Goal: Task Accomplishment & Management: Use online tool/utility

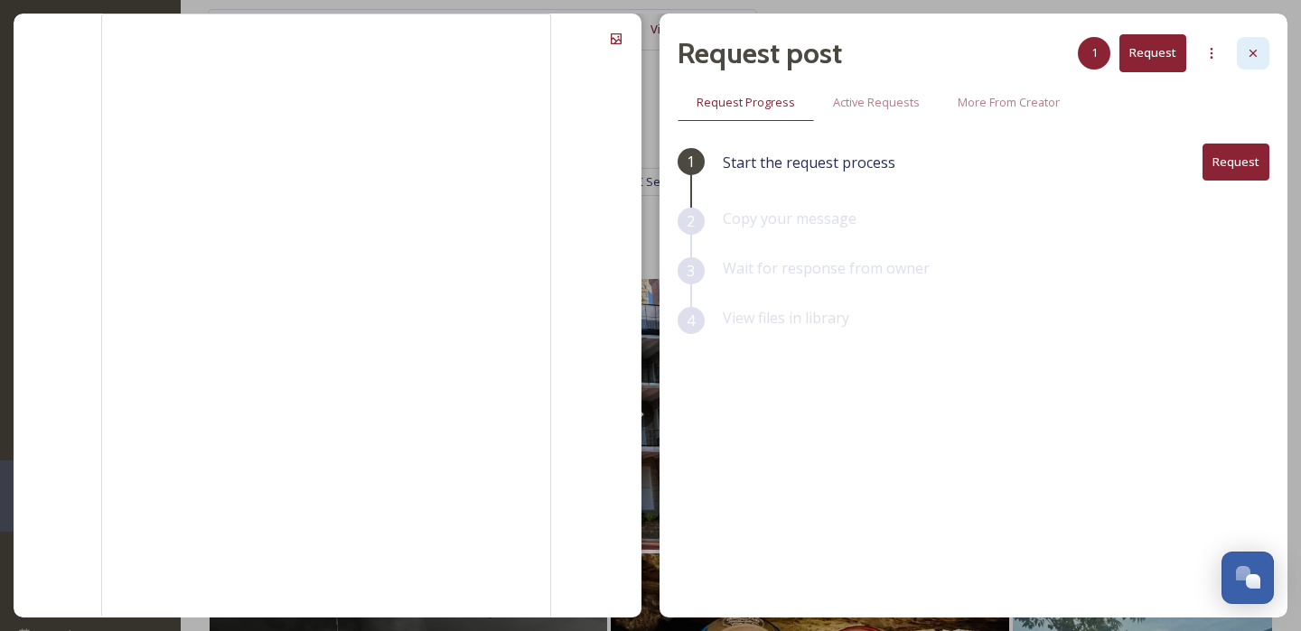
click at [1248, 51] on icon at bounding box center [1253, 53] width 14 height 14
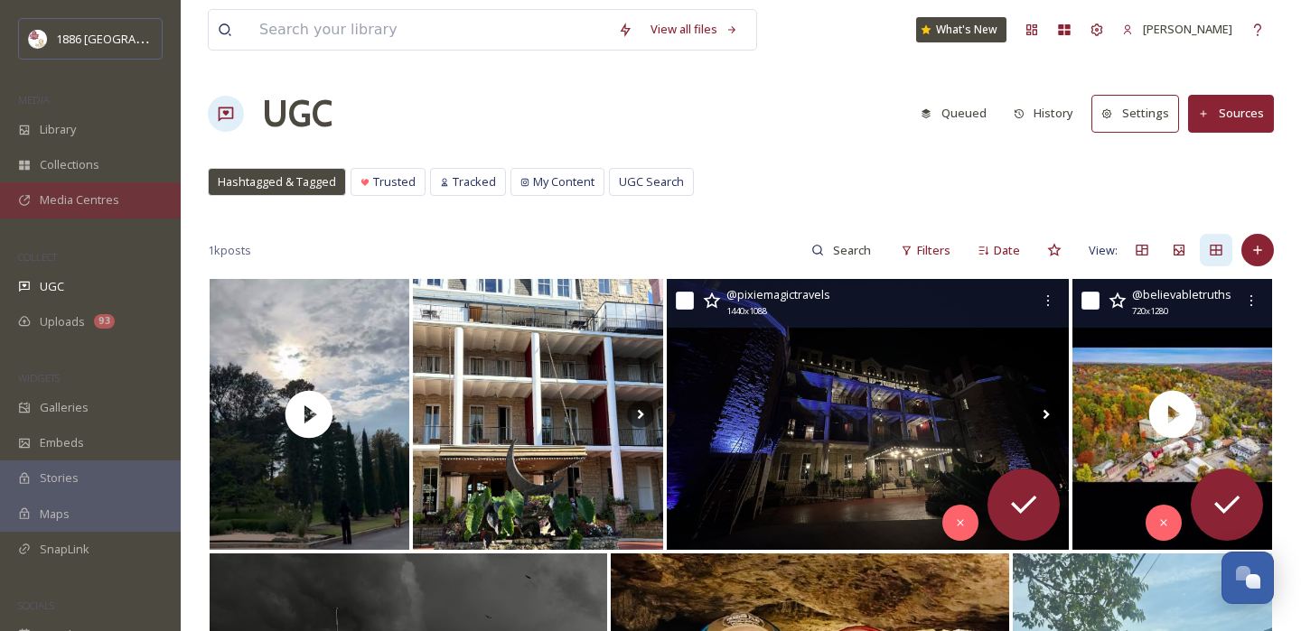
click at [78, 201] on span "Media Centres" at bounding box center [79, 200] width 79 height 17
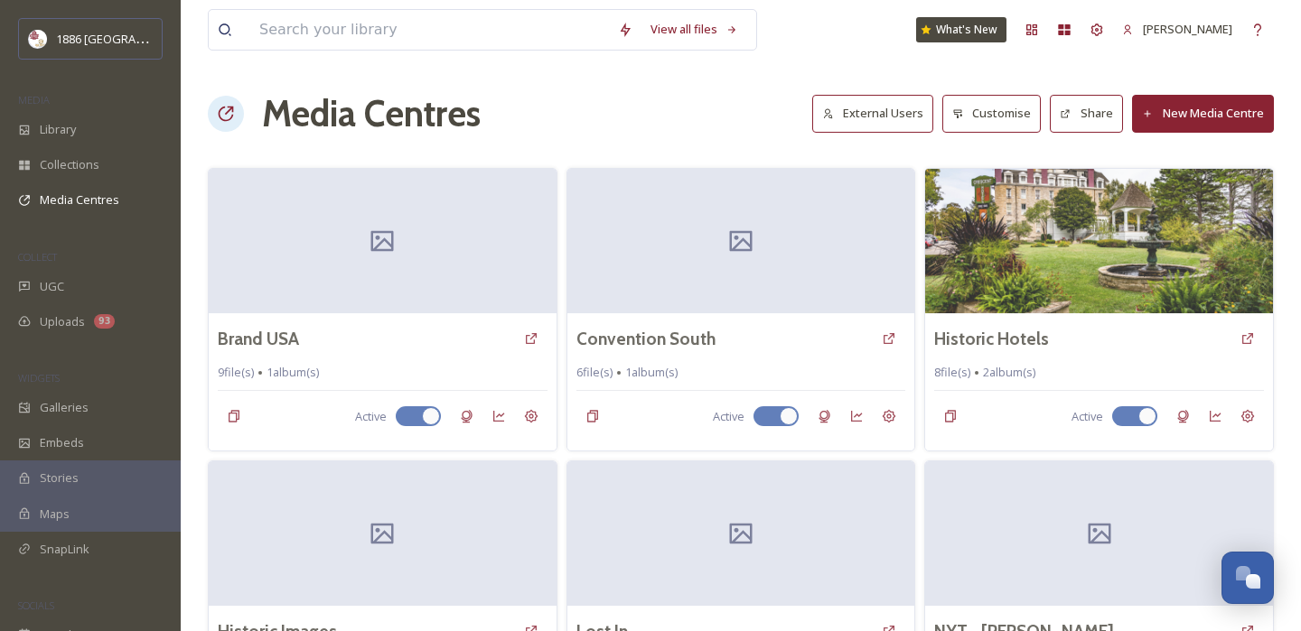
click at [1215, 115] on button "New Media Centre" at bounding box center [1203, 113] width 142 height 37
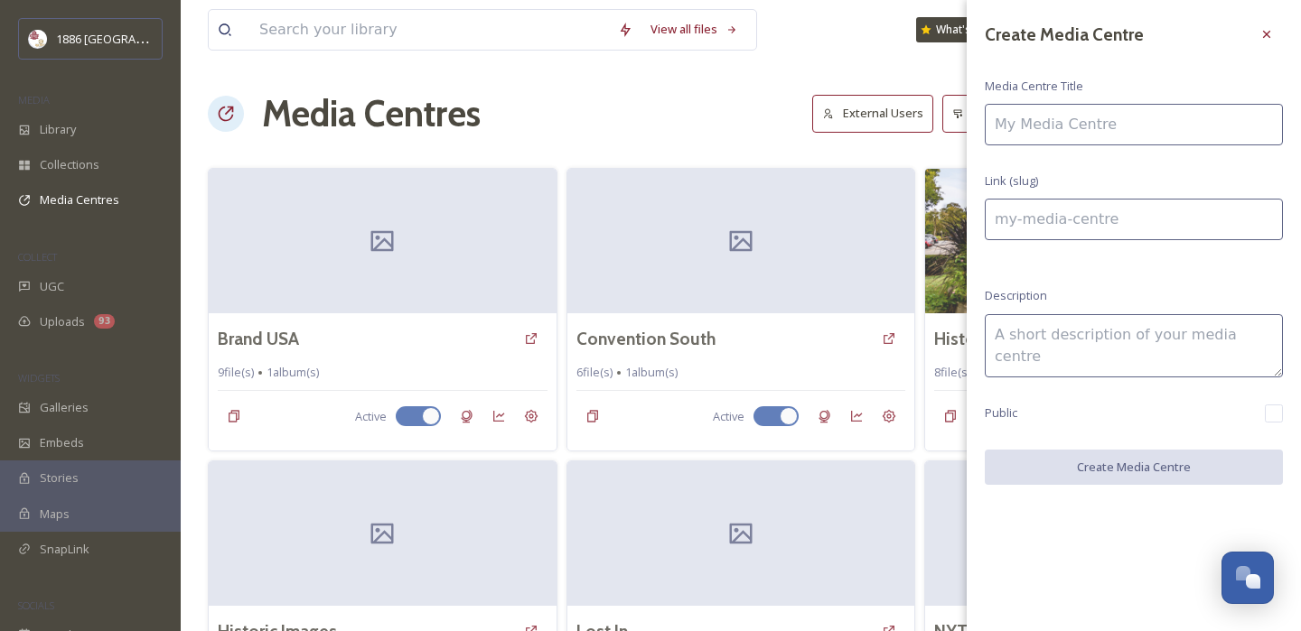
click at [1142, 134] on input at bounding box center [1134, 125] width 298 height 42
paste input "[PERSON_NAME]"
type input "[PERSON_NAME]"
type input "09bree-[PERSON_NAME]"
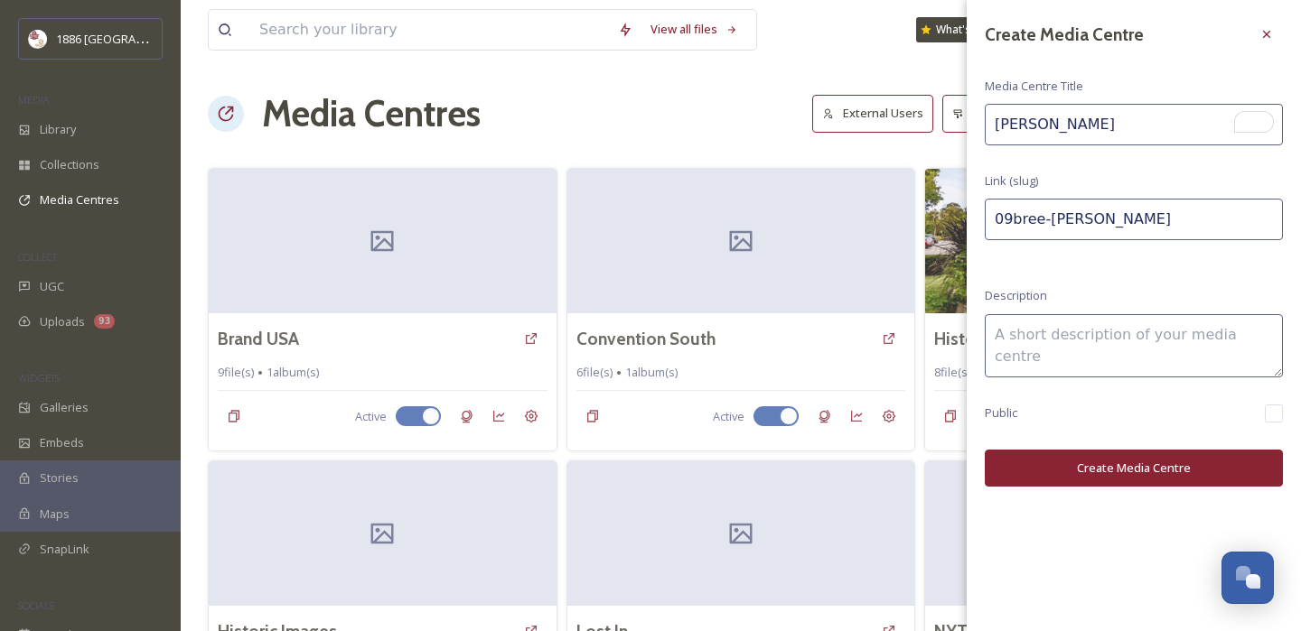
click at [1015, 133] on input "[PERSON_NAME]" at bounding box center [1134, 125] width 298 height 42
type input "[PERSON_NAME]"
type input "bree-[PERSON_NAME]"
type input "[PERSON_NAME]"
click at [1263, 405] on div "Public" at bounding box center [1134, 414] width 298 height 18
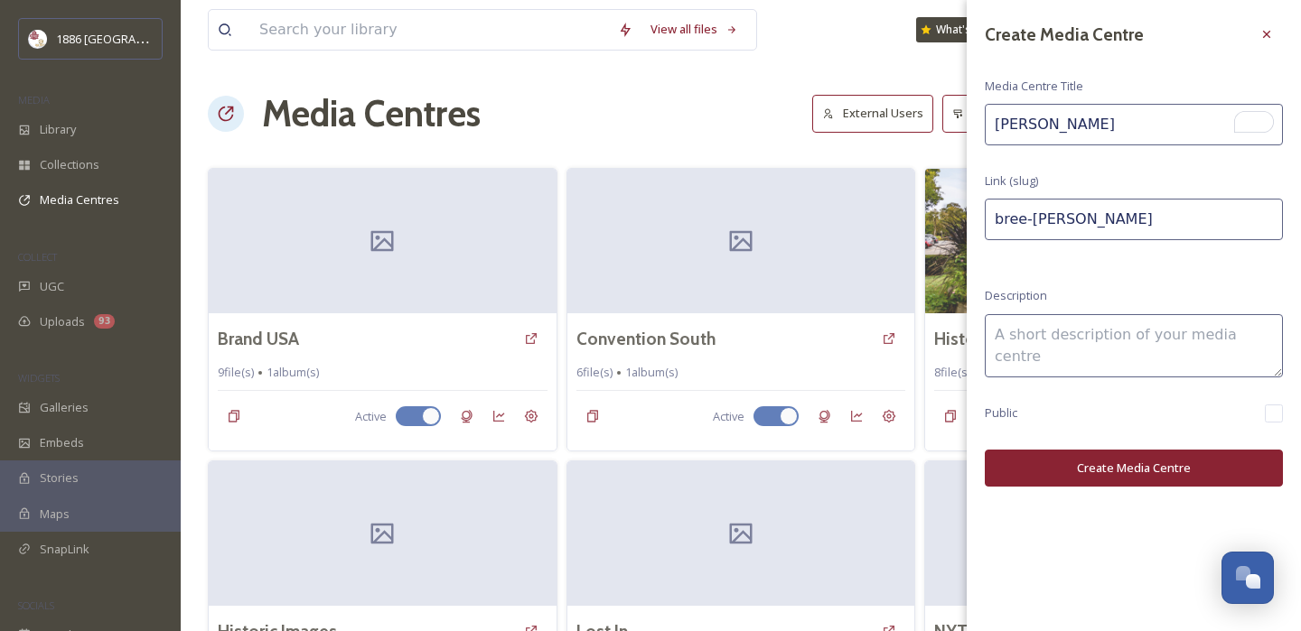
click at [1284, 412] on div "Create Media Centre Media Centre Title [PERSON_NAME] Link (slug) bree-[PERSON_N…" at bounding box center [1134, 252] width 334 height 505
click at [1281, 412] on input "checkbox" at bounding box center [1274, 414] width 18 height 18
checkbox input "true"
click at [1177, 465] on button "Create Media Centre" at bounding box center [1134, 468] width 298 height 37
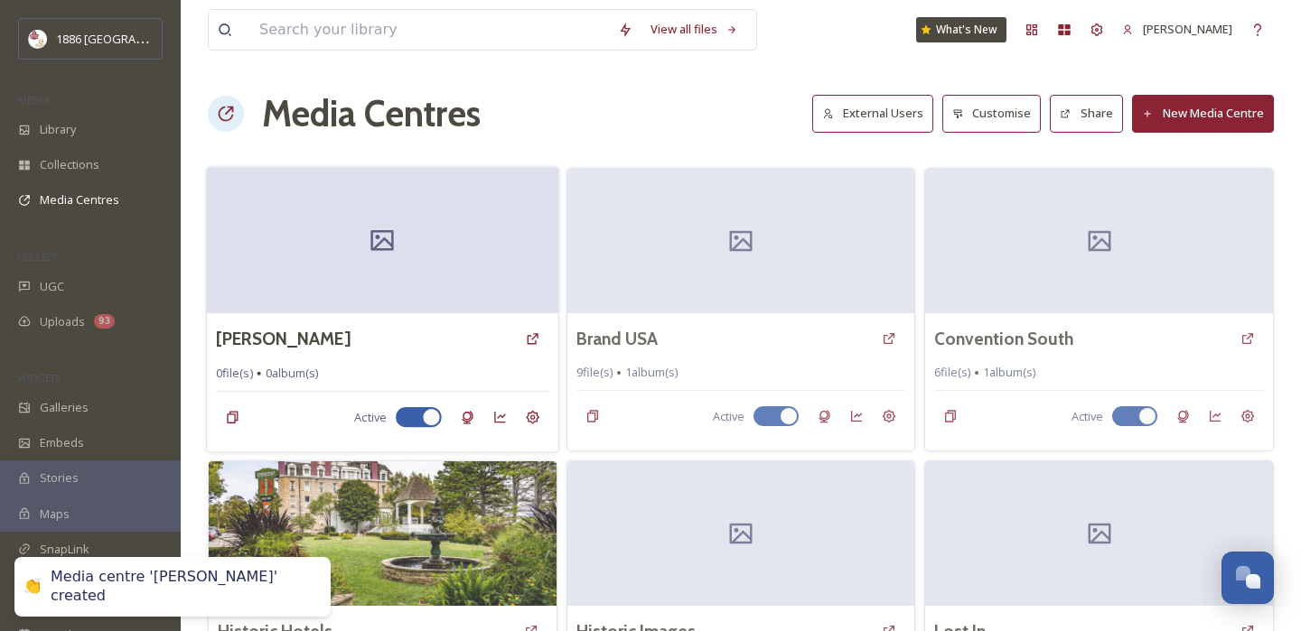
click at [459, 216] on div at bounding box center [382, 240] width 351 height 146
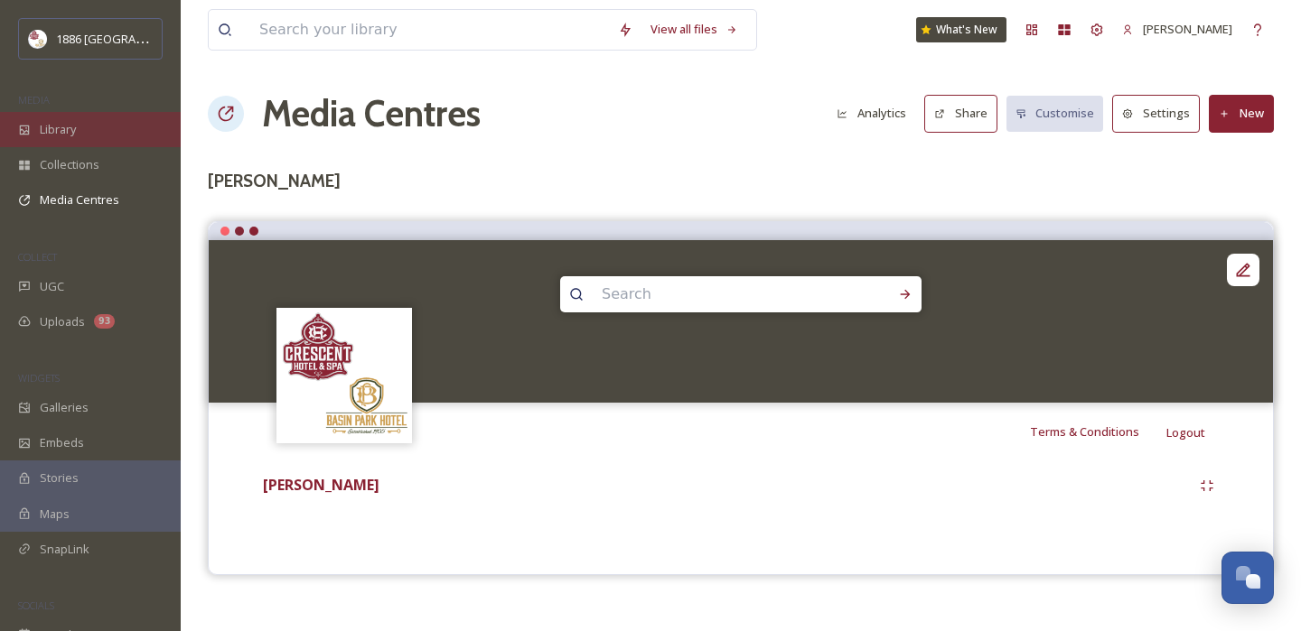
click at [115, 132] on div "Library" at bounding box center [90, 129] width 181 height 35
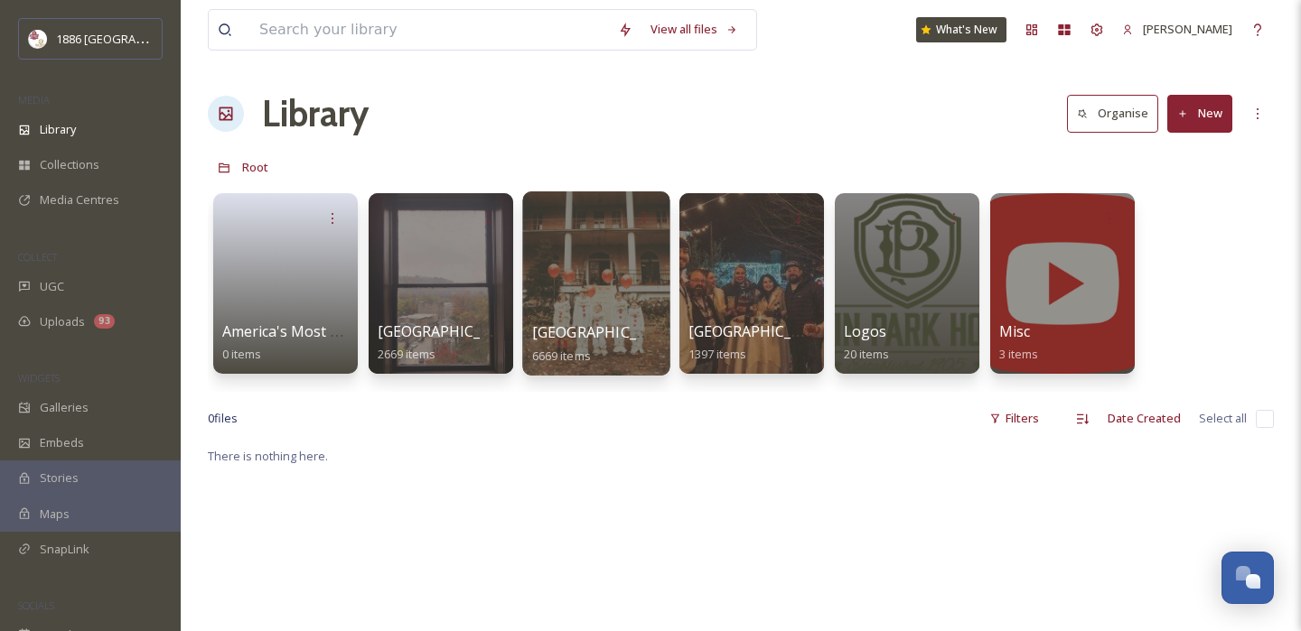
click at [611, 335] on span "[GEOGRAPHIC_DATA]" at bounding box center [606, 332] width 148 height 20
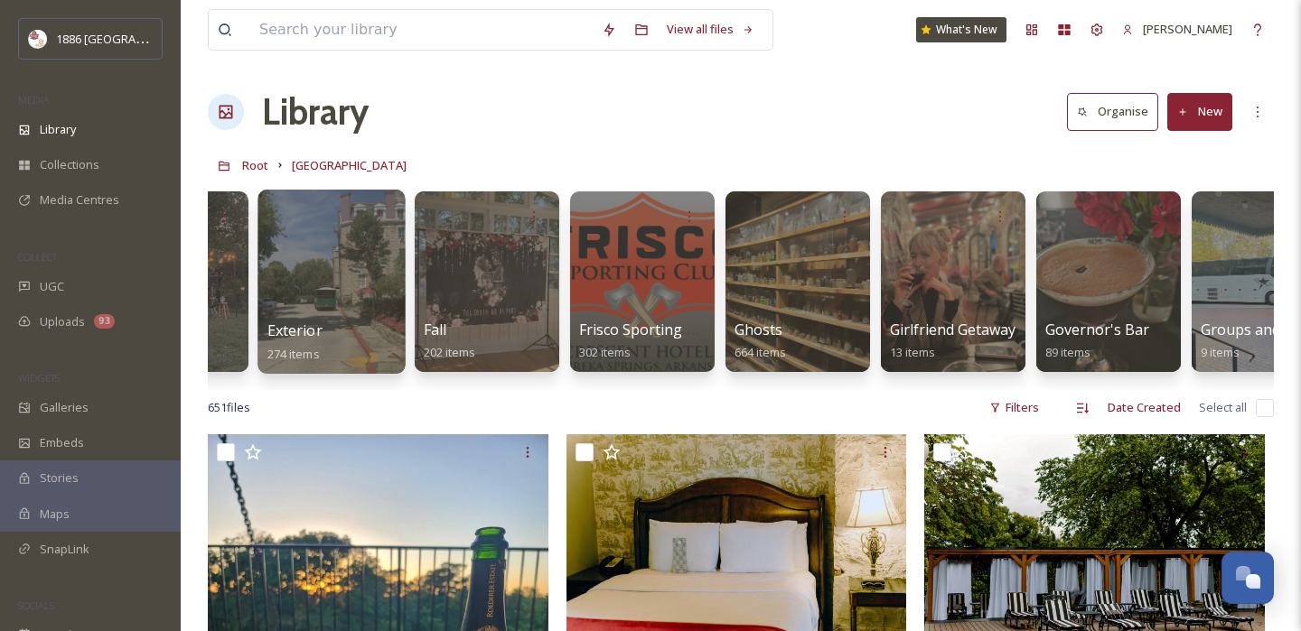
scroll to position [0, 1060]
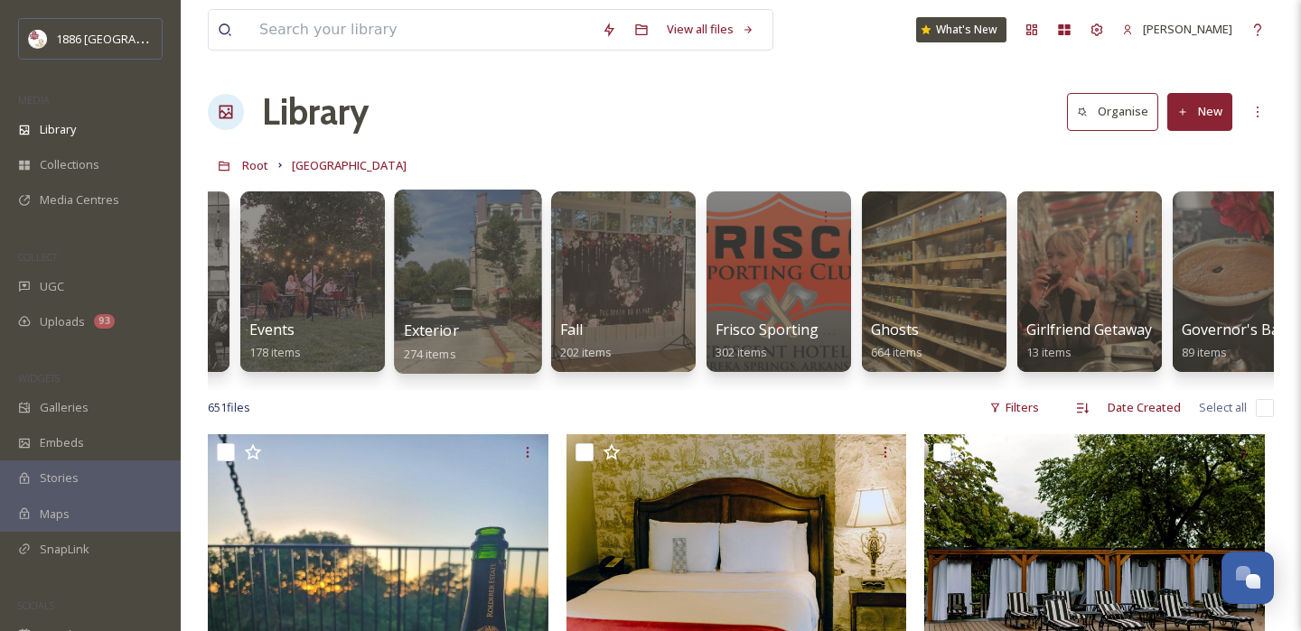
click at [425, 333] on span "Exterior" at bounding box center [431, 331] width 55 height 20
click at [425, 331] on span "Exterior" at bounding box center [431, 331] width 55 height 20
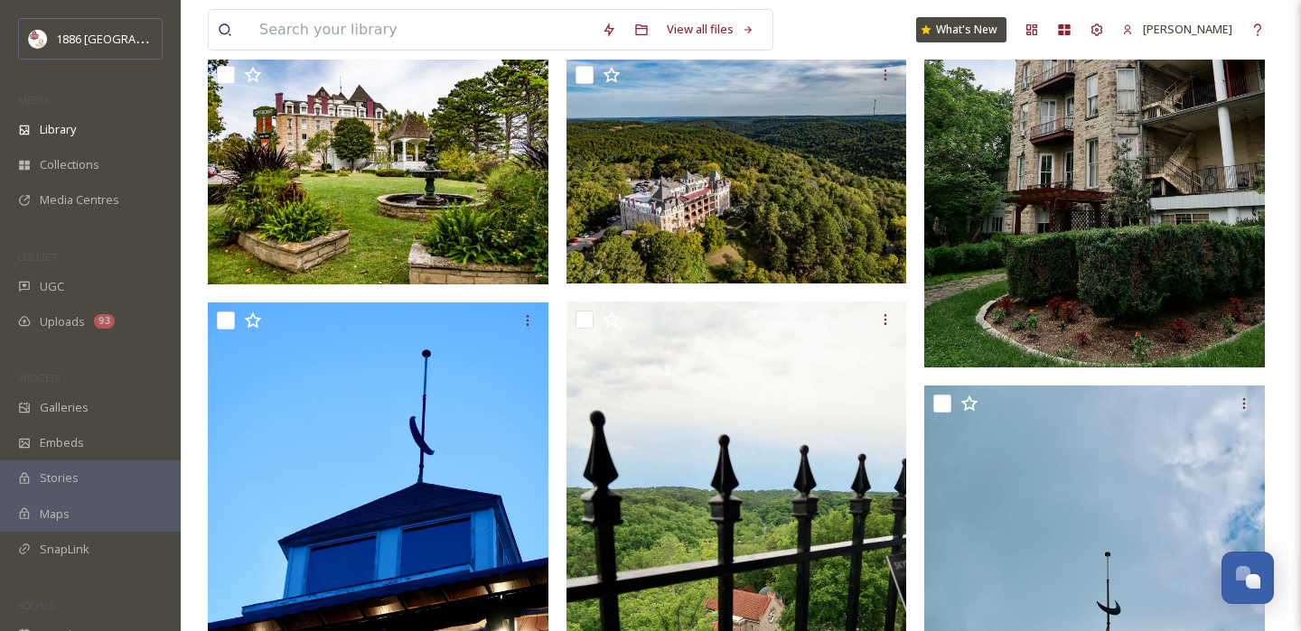
scroll to position [1080, 0]
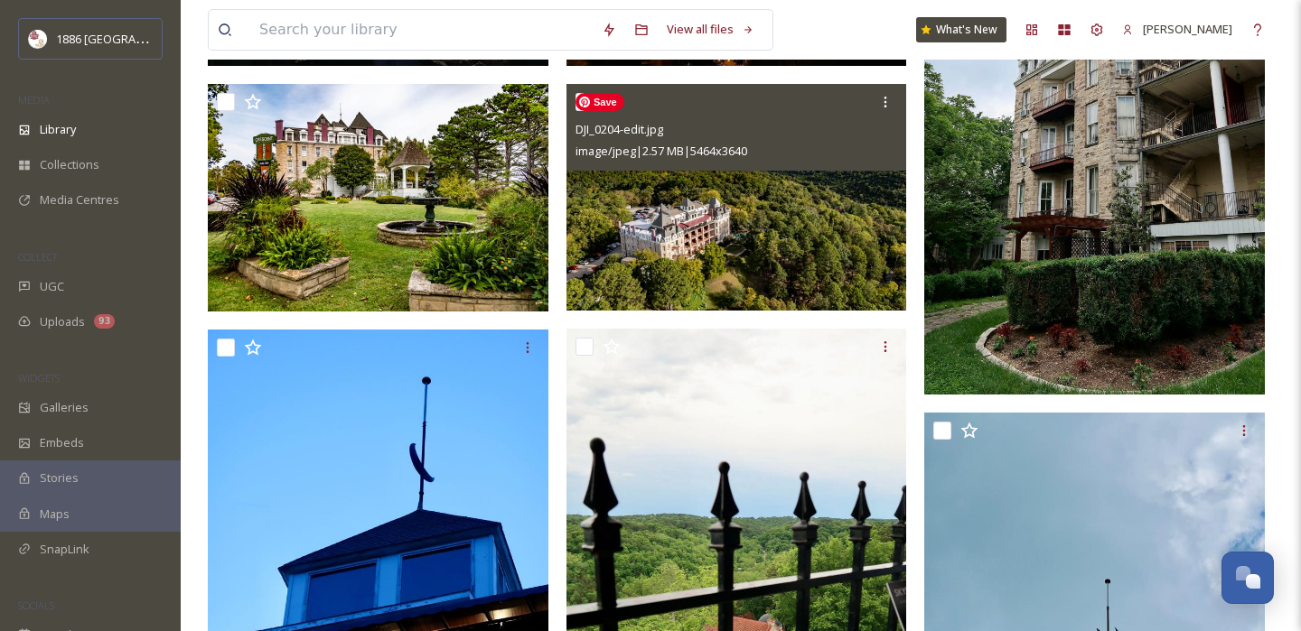
click at [754, 242] on img at bounding box center [736, 197] width 341 height 227
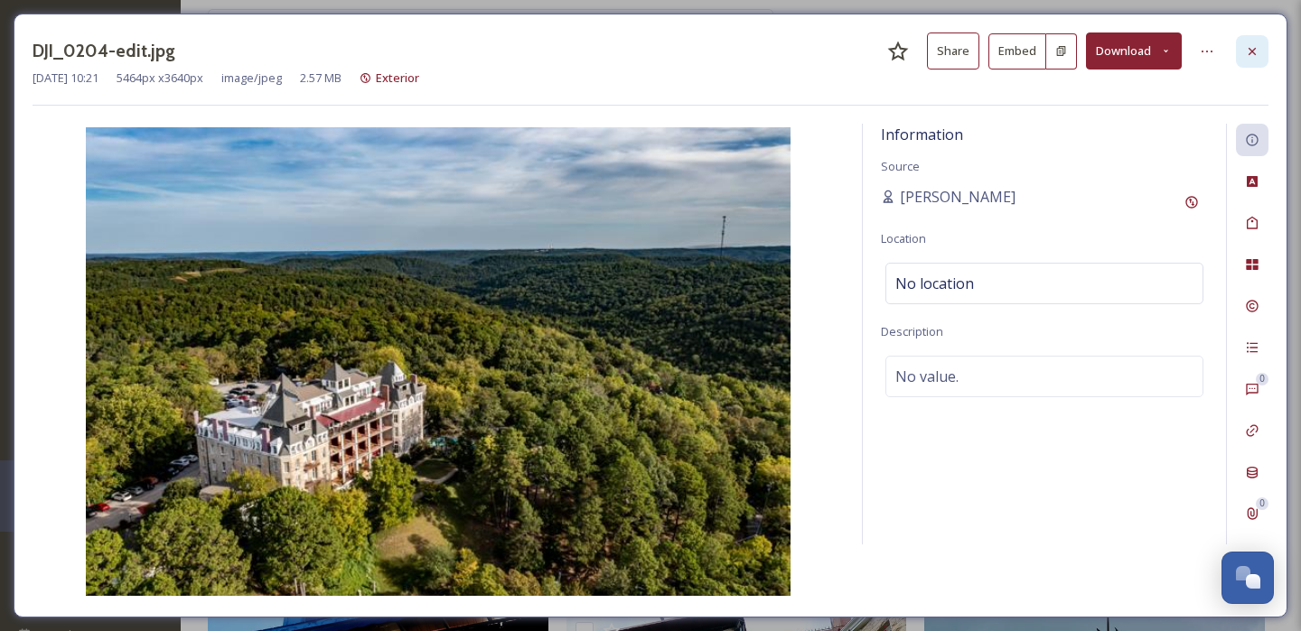
click at [1260, 49] on div at bounding box center [1252, 51] width 33 height 33
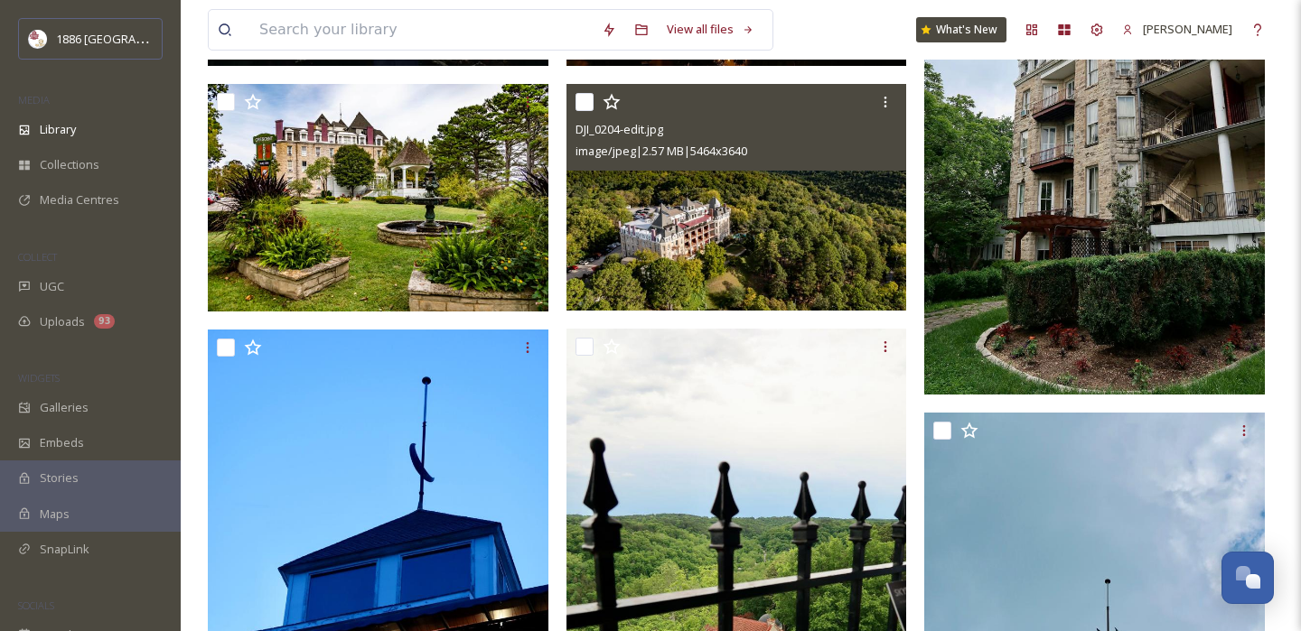
click at [583, 100] on input "checkbox" at bounding box center [584, 102] width 18 height 18
checkbox input "true"
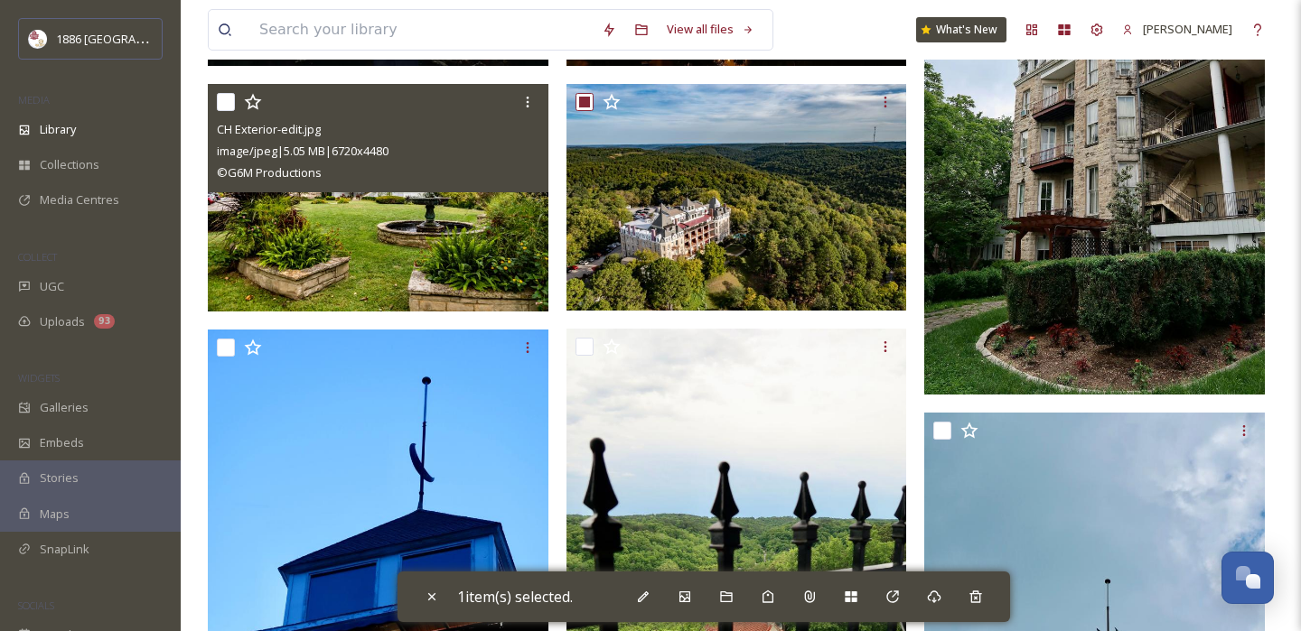
click at [224, 99] on input "checkbox" at bounding box center [226, 102] width 18 height 18
checkbox input "true"
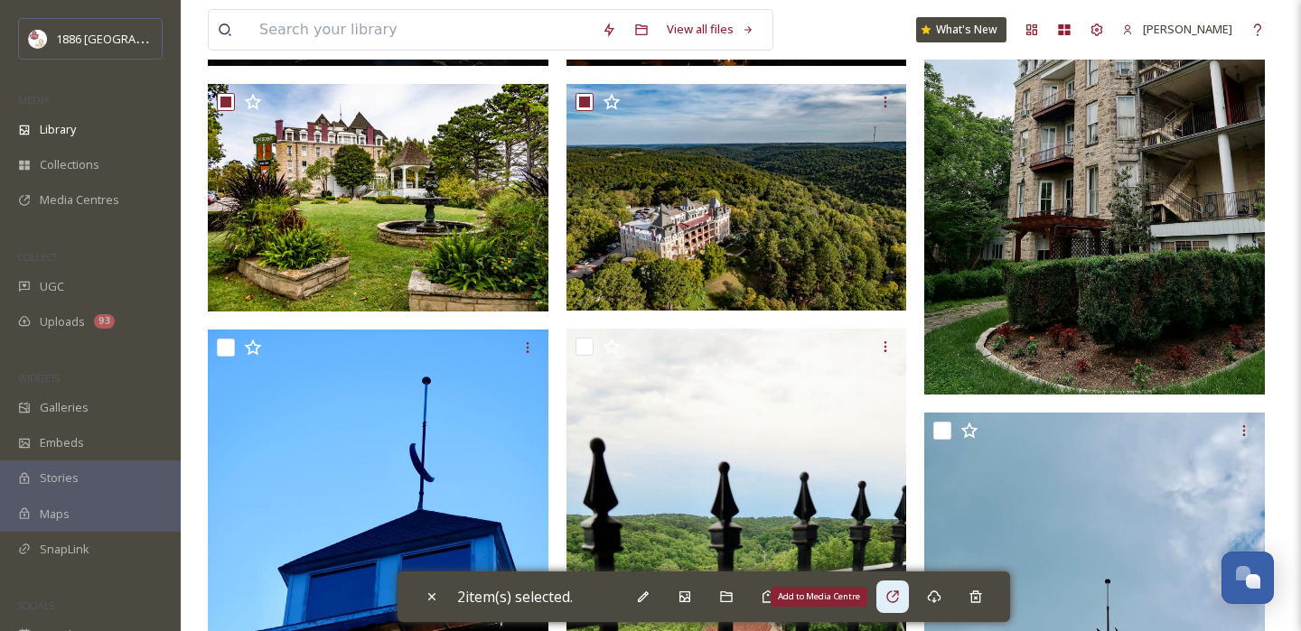
click at [900, 602] on icon at bounding box center [892, 597] width 14 height 14
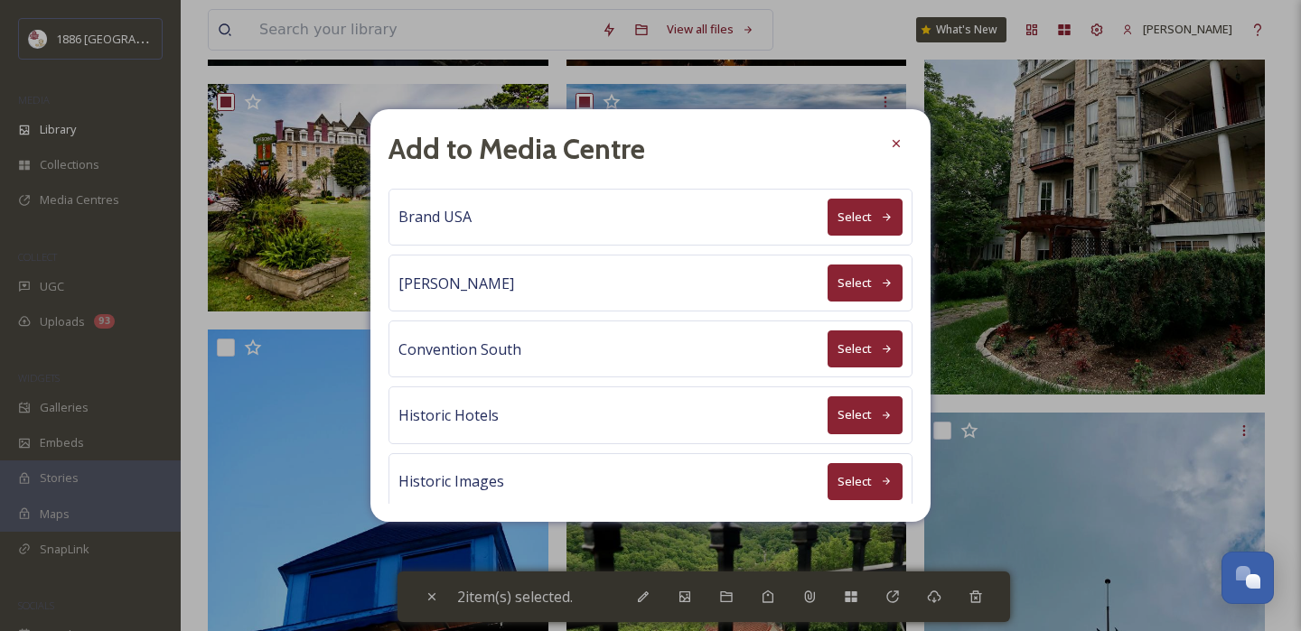
click at [860, 285] on button "Select" at bounding box center [864, 283] width 75 height 37
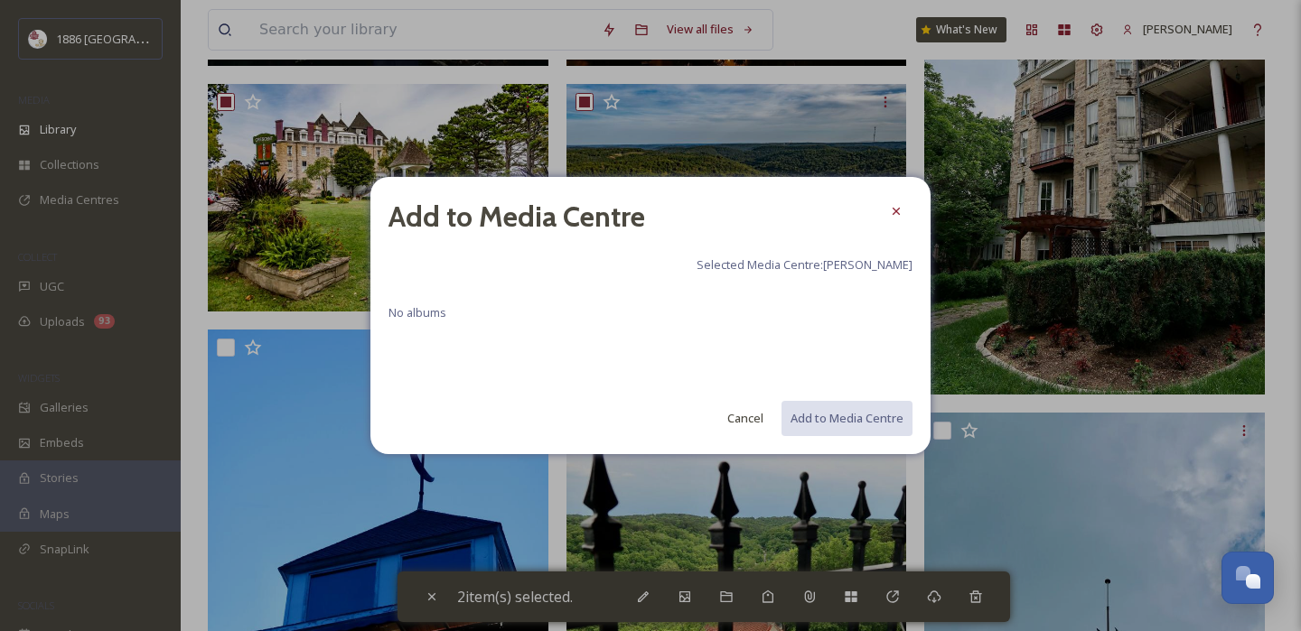
click at [429, 322] on div "No albums" at bounding box center [650, 338] width 524 height 72
click at [758, 430] on button "Cancel" at bounding box center [745, 418] width 54 height 35
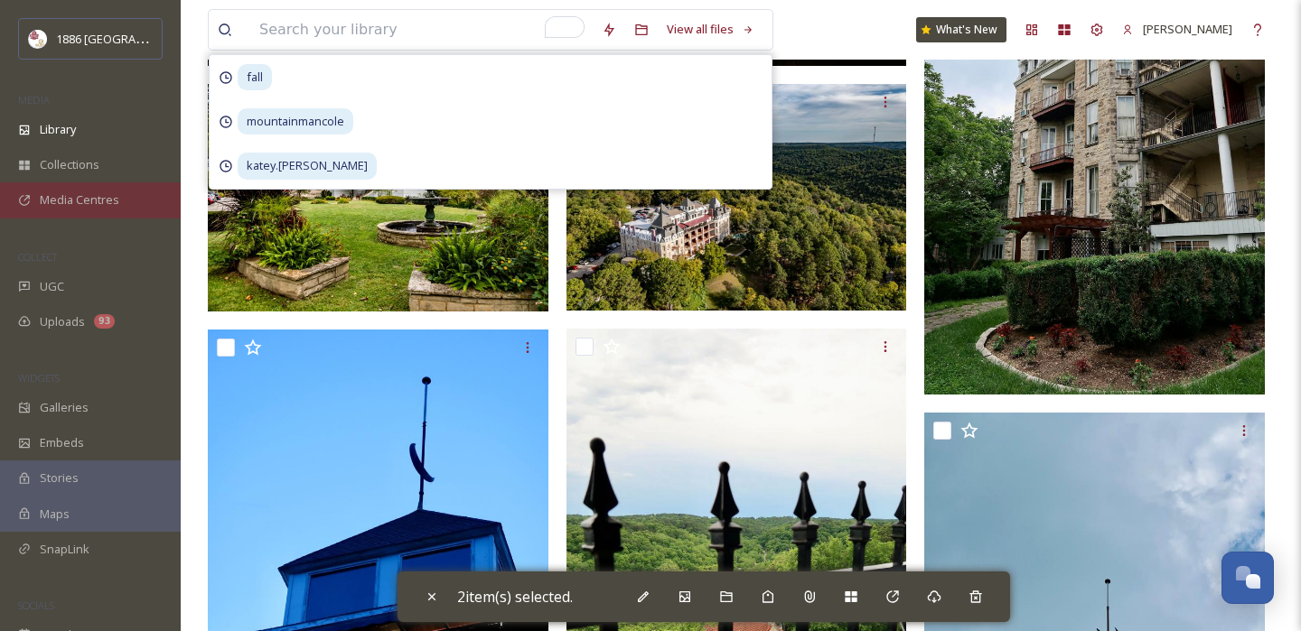
click at [142, 197] on div "Media Centres" at bounding box center [90, 199] width 181 height 35
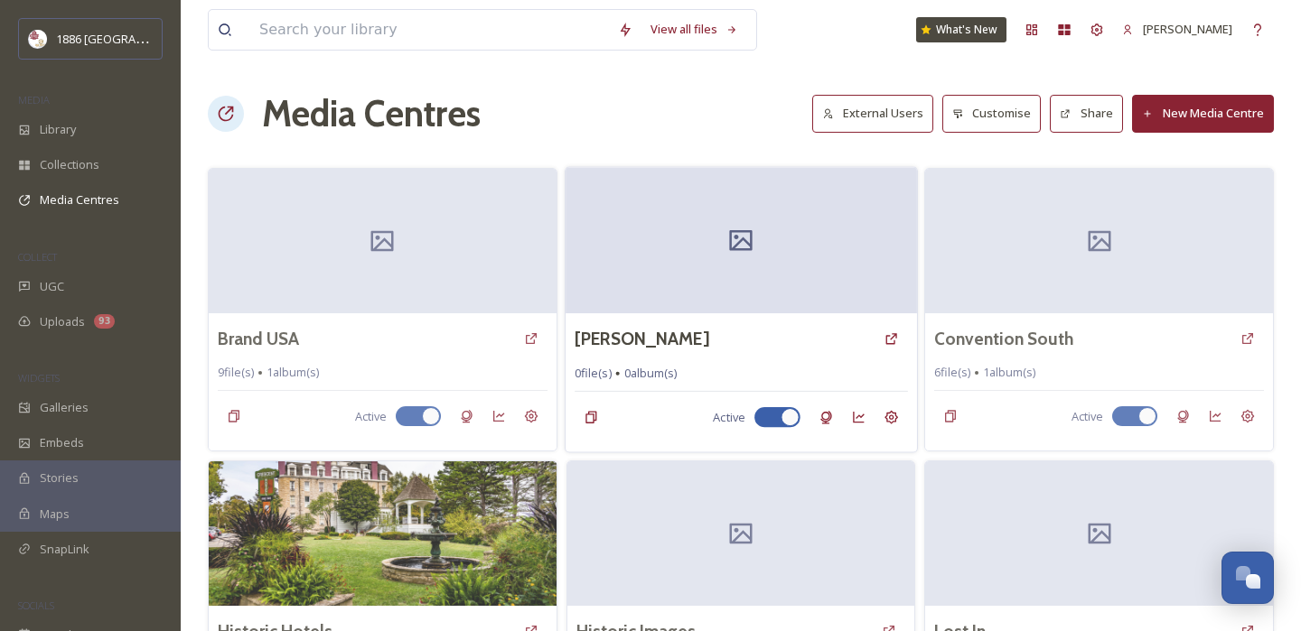
click at [814, 262] on div at bounding box center [740, 240] width 351 height 146
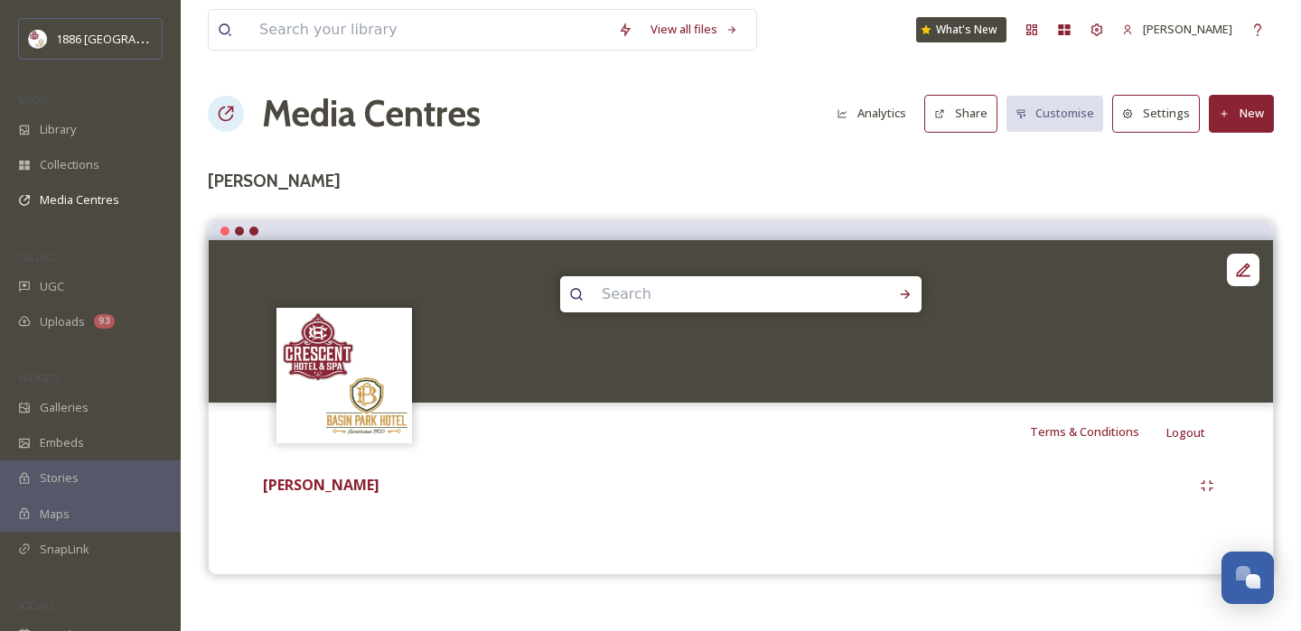
click at [1264, 102] on button "New" at bounding box center [1241, 113] width 65 height 37
click at [1246, 154] on span "Add Files" at bounding box center [1229, 155] width 49 height 17
click at [1242, 191] on span "Add Album" at bounding box center [1234, 190] width 59 height 17
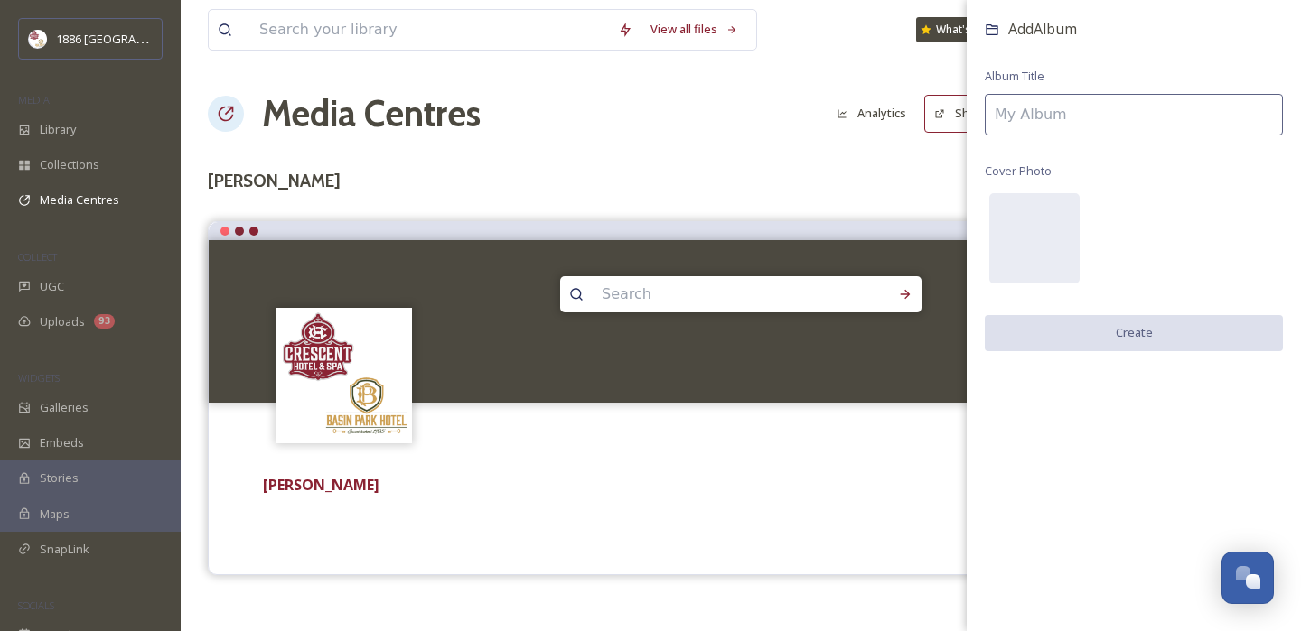
click at [1107, 120] on input at bounding box center [1134, 115] width 298 height 42
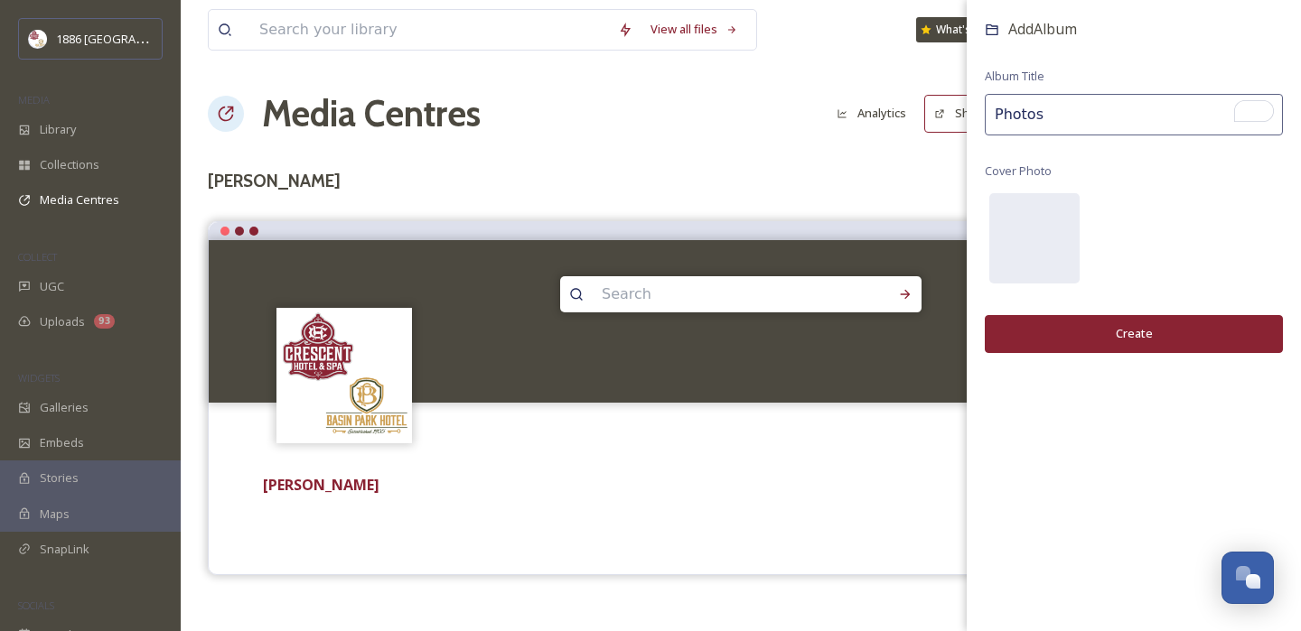
type input "Photos"
click at [1107, 332] on button "Create" at bounding box center [1134, 333] width 298 height 37
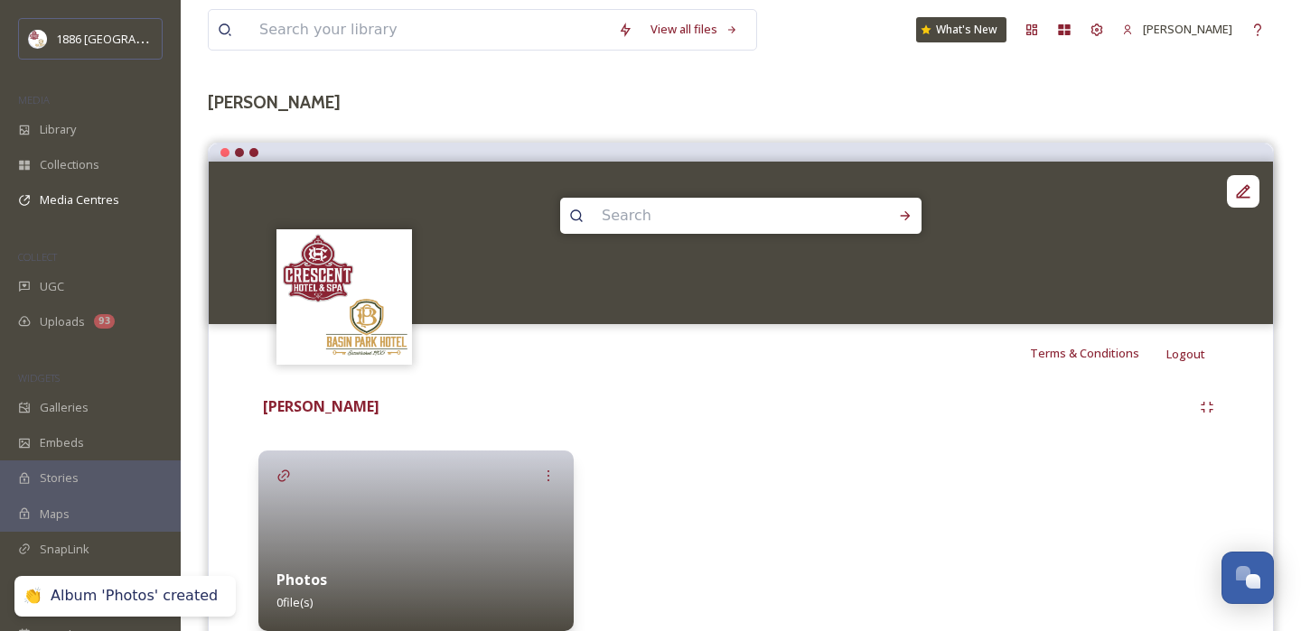
scroll to position [152, 0]
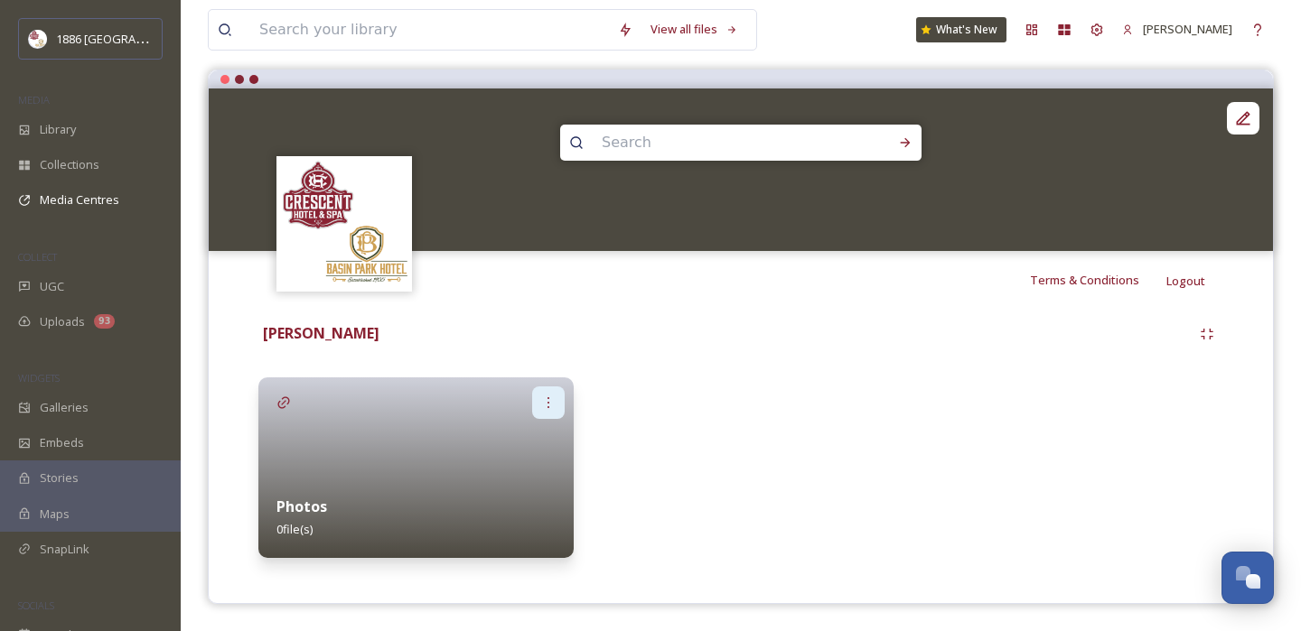
click at [548, 393] on div at bounding box center [548, 403] width 33 height 33
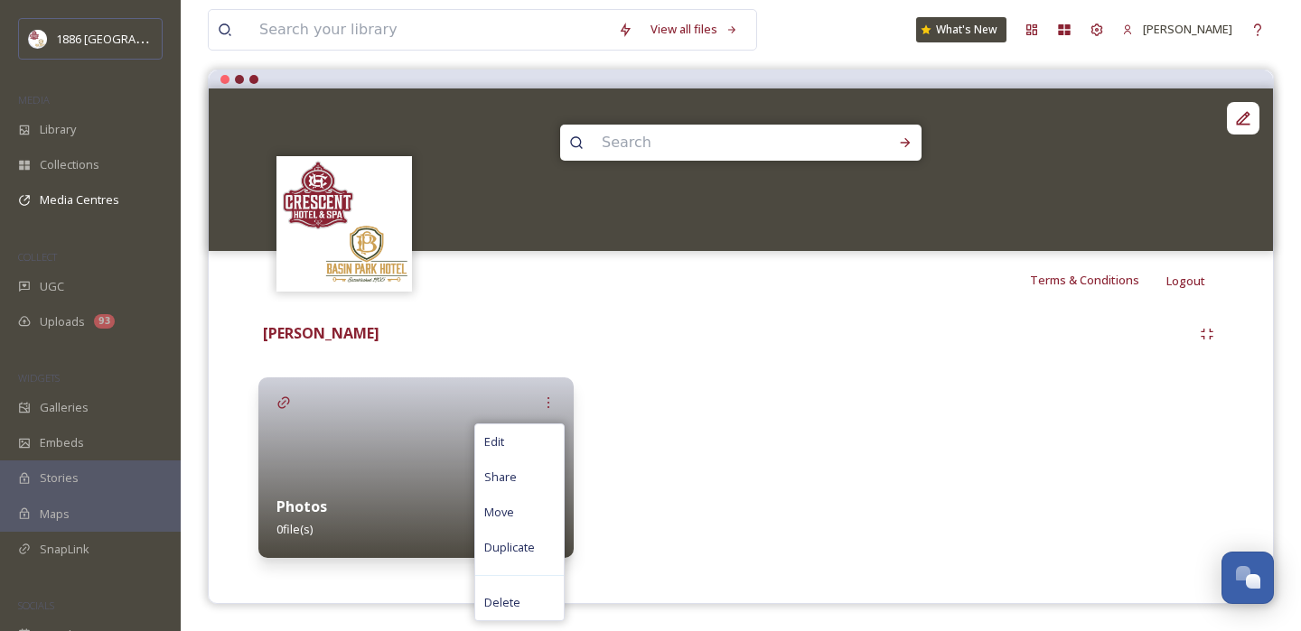
click at [360, 495] on div "Photos 0 file(s)" at bounding box center [415, 518] width 315 height 80
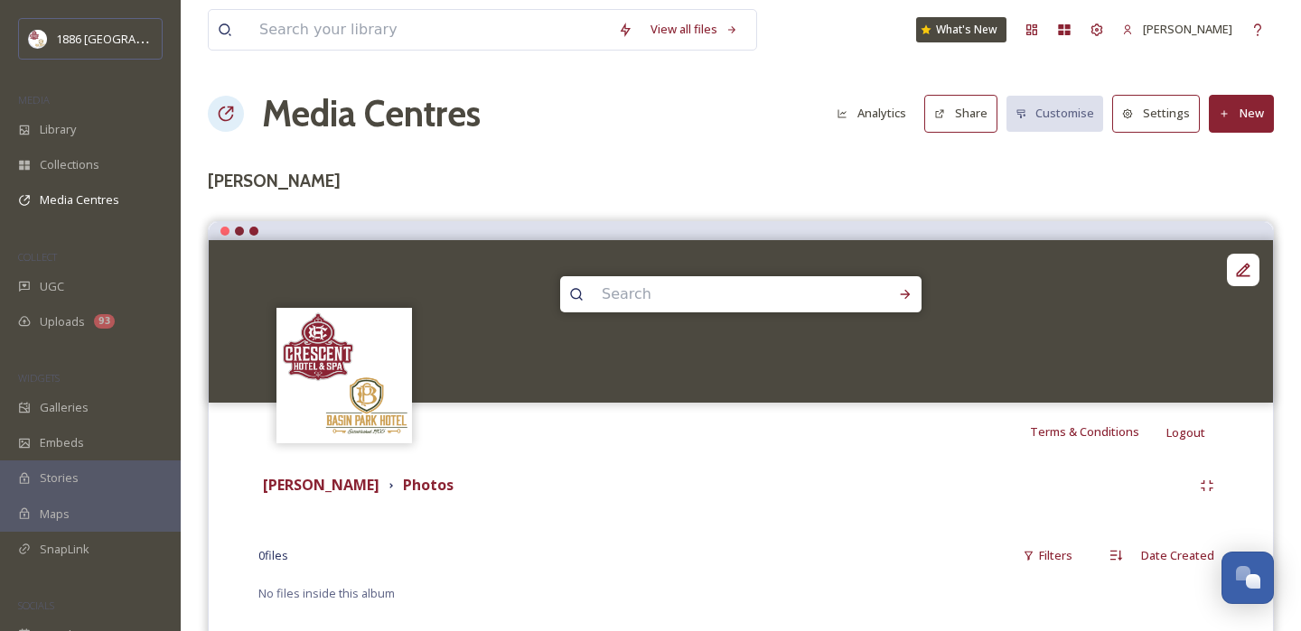
click at [1256, 118] on button "New" at bounding box center [1241, 113] width 65 height 37
click at [1247, 151] on span "Add Files" at bounding box center [1229, 155] width 49 height 17
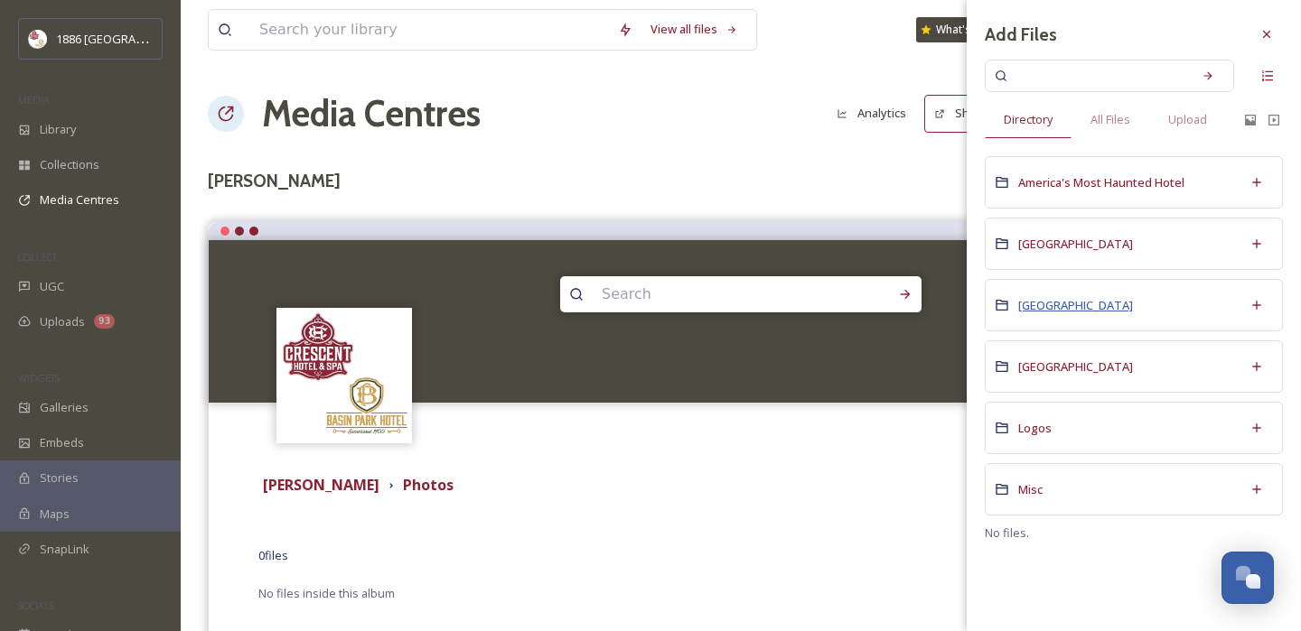
click at [1059, 308] on span "[GEOGRAPHIC_DATA]" at bounding box center [1075, 305] width 115 height 16
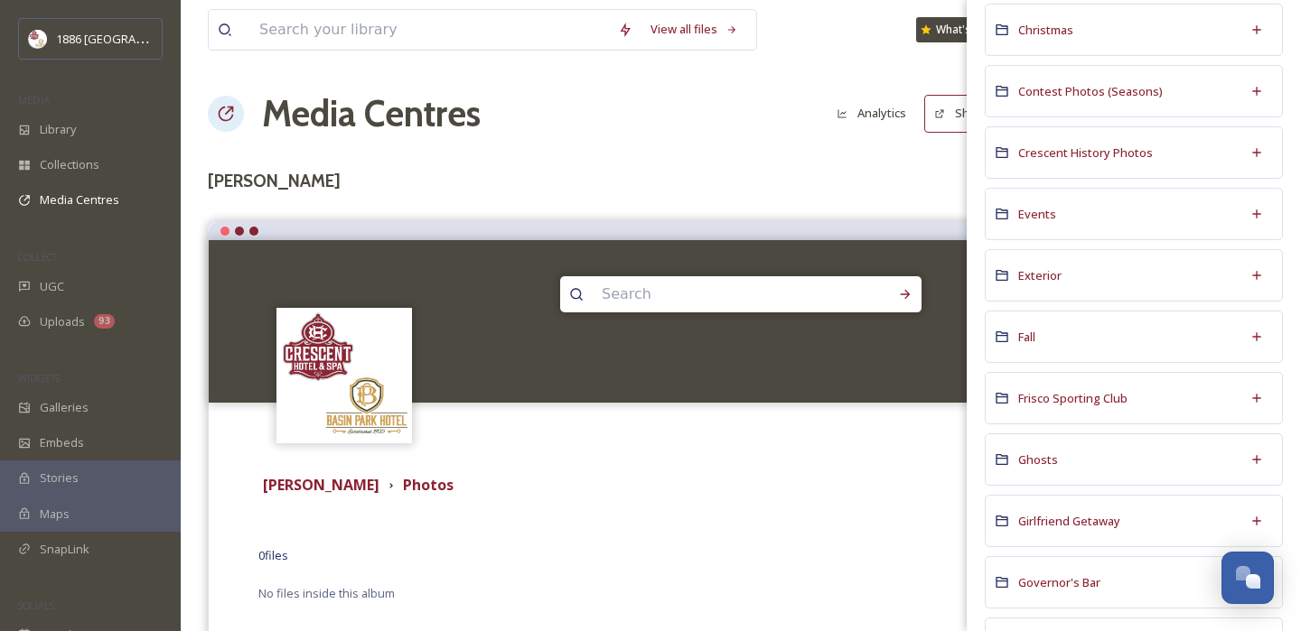
scroll to position [420, 0]
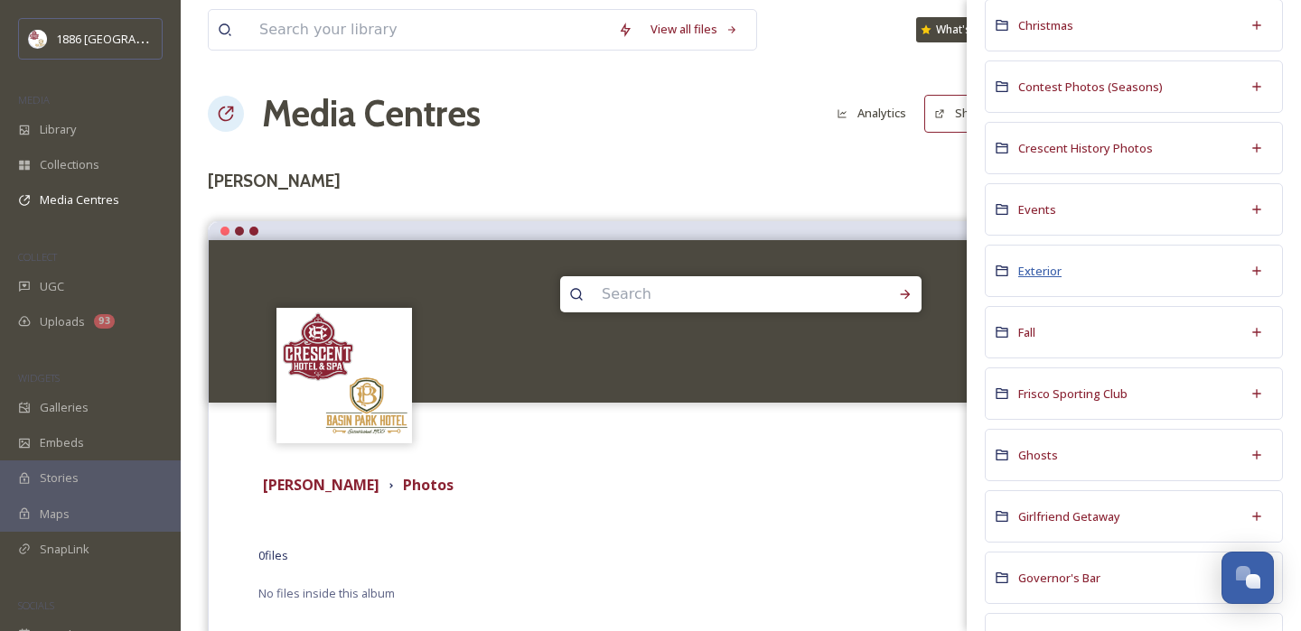
click at [1036, 264] on span "Exterior" at bounding box center [1039, 271] width 43 height 16
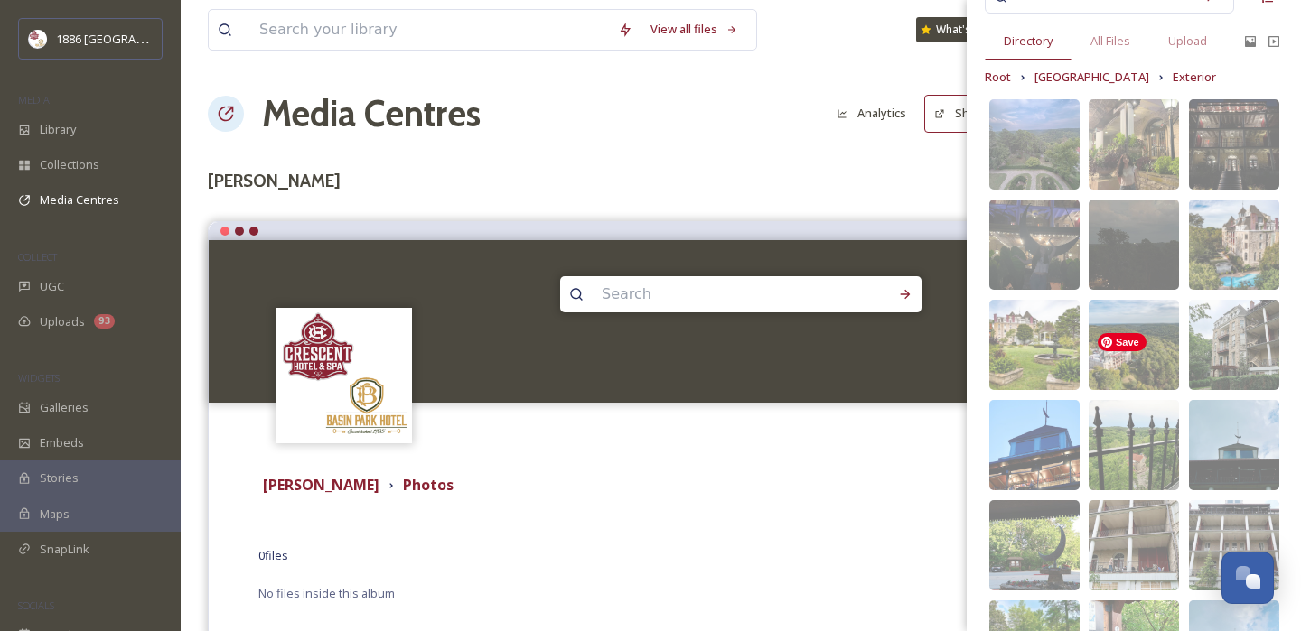
scroll to position [80, 0]
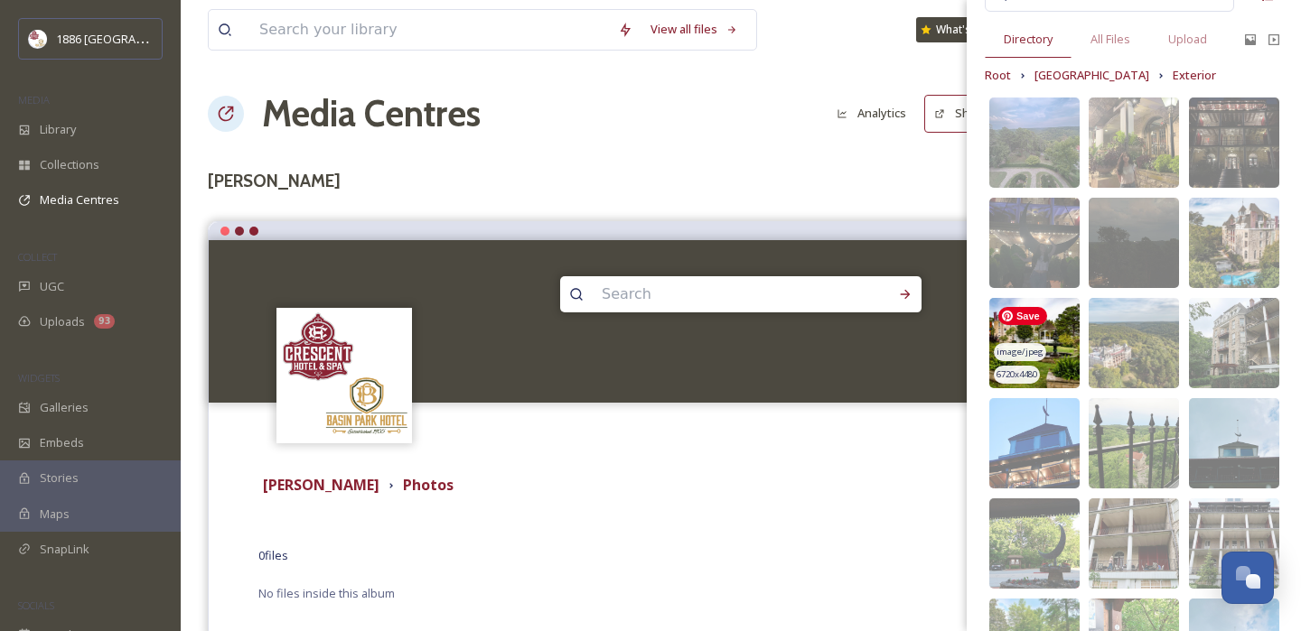
click at [1064, 328] on img at bounding box center [1034, 343] width 90 height 90
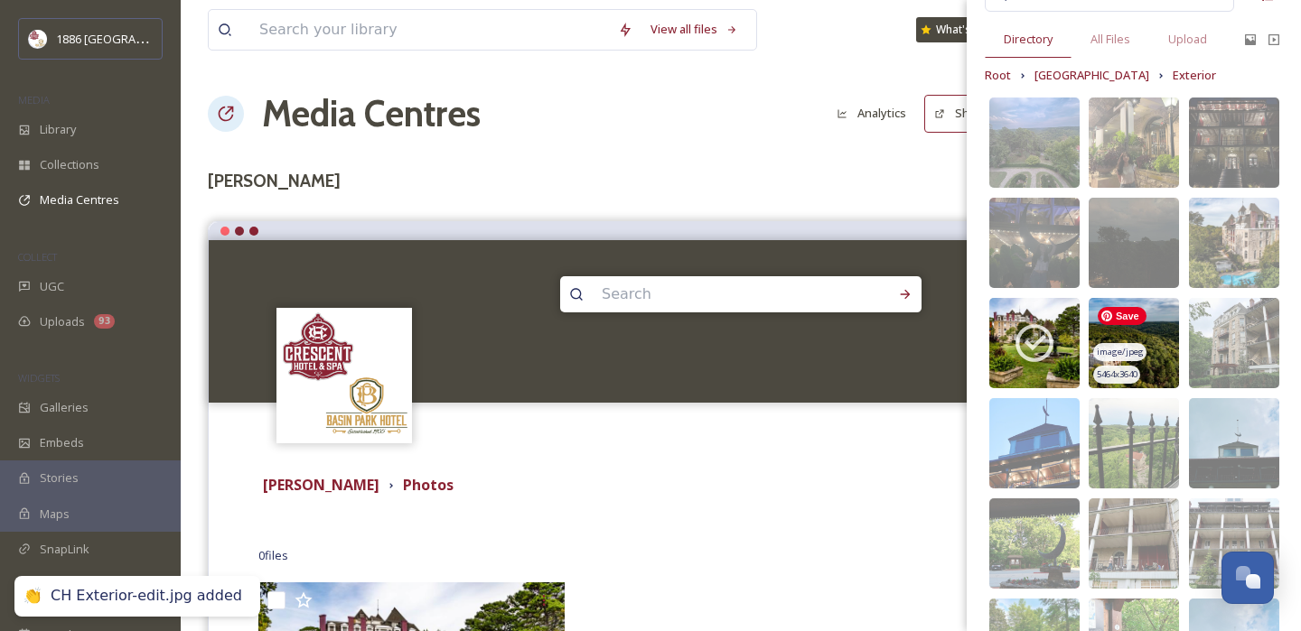
click at [1154, 330] on img at bounding box center [1133, 343] width 90 height 90
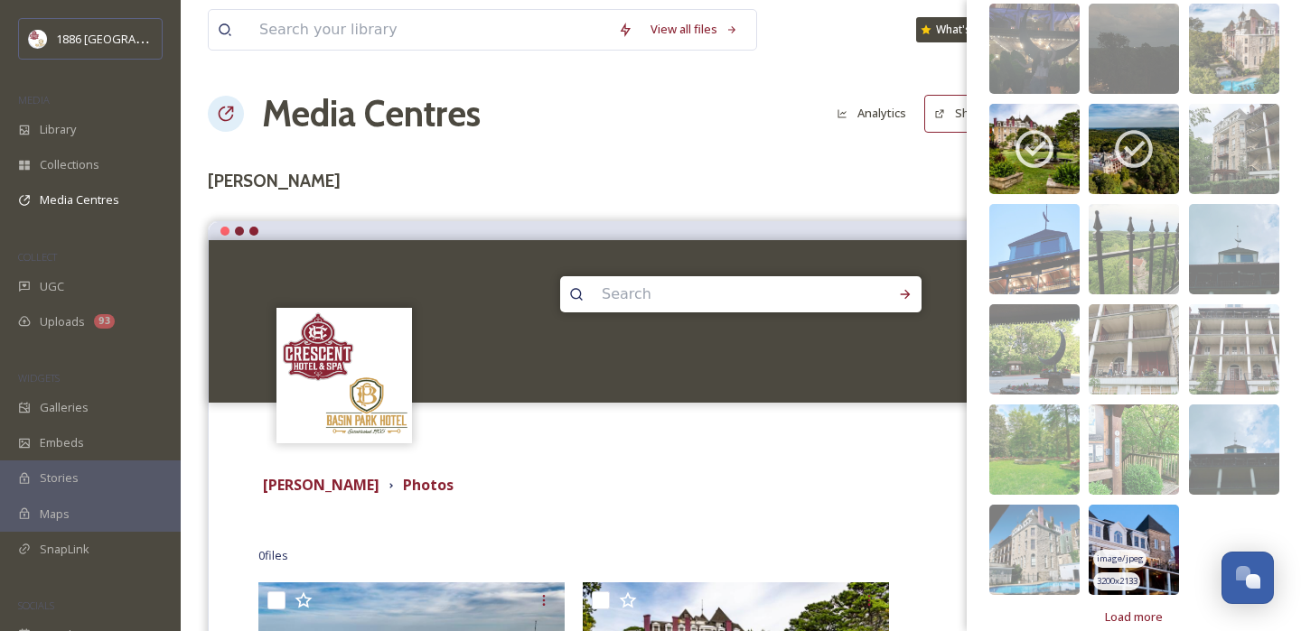
scroll to position [296, 0]
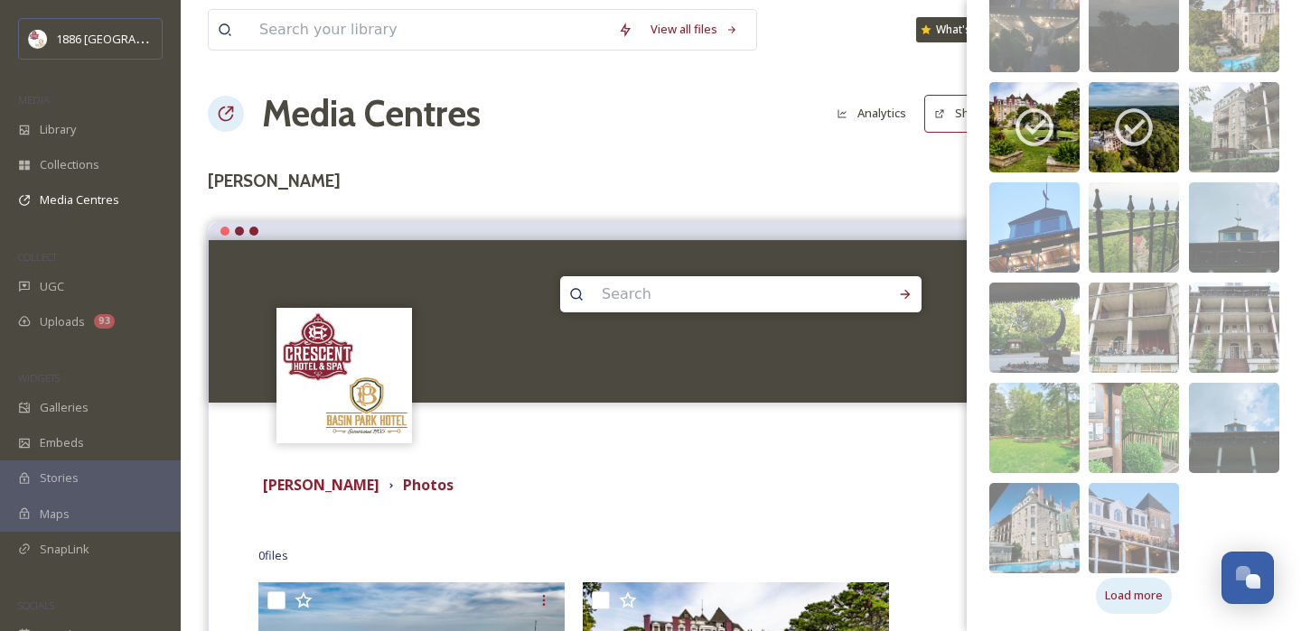
click at [1135, 594] on span "Load more" at bounding box center [1134, 595] width 58 height 17
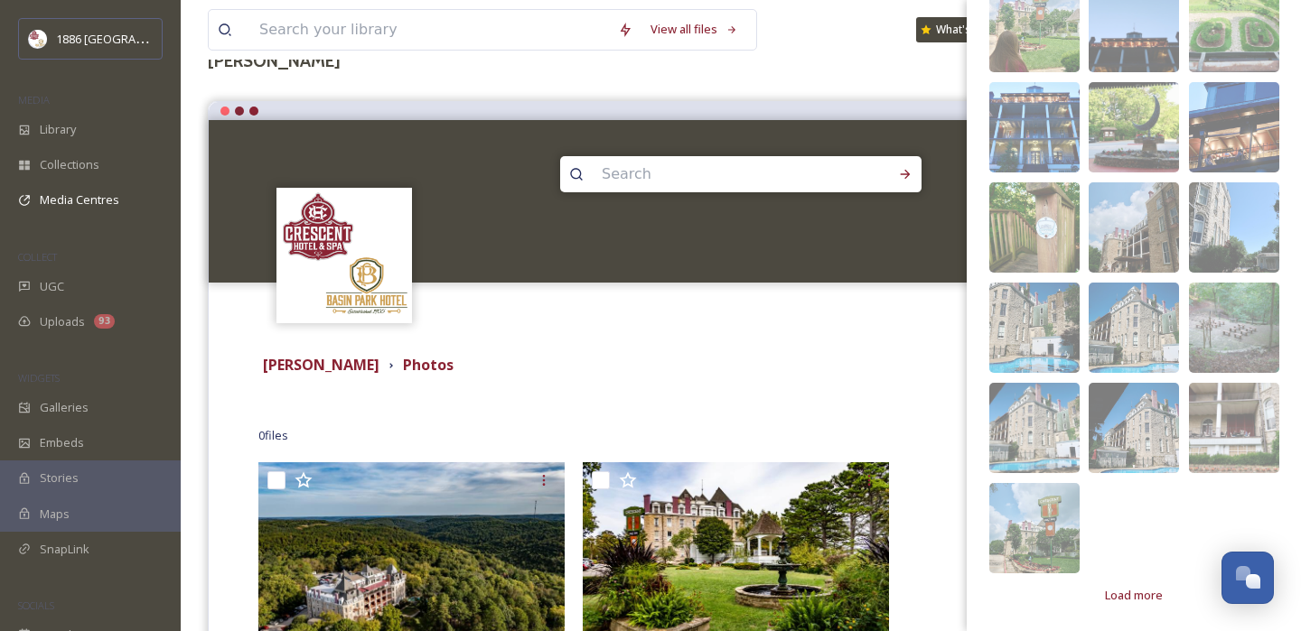
scroll to position [144, 0]
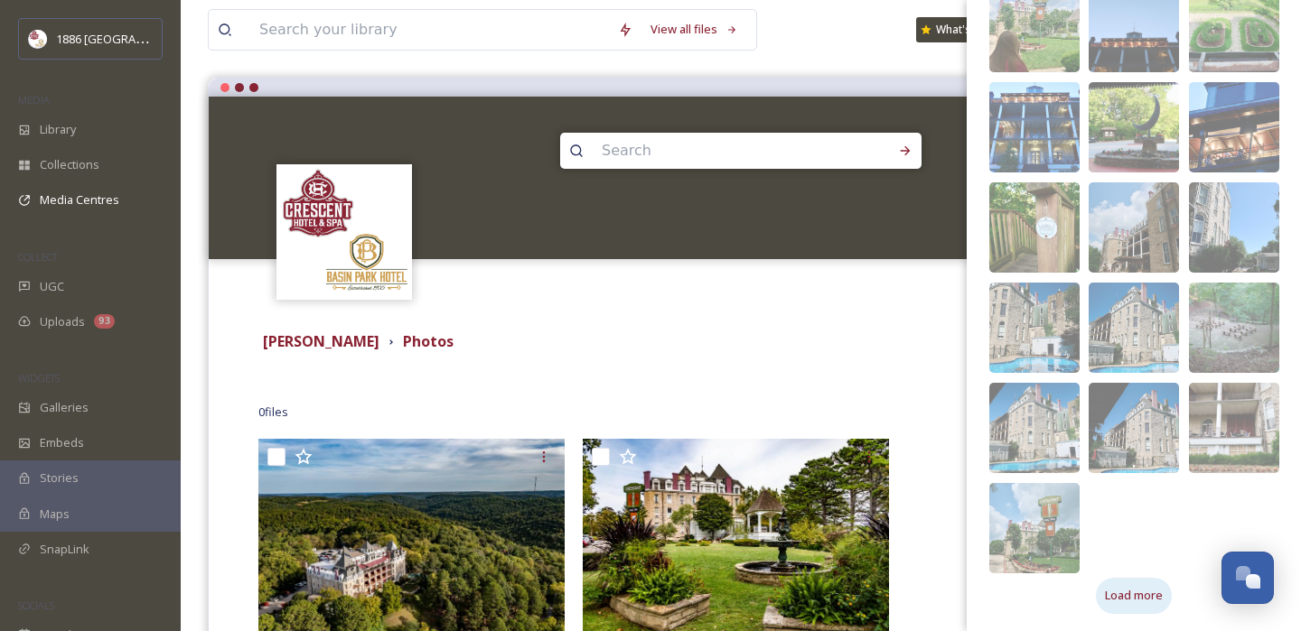
click at [1116, 592] on span "Load more" at bounding box center [1134, 595] width 58 height 17
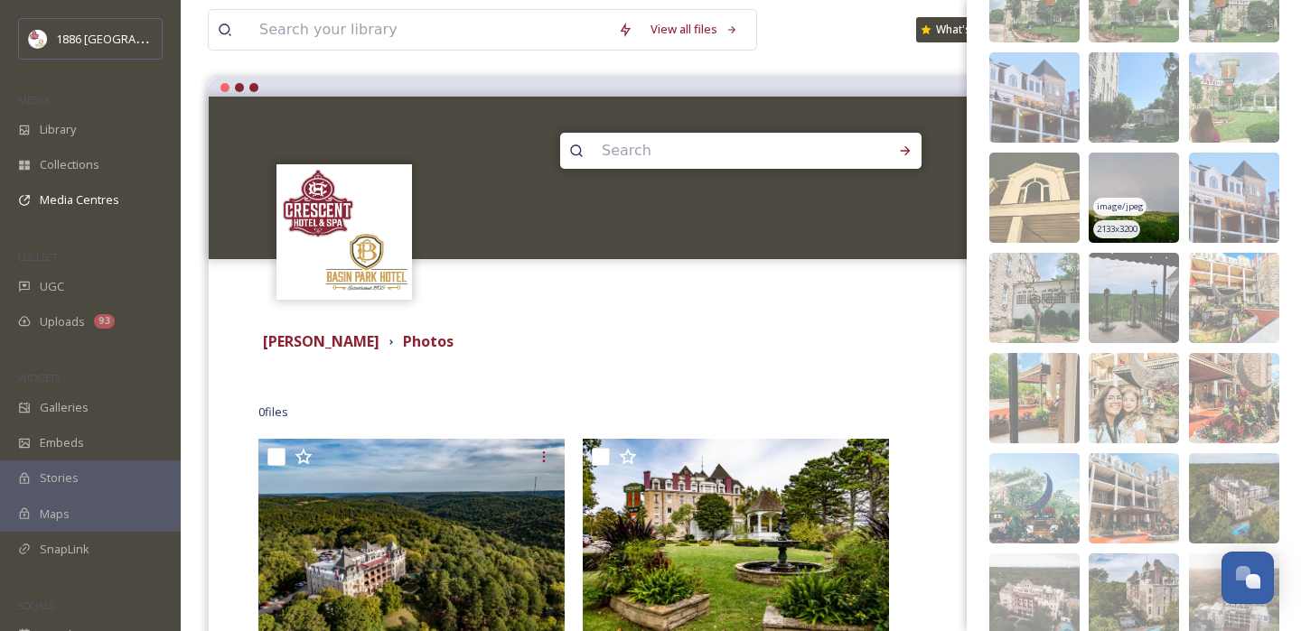
scroll to position [1600, 0]
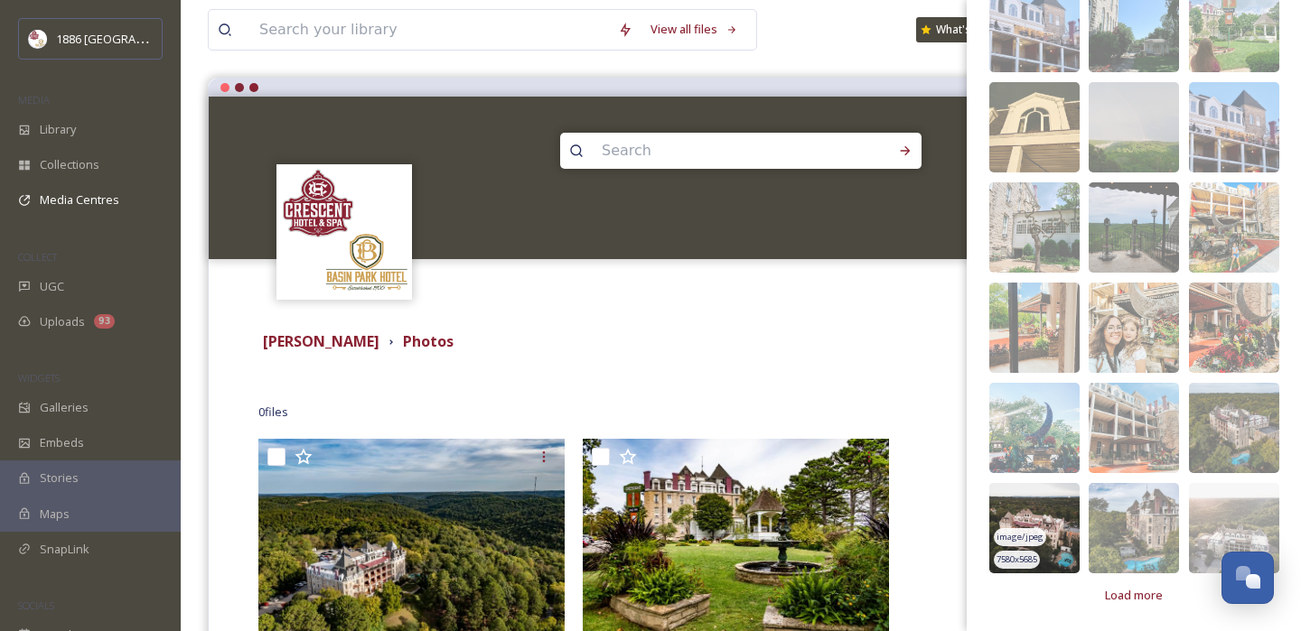
click at [1067, 509] on img at bounding box center [1034, 528] width 90 height 90
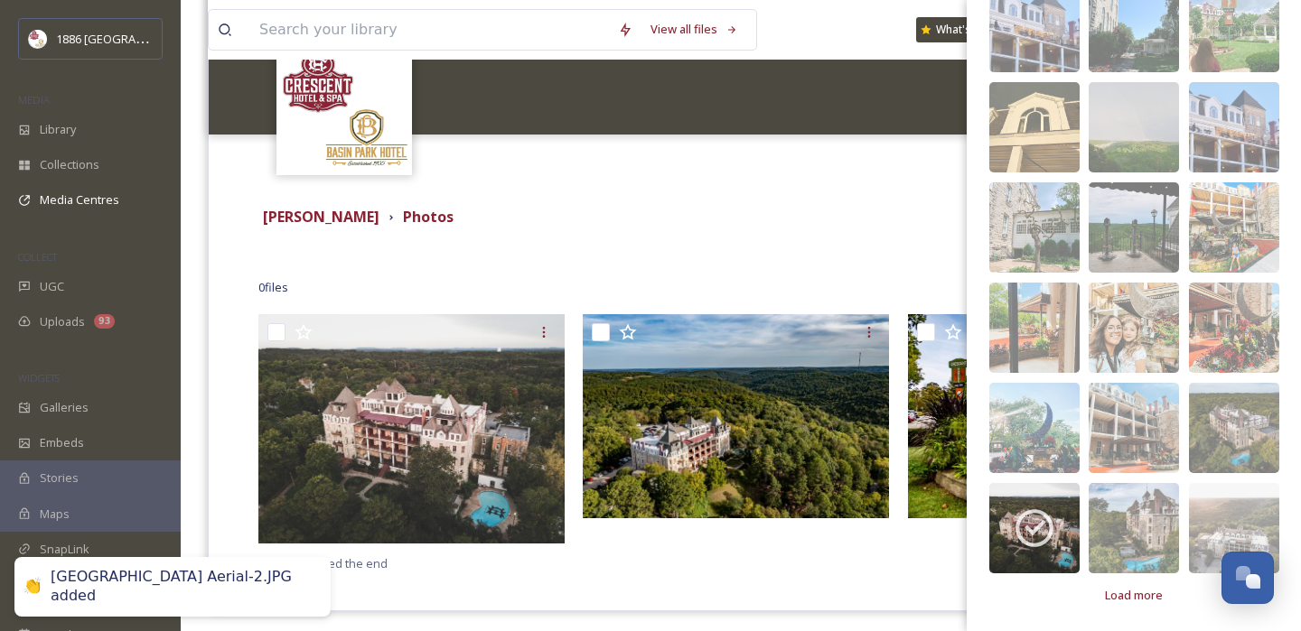
scroll to position [276, 0]
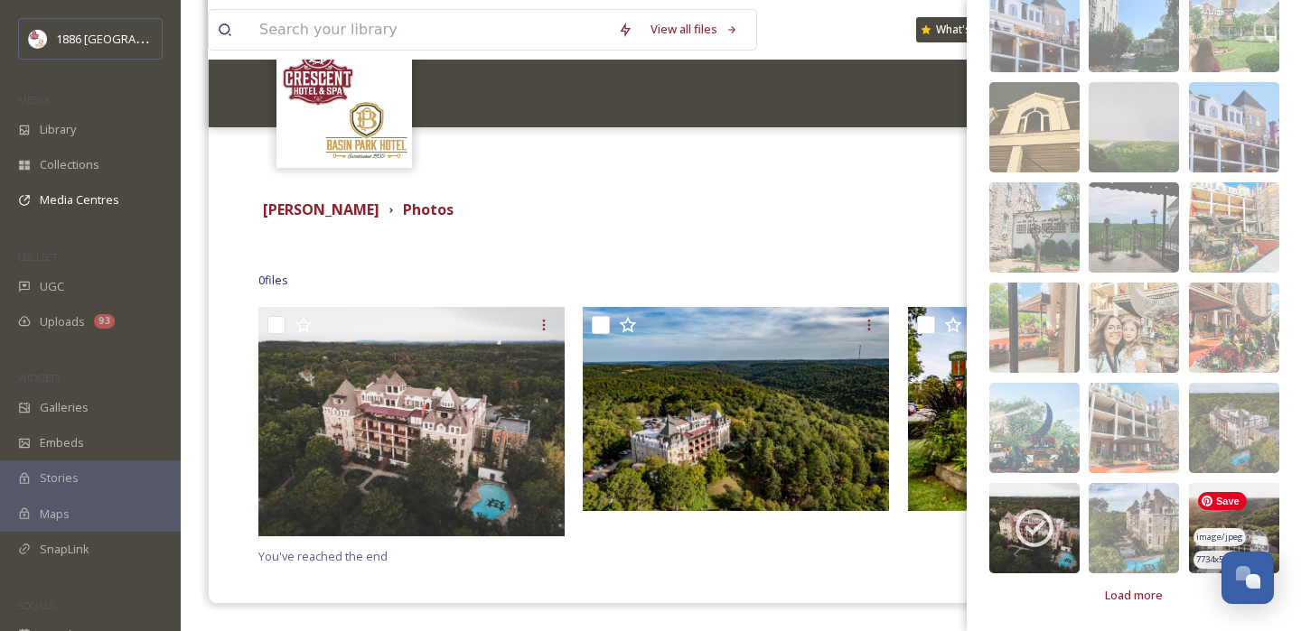
click at [1220, 525] on img at bounding box center [1234, 528] width 90 height 90
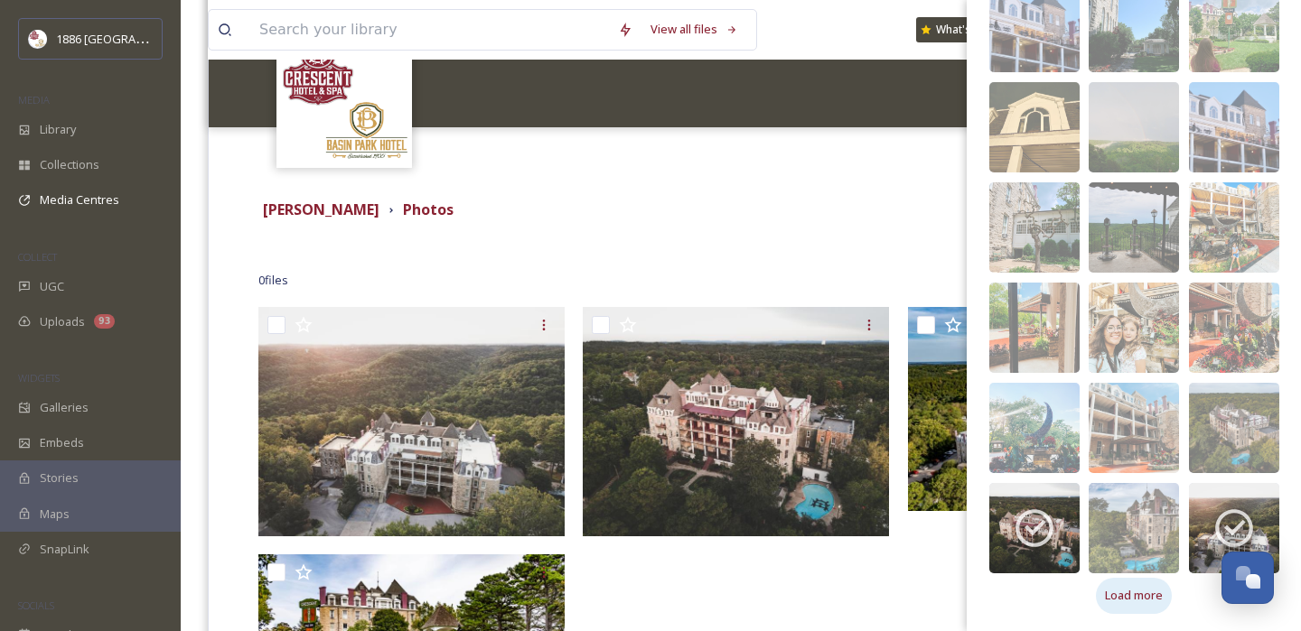
click at [1129, 597] on span "Load more" at bounding box center [1134, 595] width 58 height 17
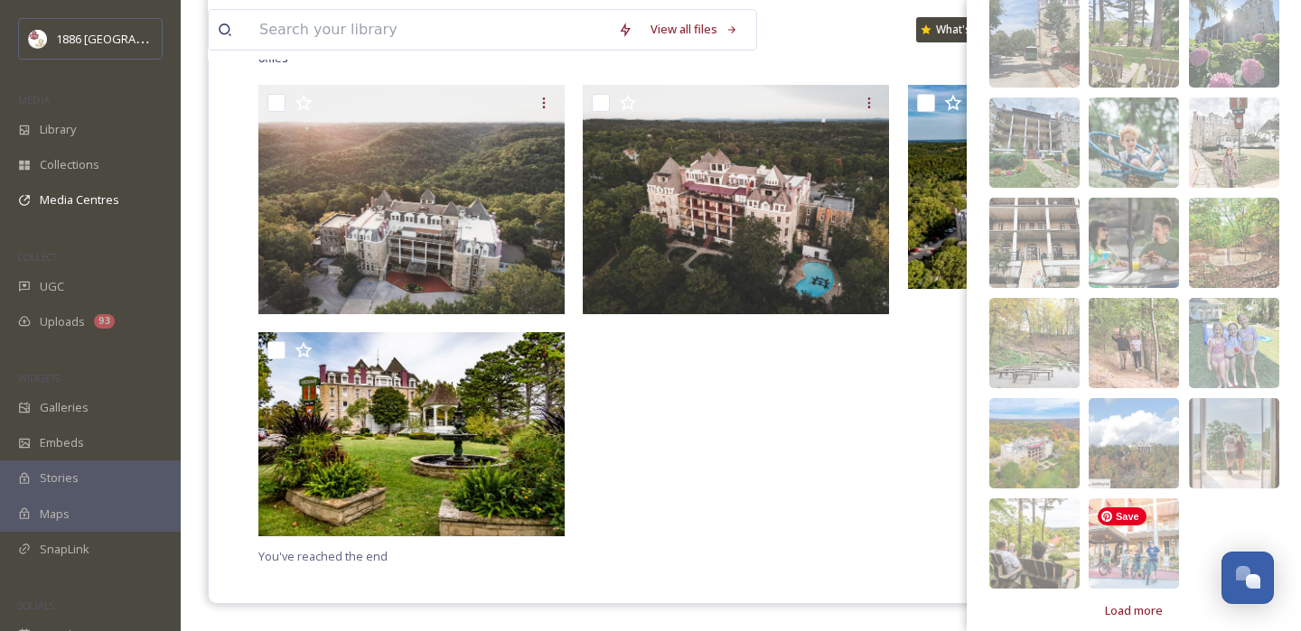
scroll to position [2302, 0]
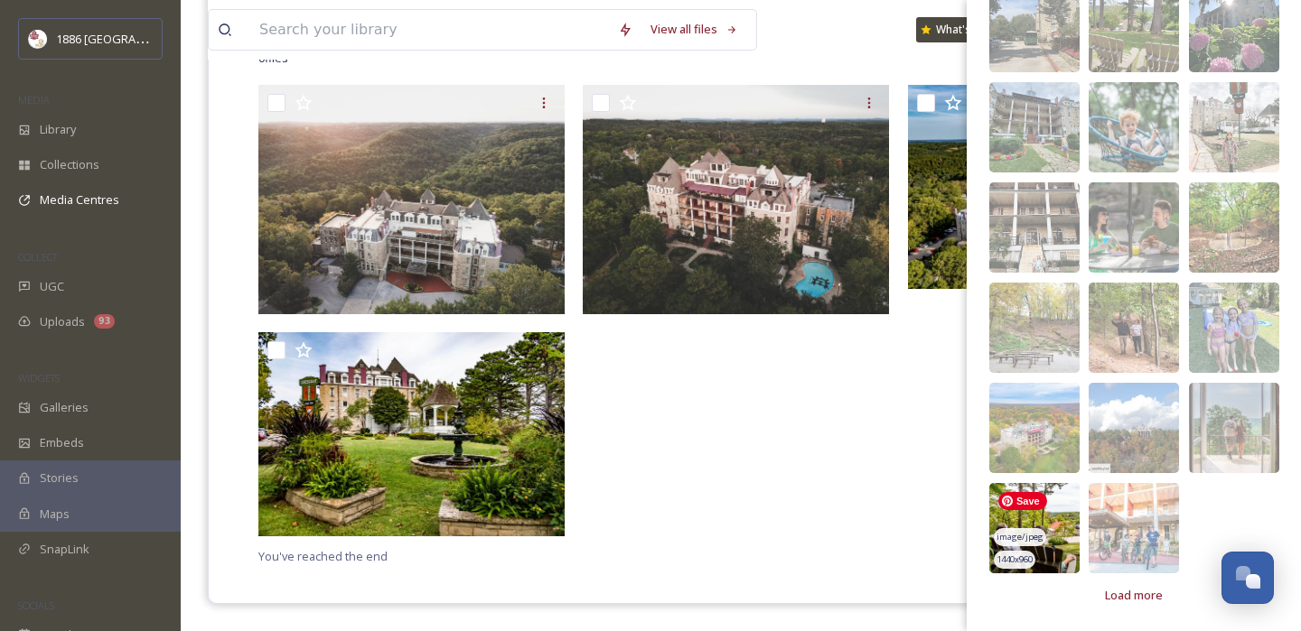
click at [1066, 508] on img at bounding box center [1034, 528] width 90 height 90
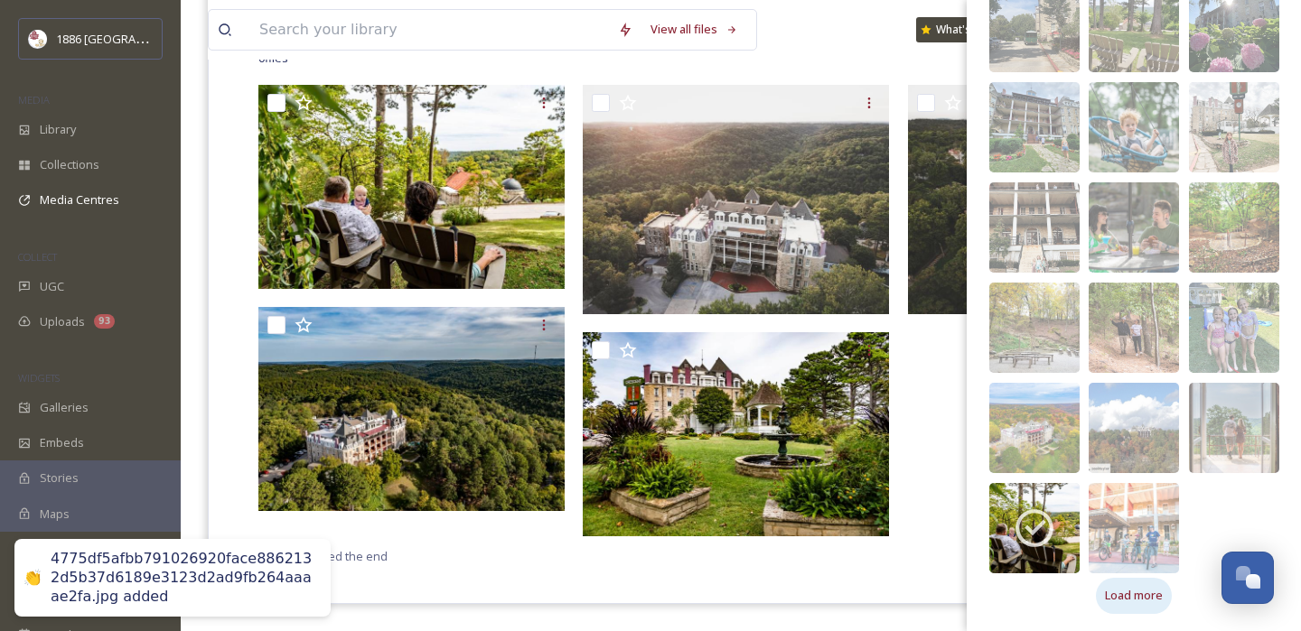
click at [1140, 603] on span "Load more" at bounding box center [1134, 595] width 58 height 17
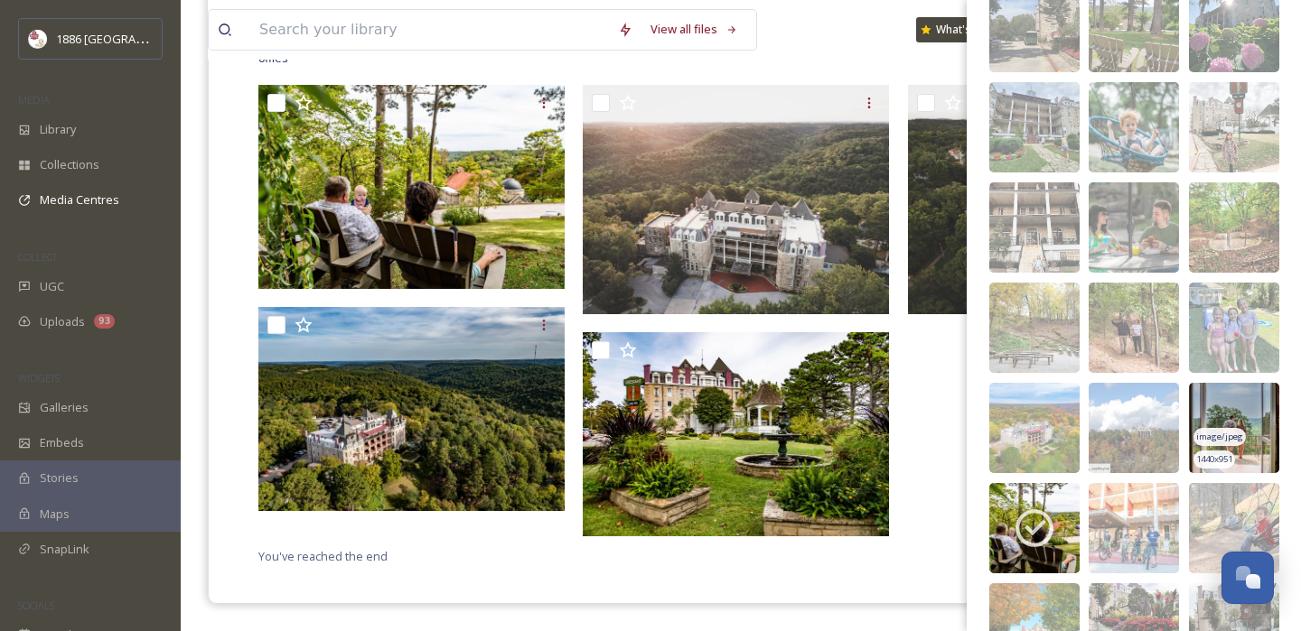
click at [1240, 411] on img at bounding box center [1234, 428] width 90 height 90
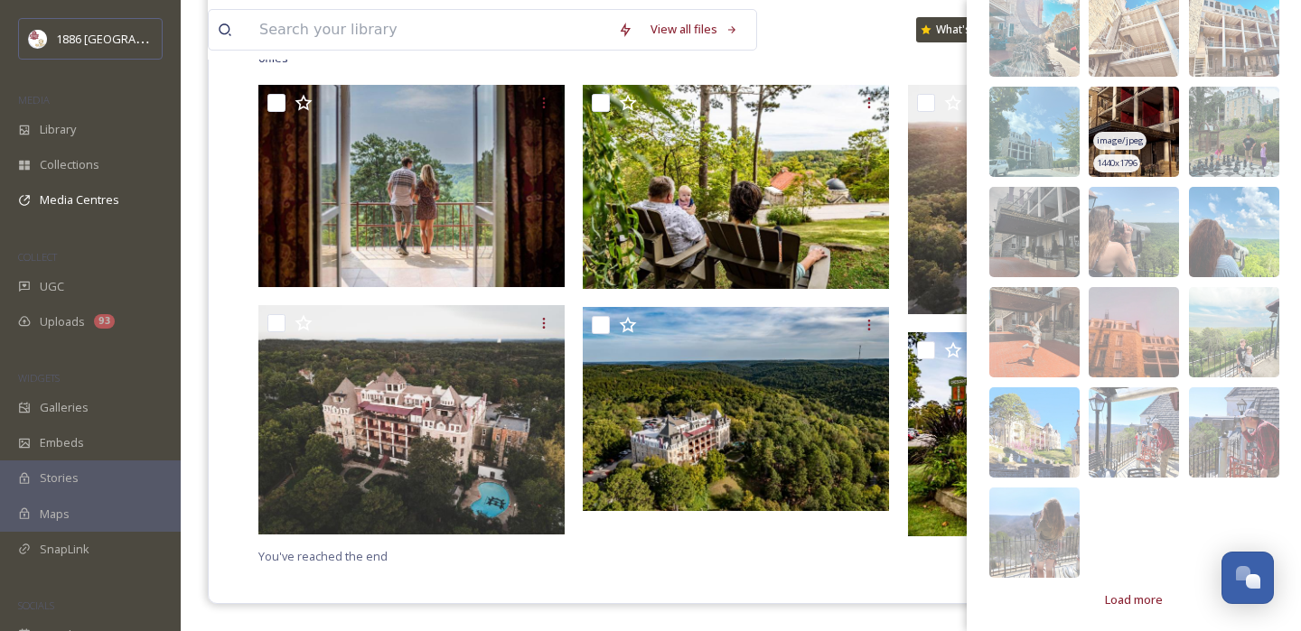
scroll to position [3003, 0]
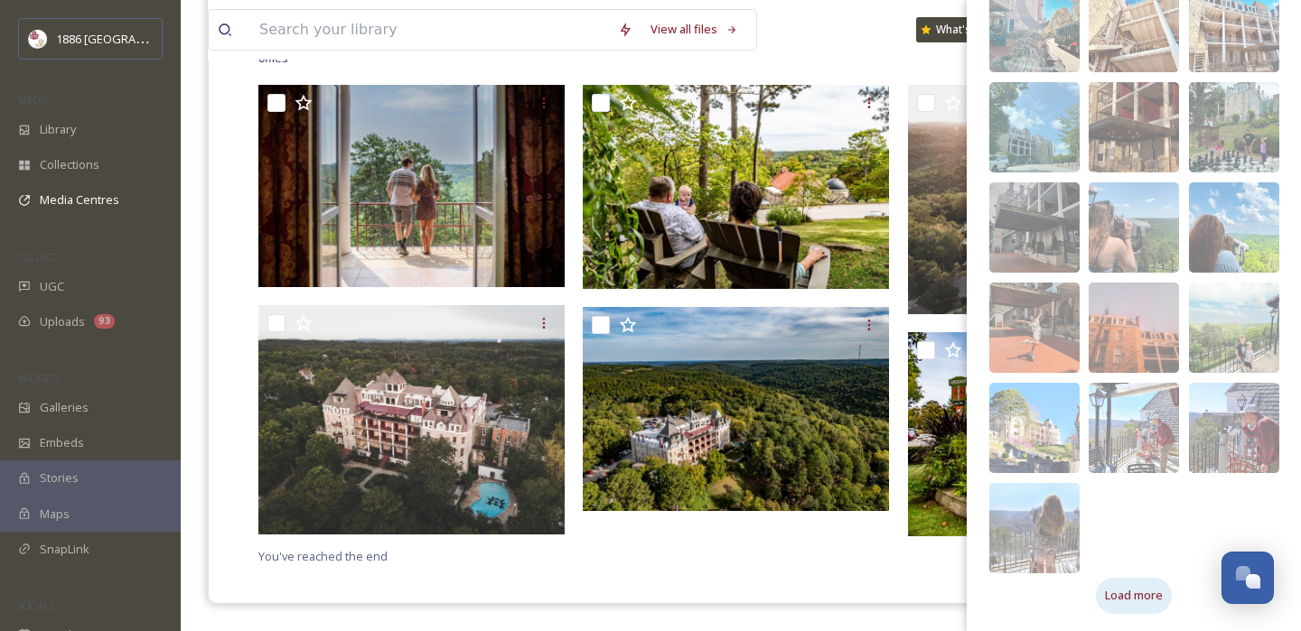
click at [1121, 591] on span "Load more" at bounding box center [1134, 595] width 58 height 17
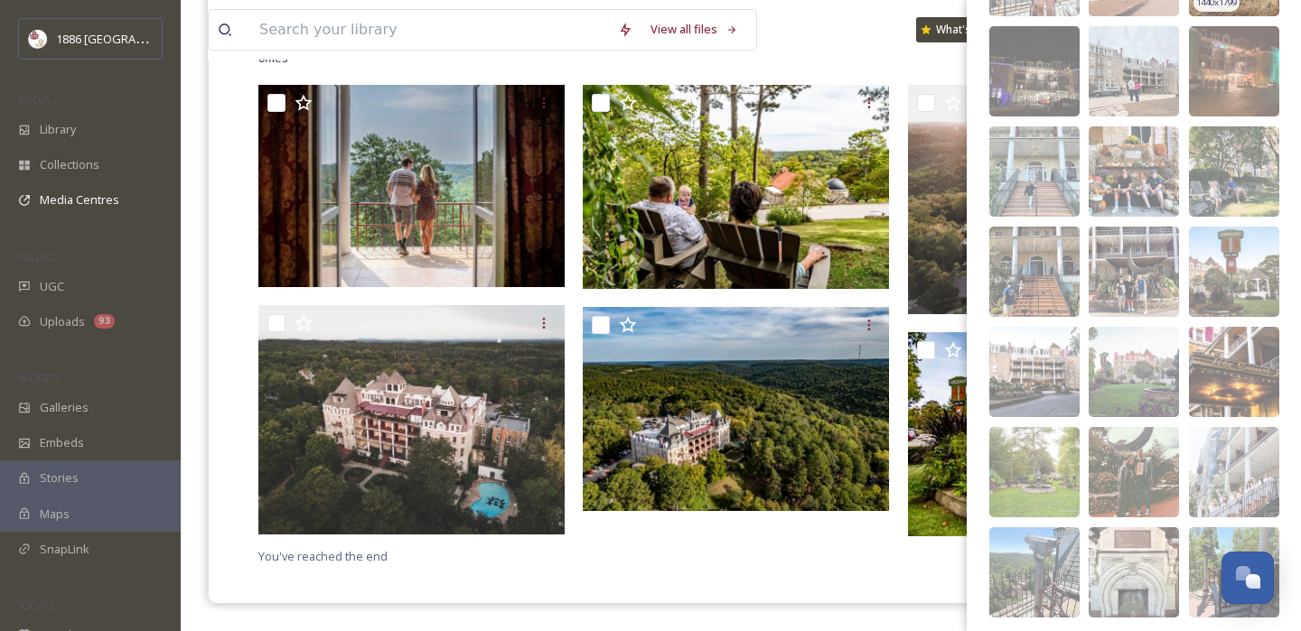
scroll to position [3605, 0]
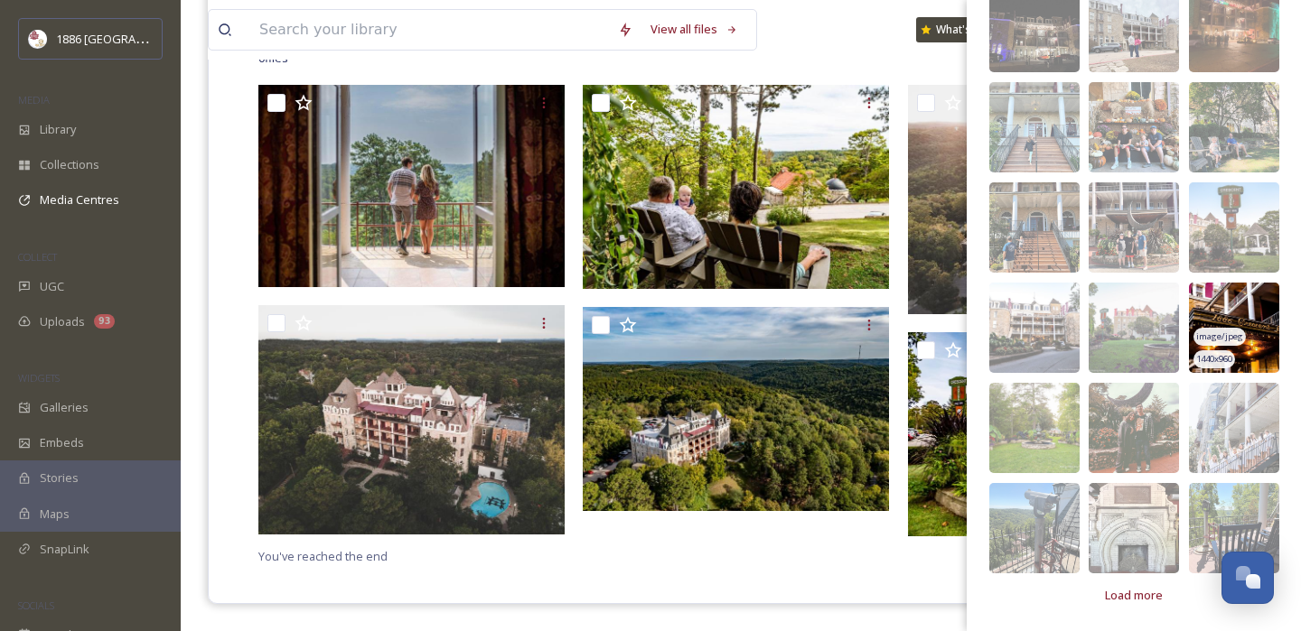
click at [1244, 286] on img at bounding box center [1234, 328] width 90 height 90
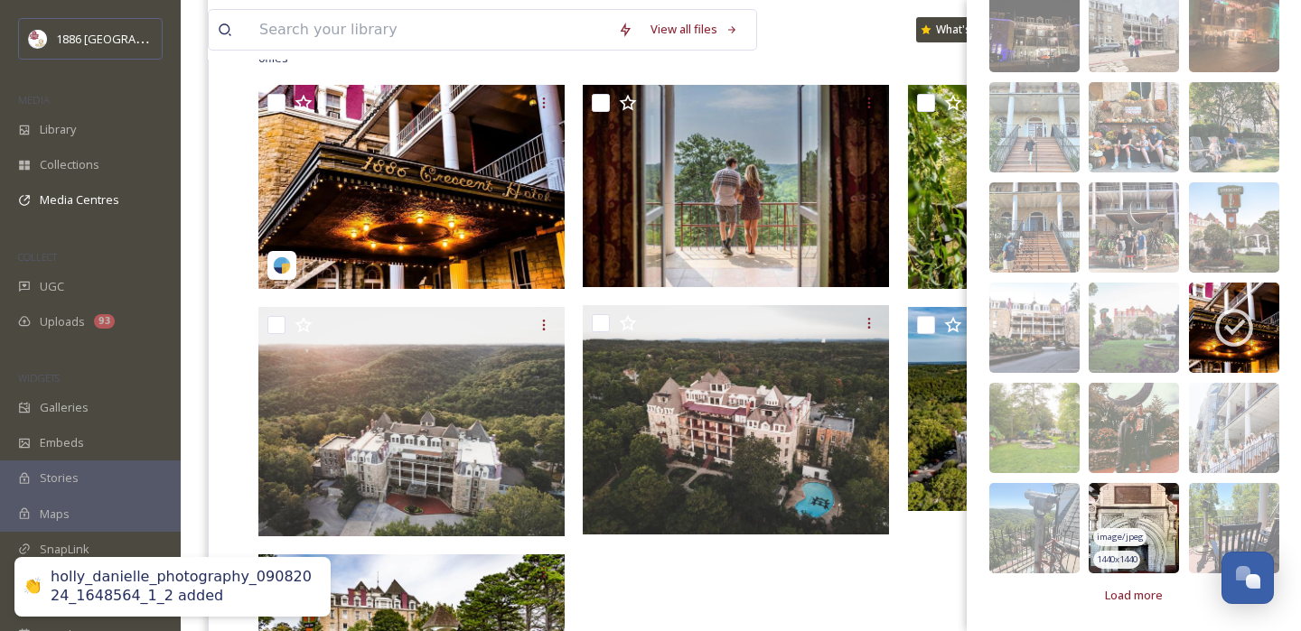
click at [1154, 527] on img at bounding box center [1133, 528] width 90 height 90
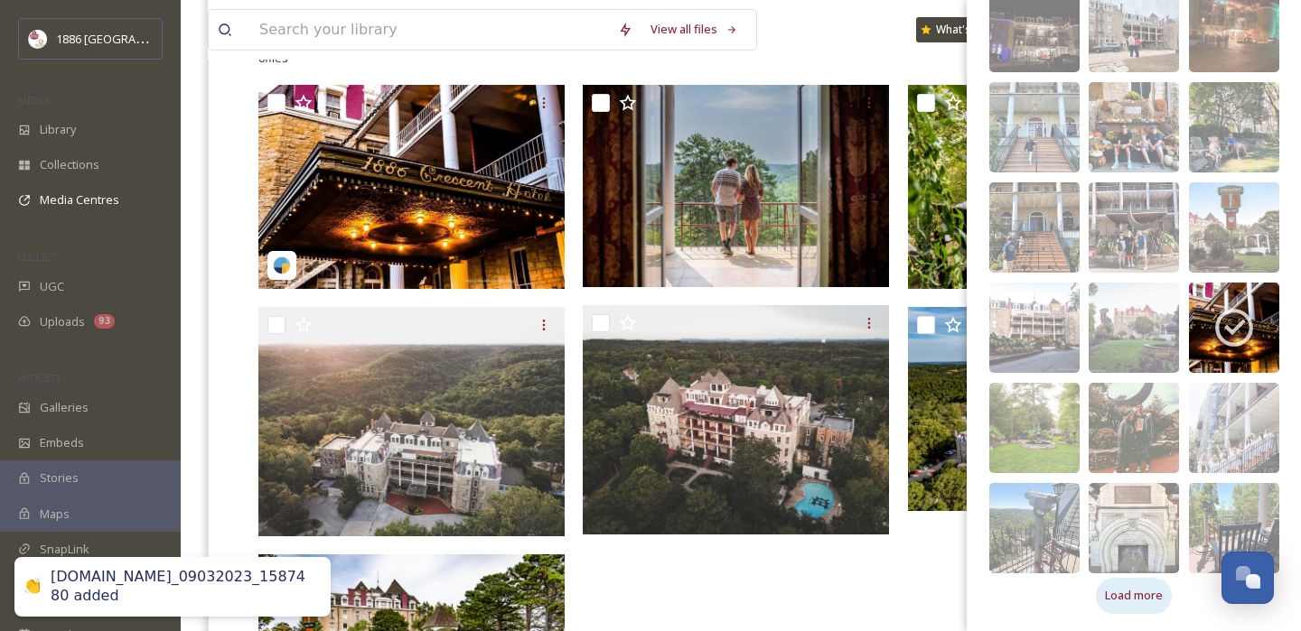
click at [1135, 592] on span "Load more" at bounding box center [1134, 595] width 58 height 17
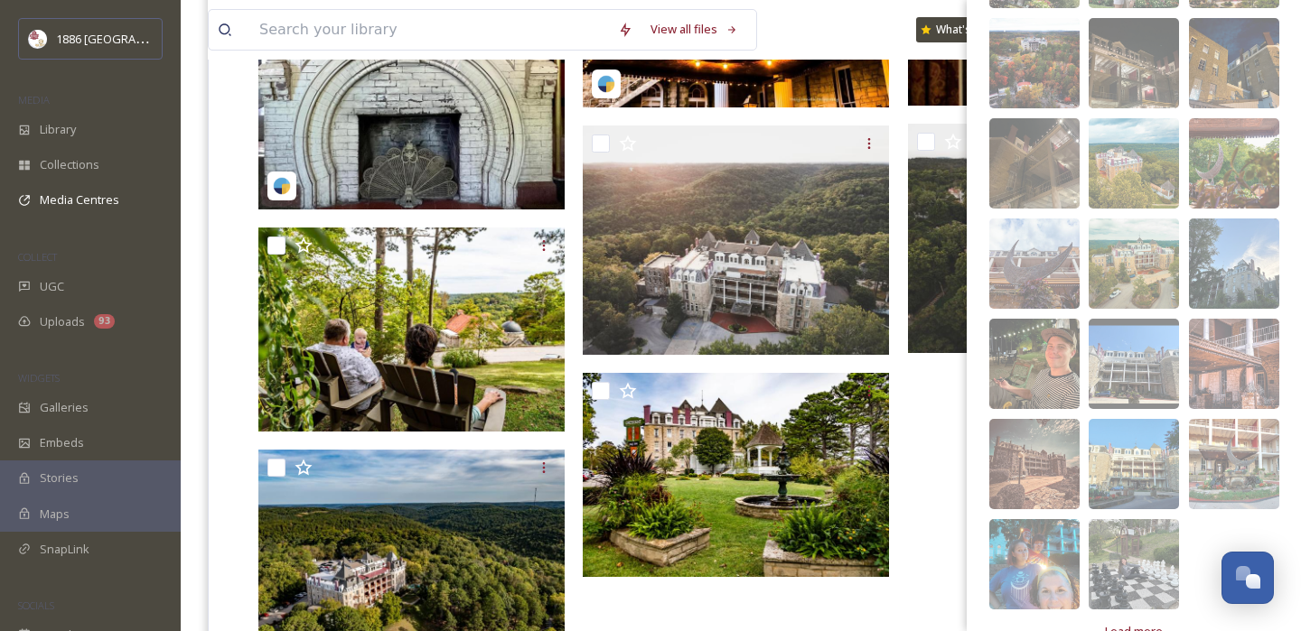
scroll to position [4307, 0]
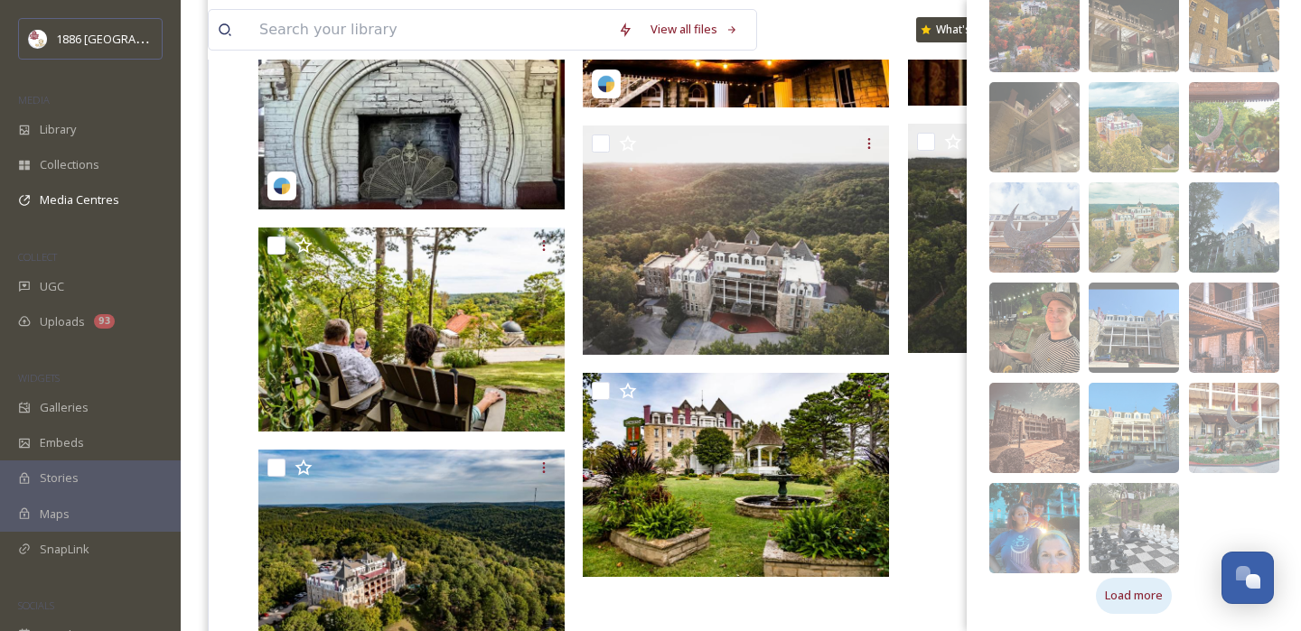
click at [1140, 597] on span "Load more" at bounding box center [1134, 595] width 58 height 17
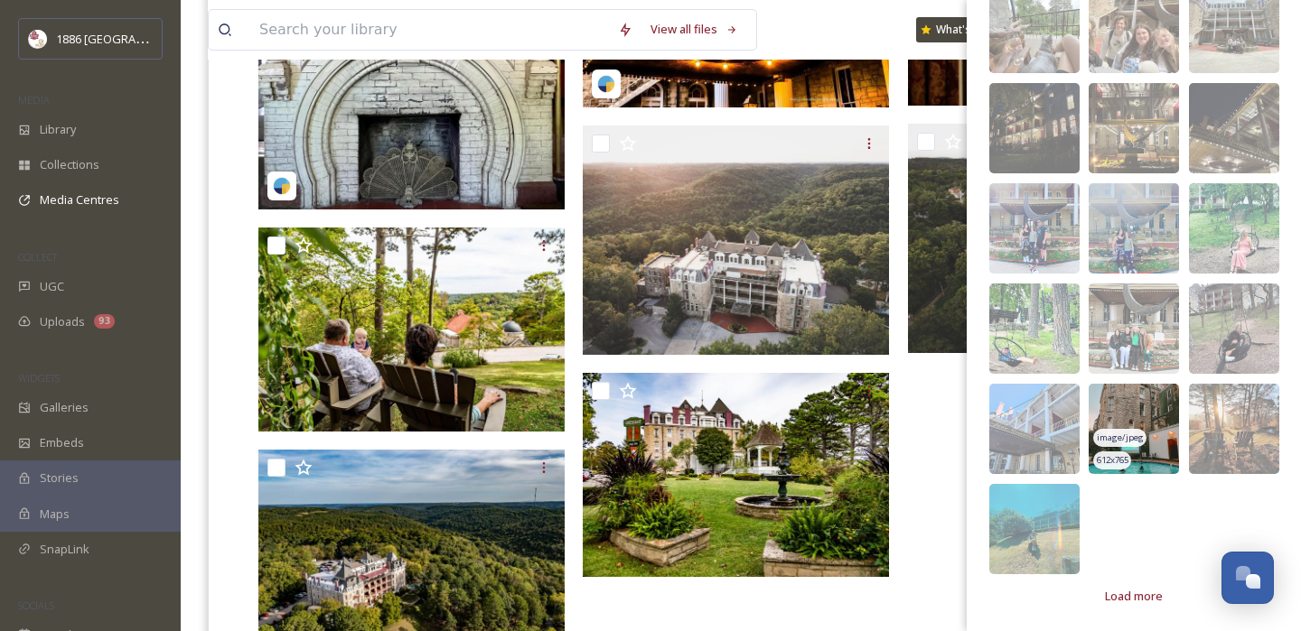
scroll to position [5009, 0]
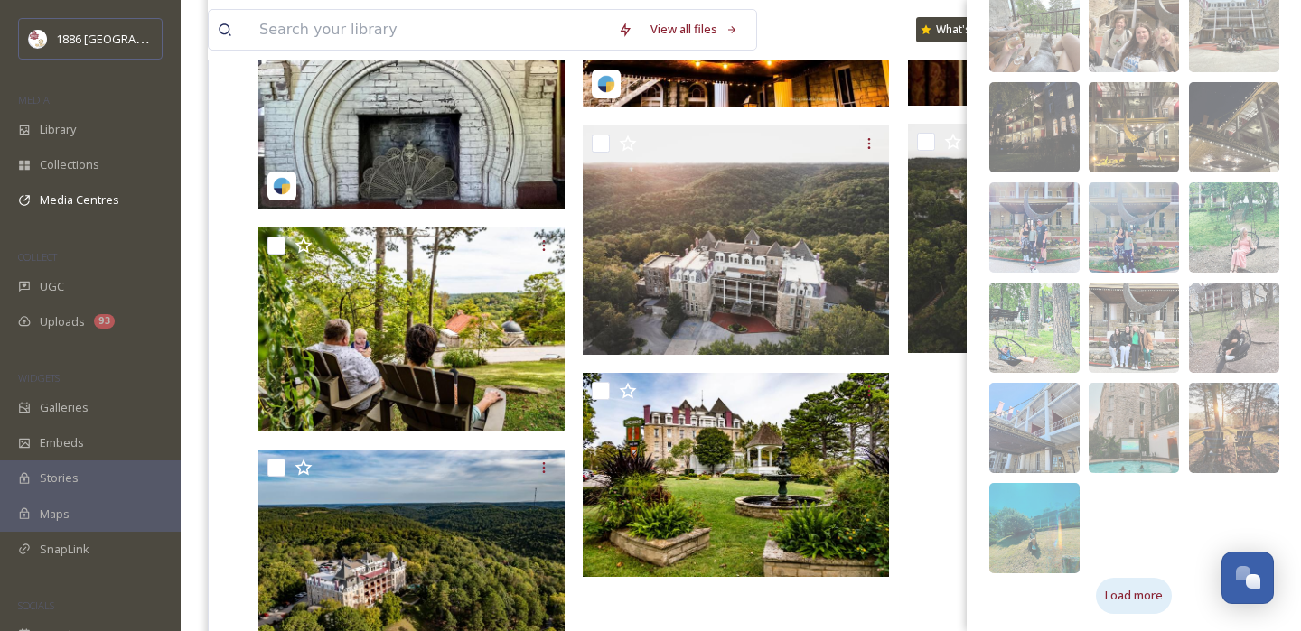
click at [1144, 584] on div "Load more" at bounding box center [1134, 595] width 76 height 35
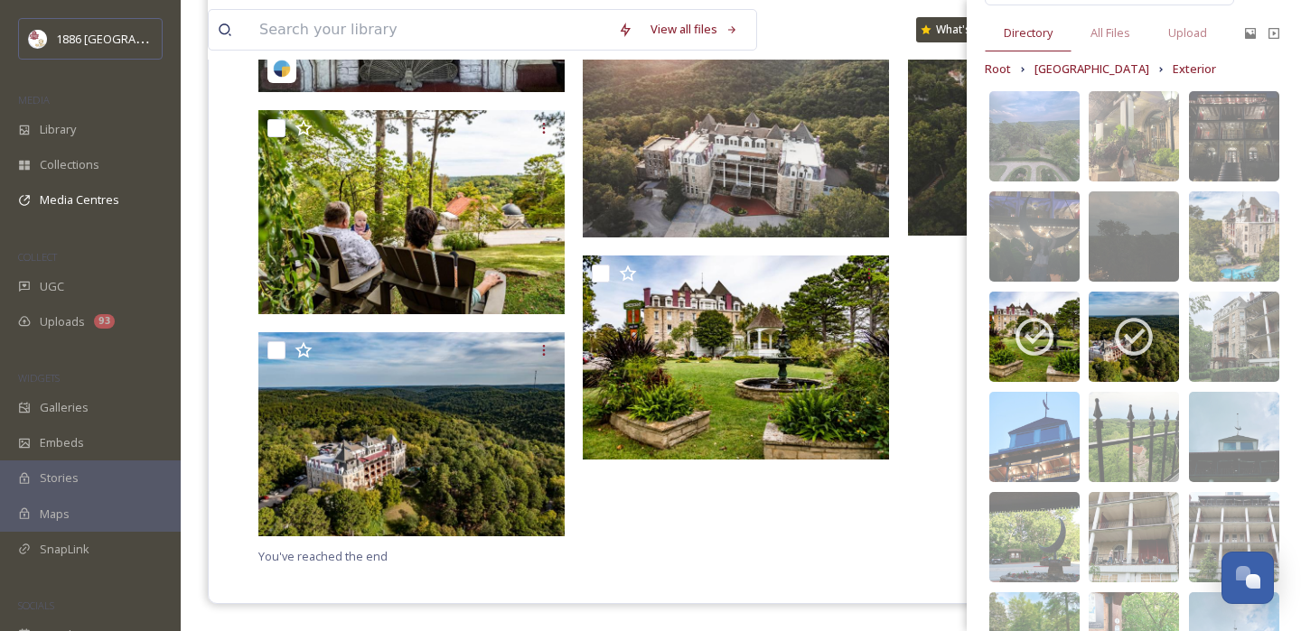
scroll to position [0, 0]
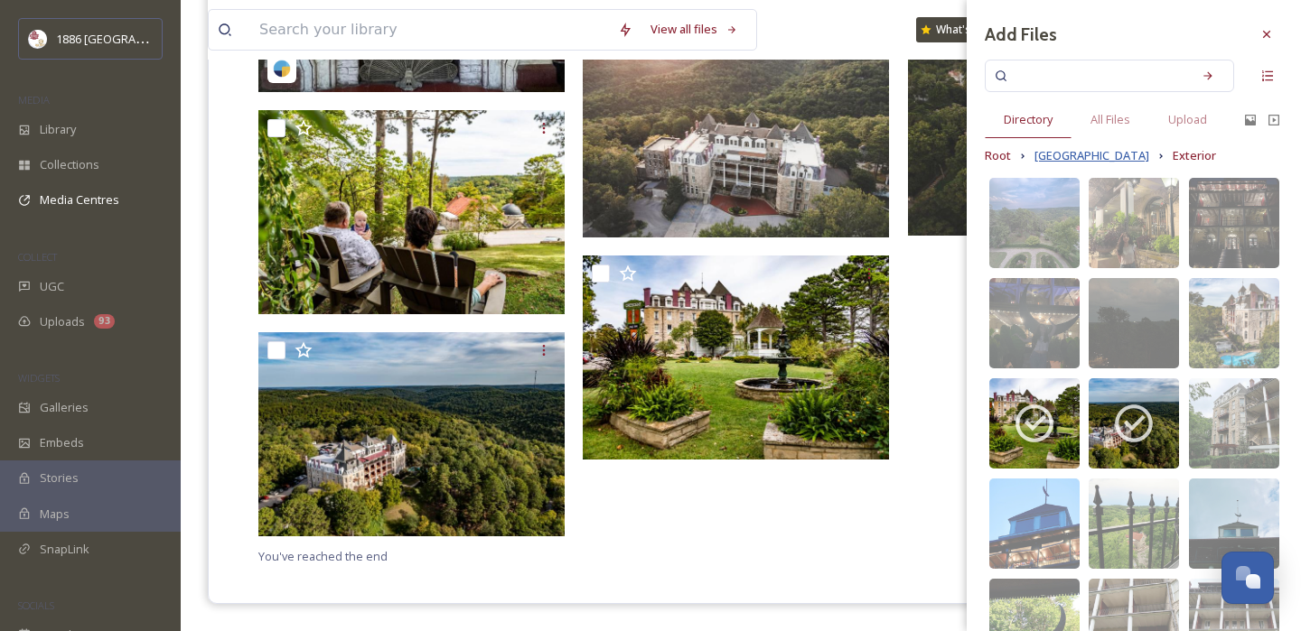
click at [1070, 154] on span "[GEOGRAPHIC_DATA]" at bounding box center [1091, 155] width 115 height 17
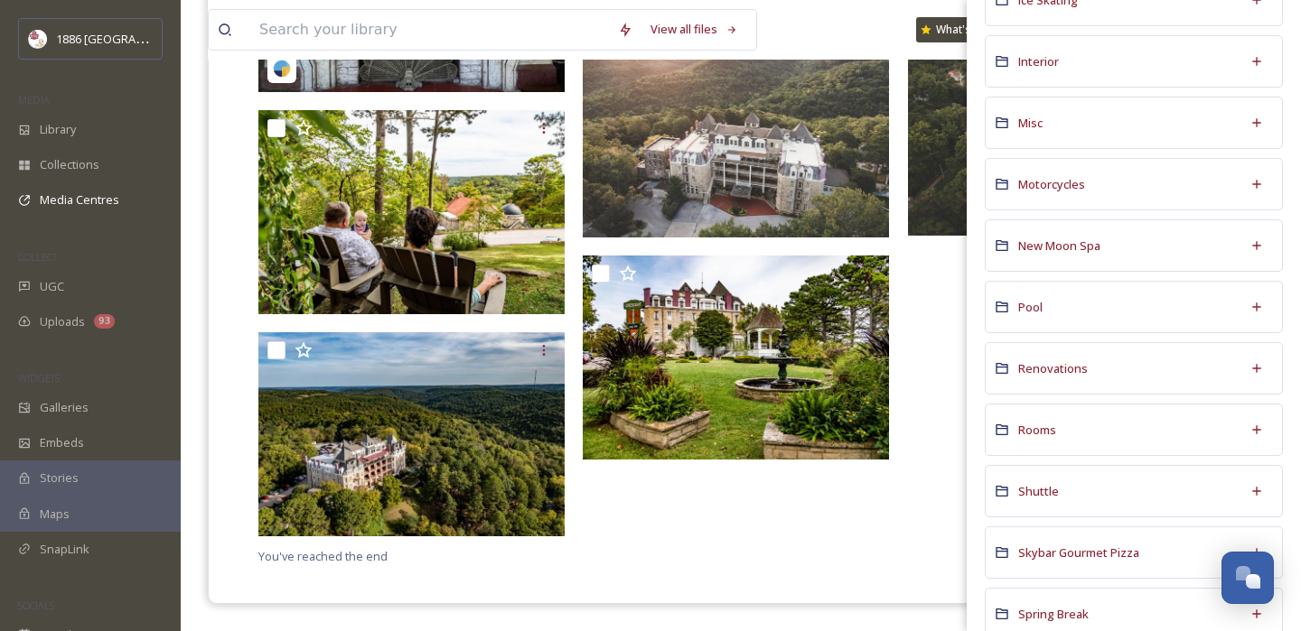
scroll to position [1127, 0]
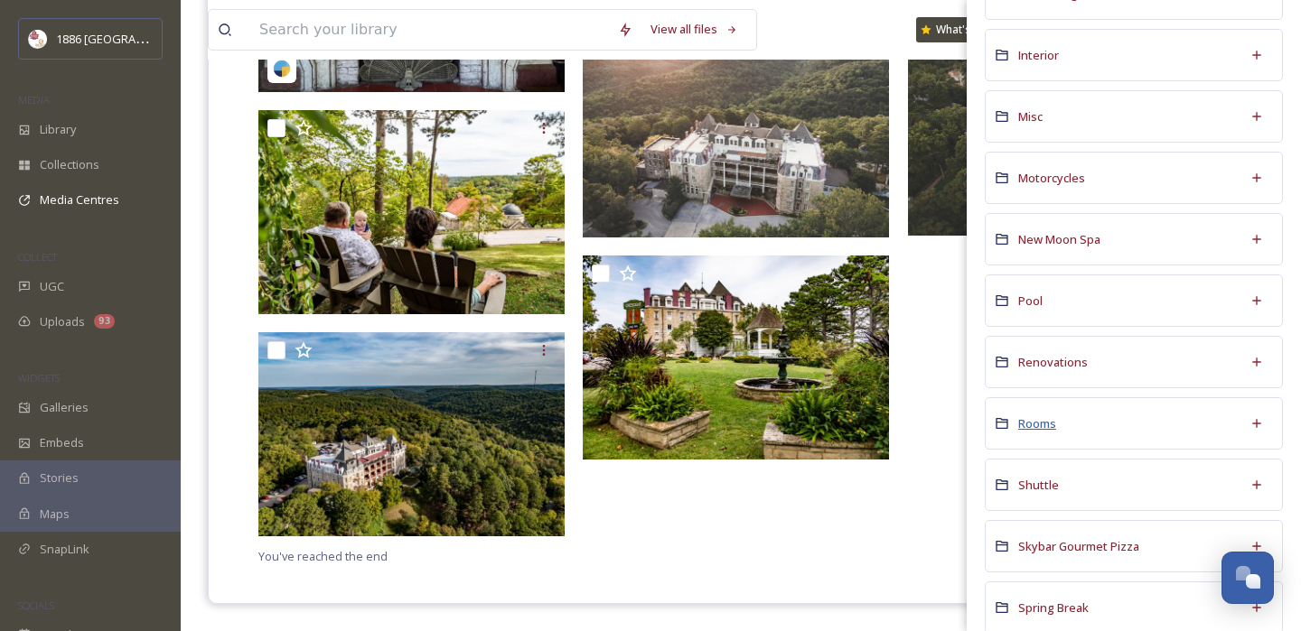
click at [1028, 423] on span "Rooms" at bounding box center [1037, 424] width 38 height 16
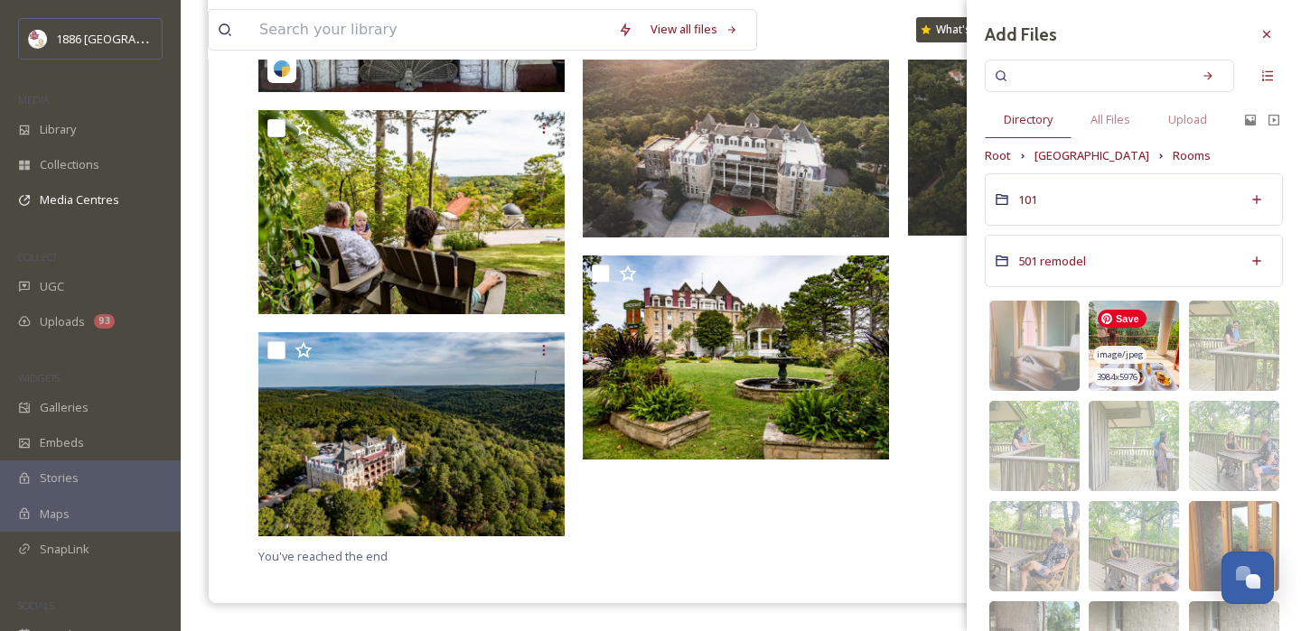
click at [1163, 332] on img at bounding box center [1133, 346] width 90 height 90
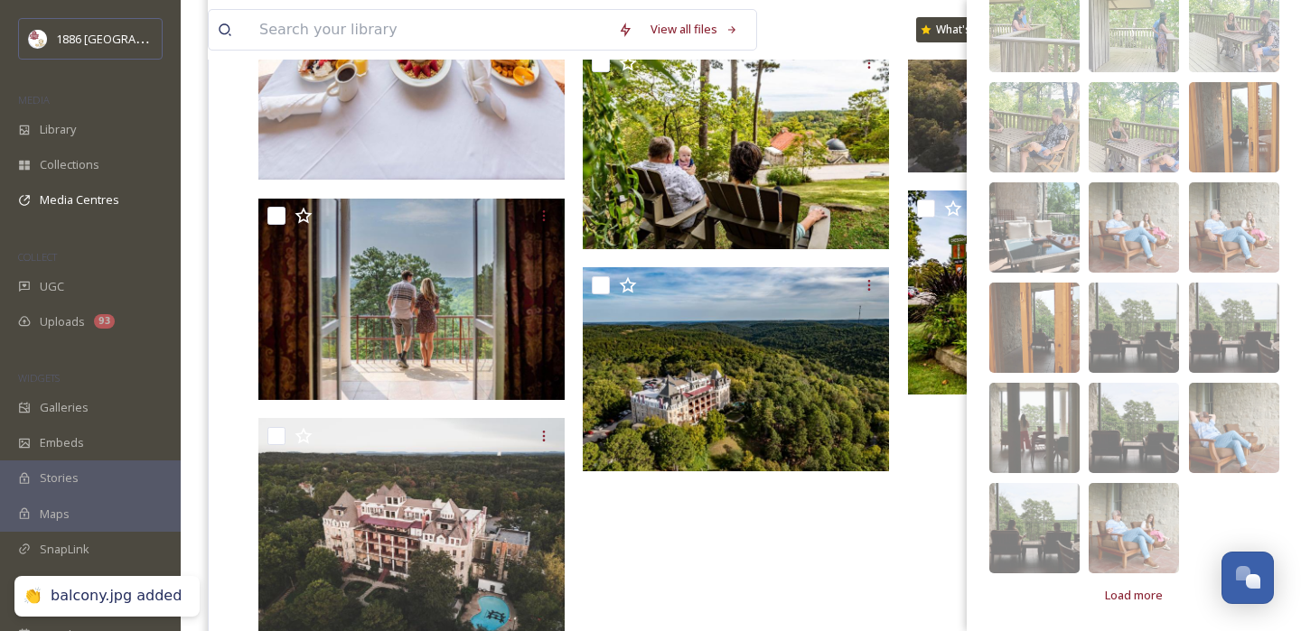
scroll to position [866, 0]
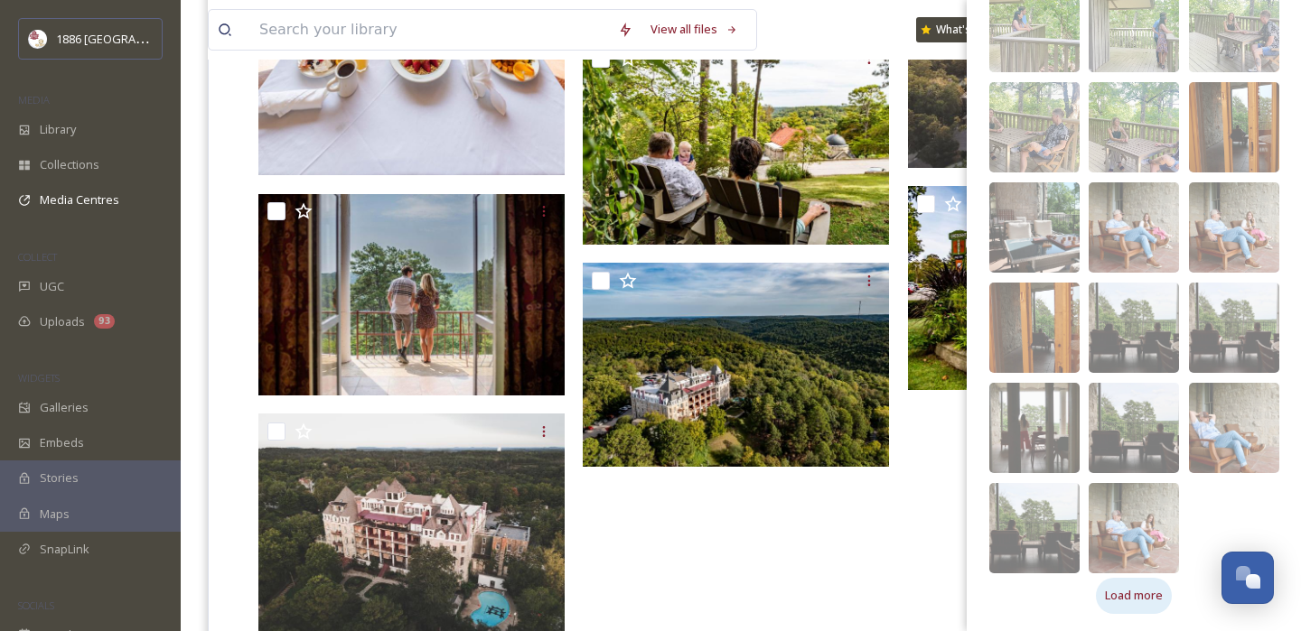
click at [1126, 602] on span "Load more" at bounding box center [1134, 595] width 58 height 17
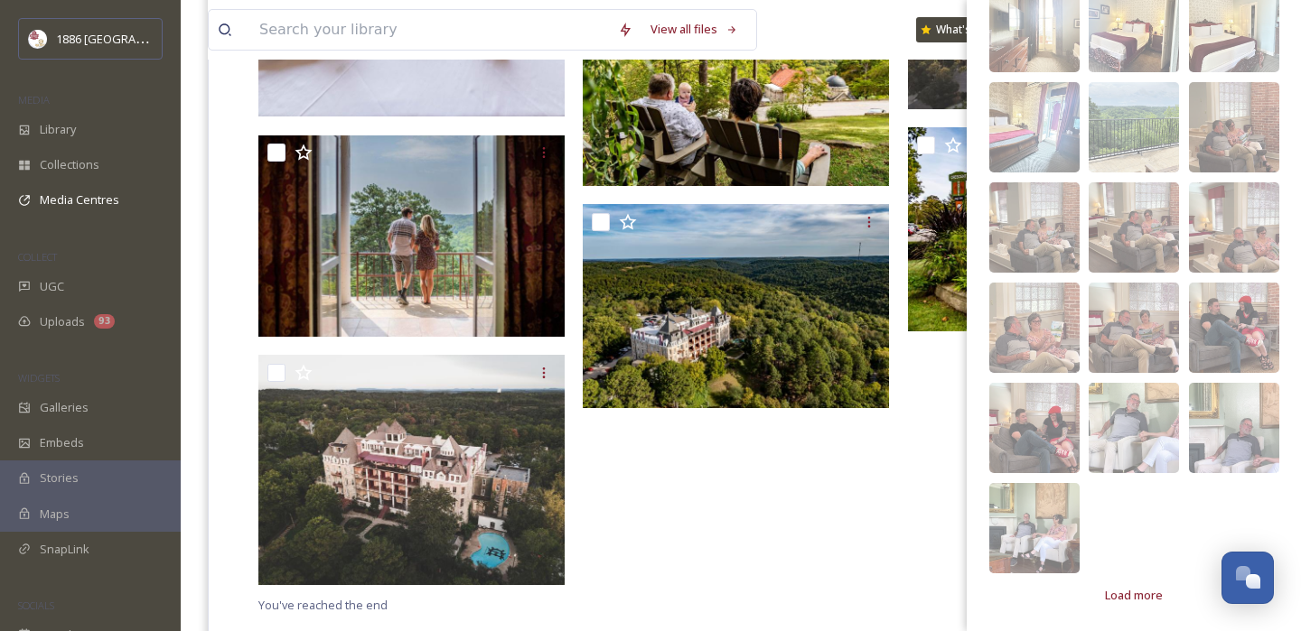
scroll to position [919, 0]
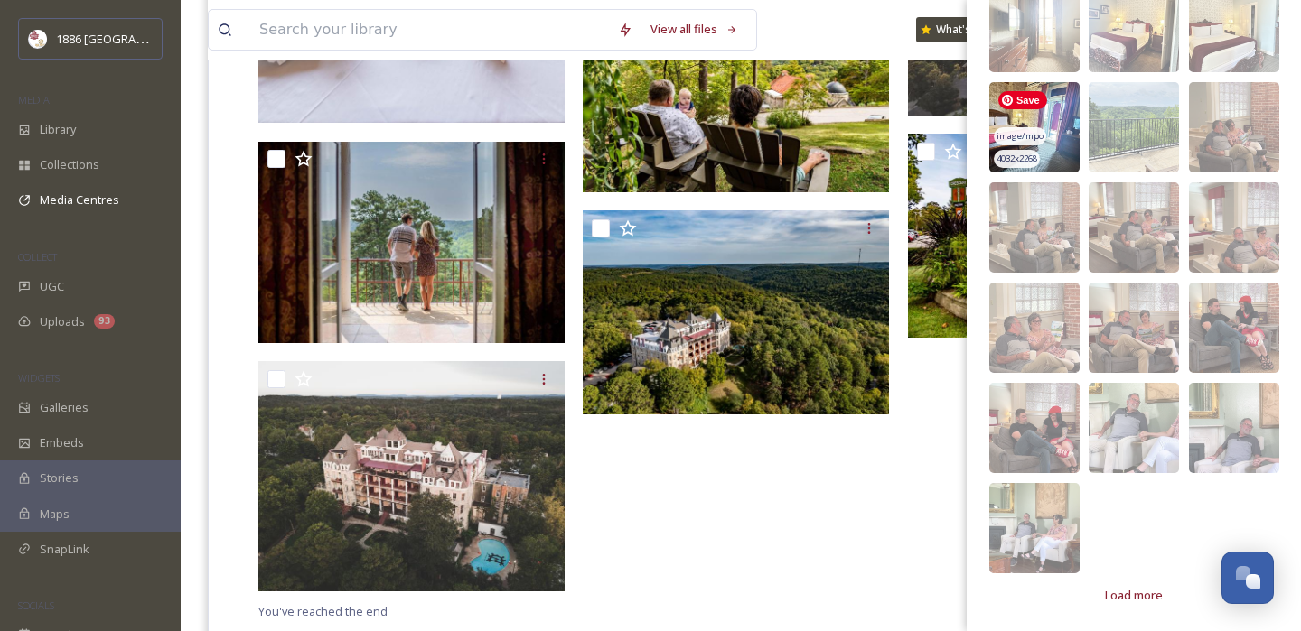
click at [1061, 131] on img at bounding box center [1034, 127] width 90 height 90
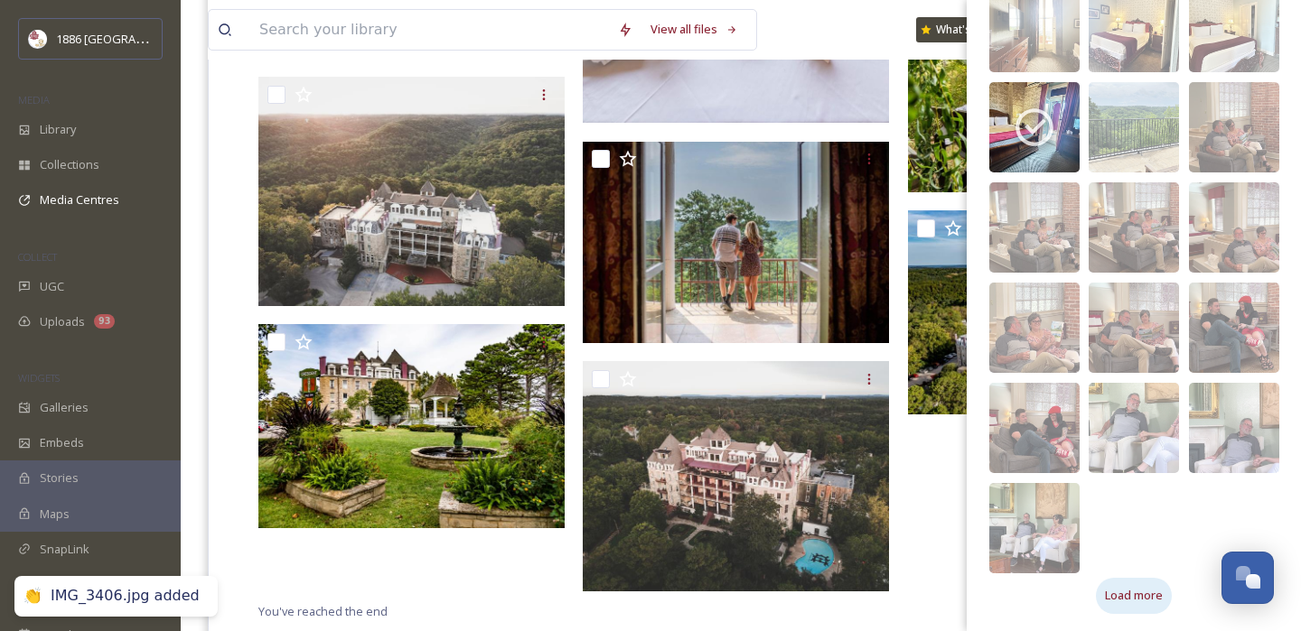
click at [1125, 595] on span "Load more" at bounding box center [1134, 595] width 58 height 17
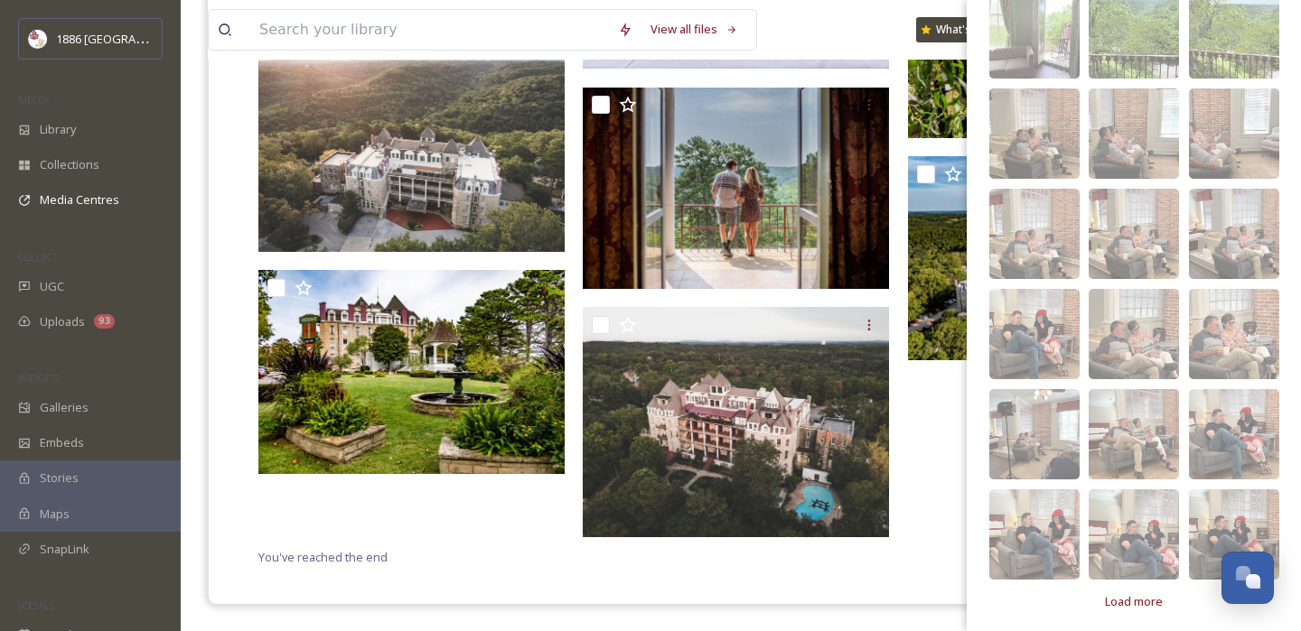
scroll to position [1723, 0]
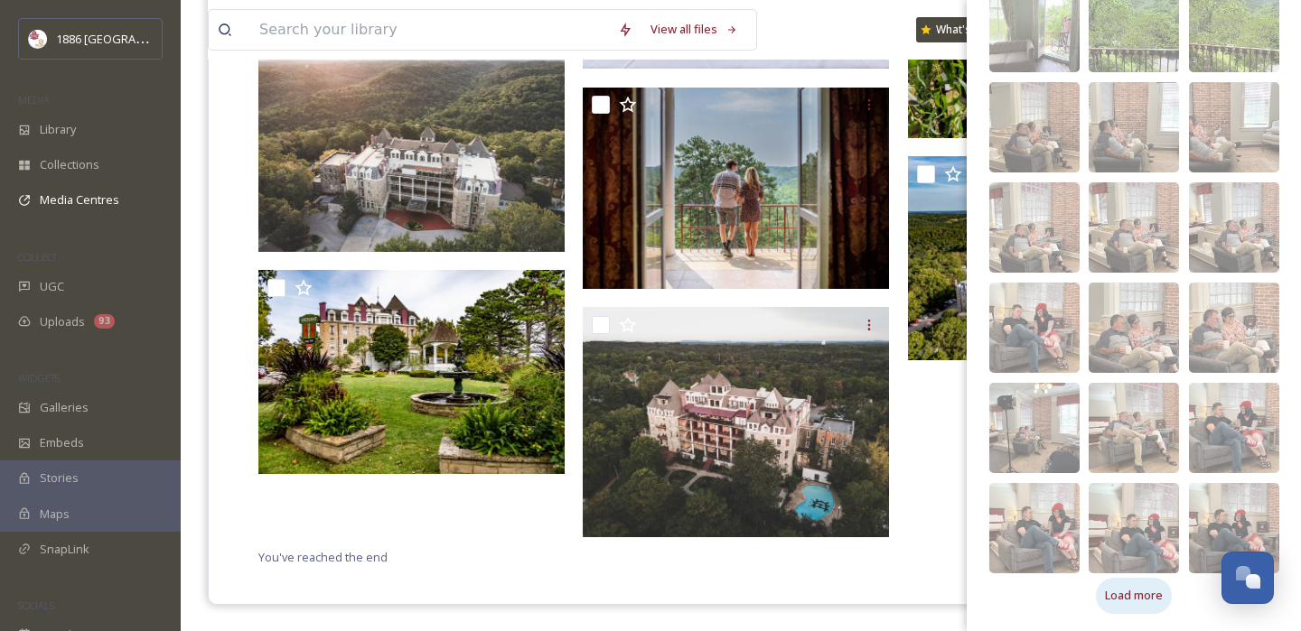
click at [1154, 593] on span "Load more" at bounding box center [1134, 595] width 58 height 17
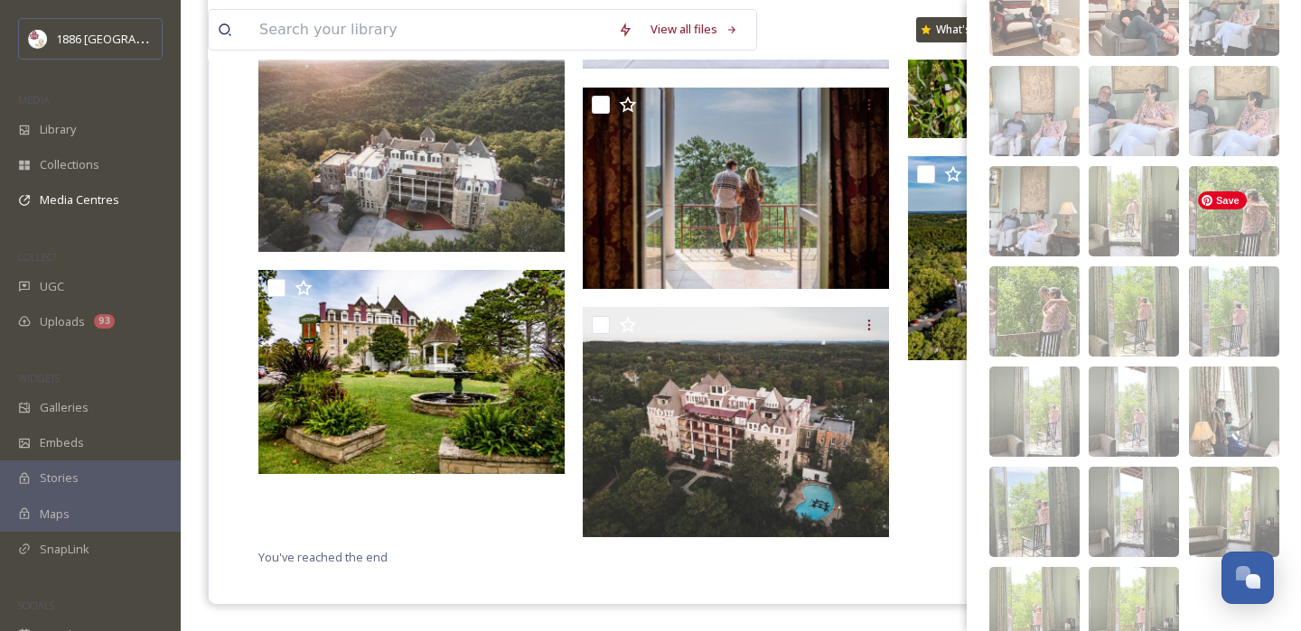
scroll to position [2424, 0]
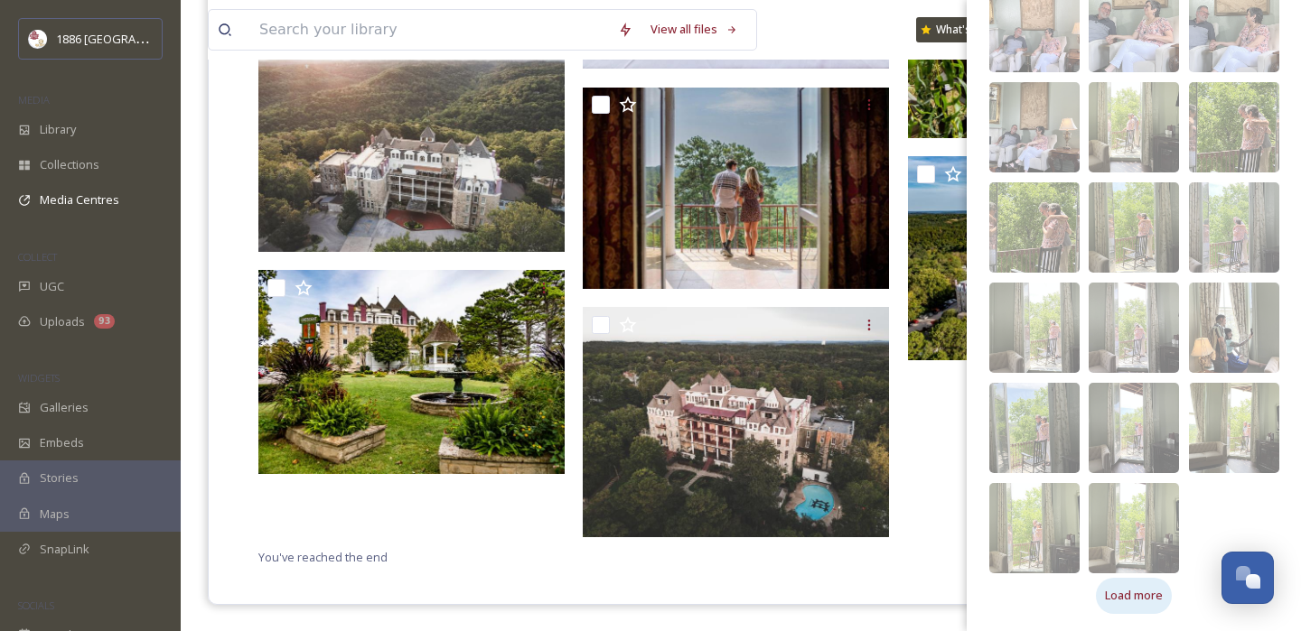
click at [1144, 595] on span "Load more" at bounding box center [1134, 595] width 58 height 17
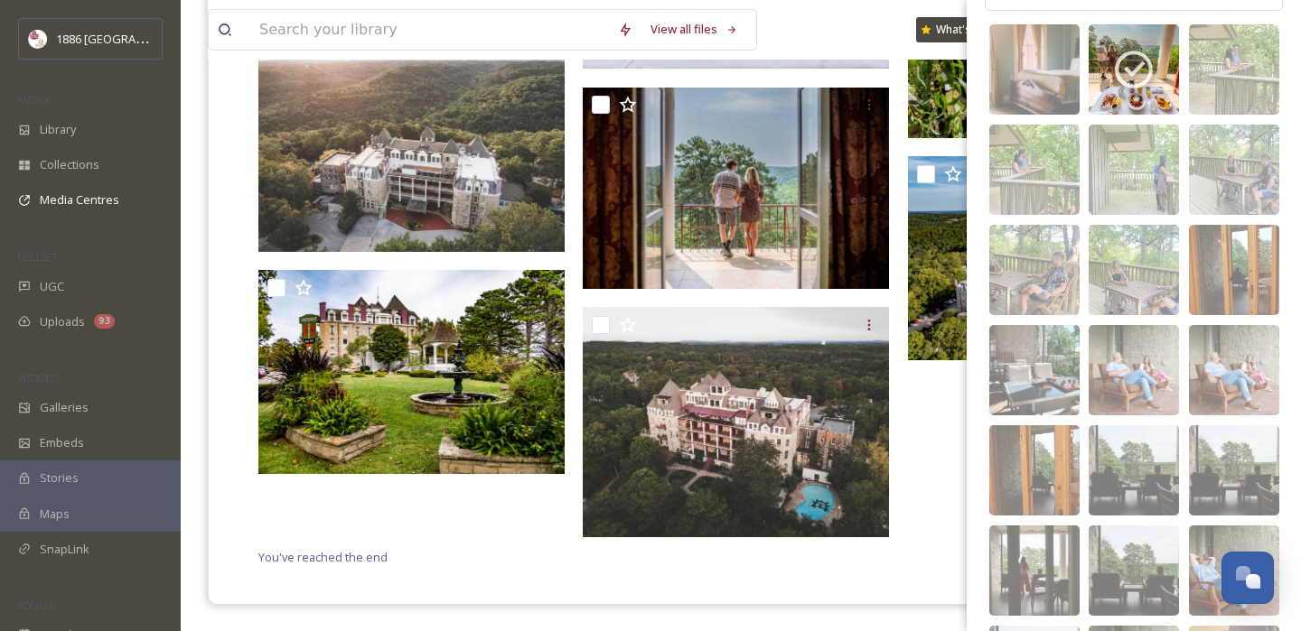
scroll to position [0, 0]
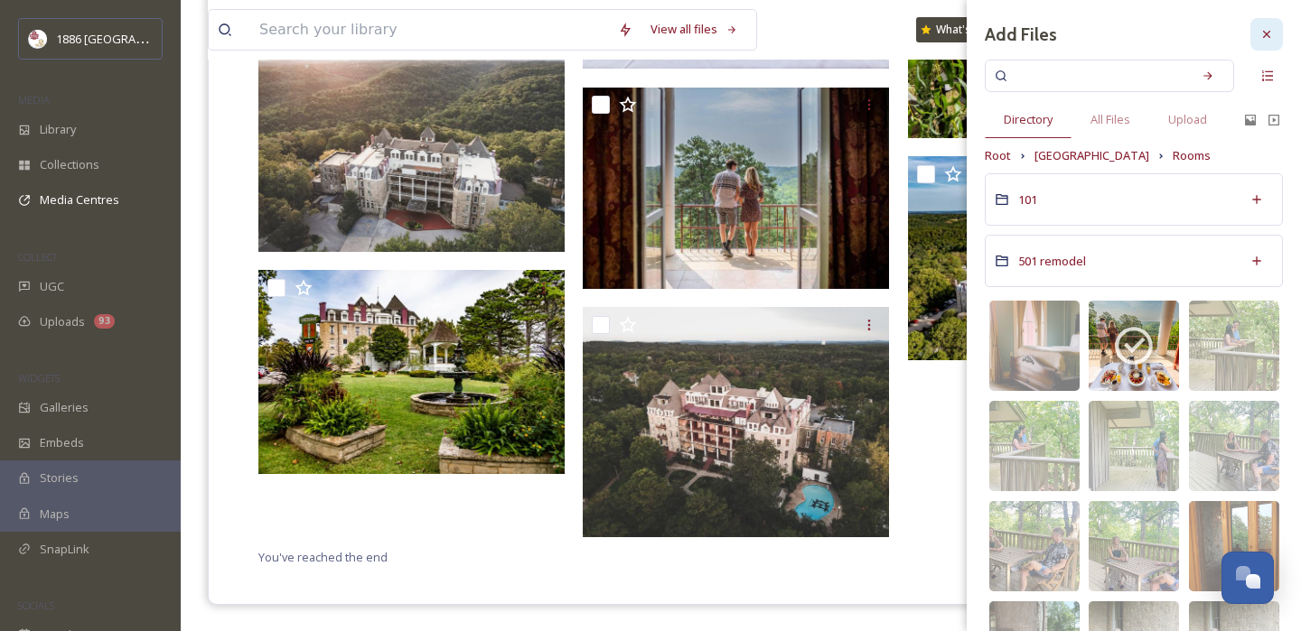
click at [1273, 29] on icon at bounding box center [1266, 34] width 14 height 14
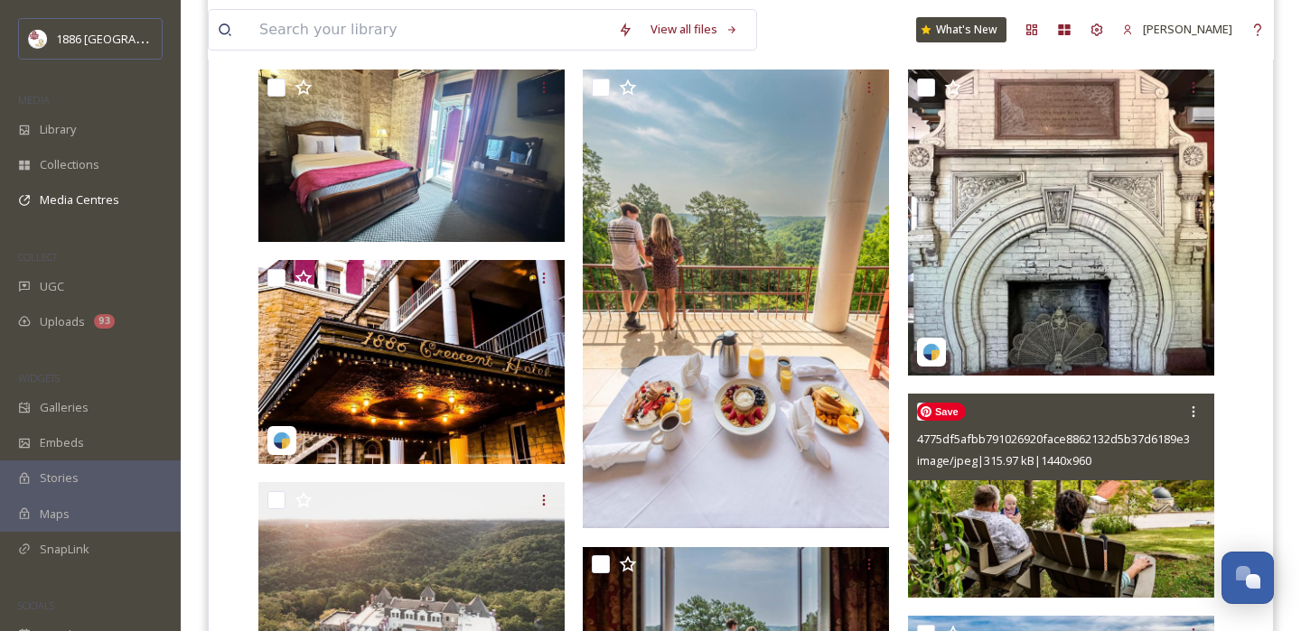
scroll to position [514, 0]
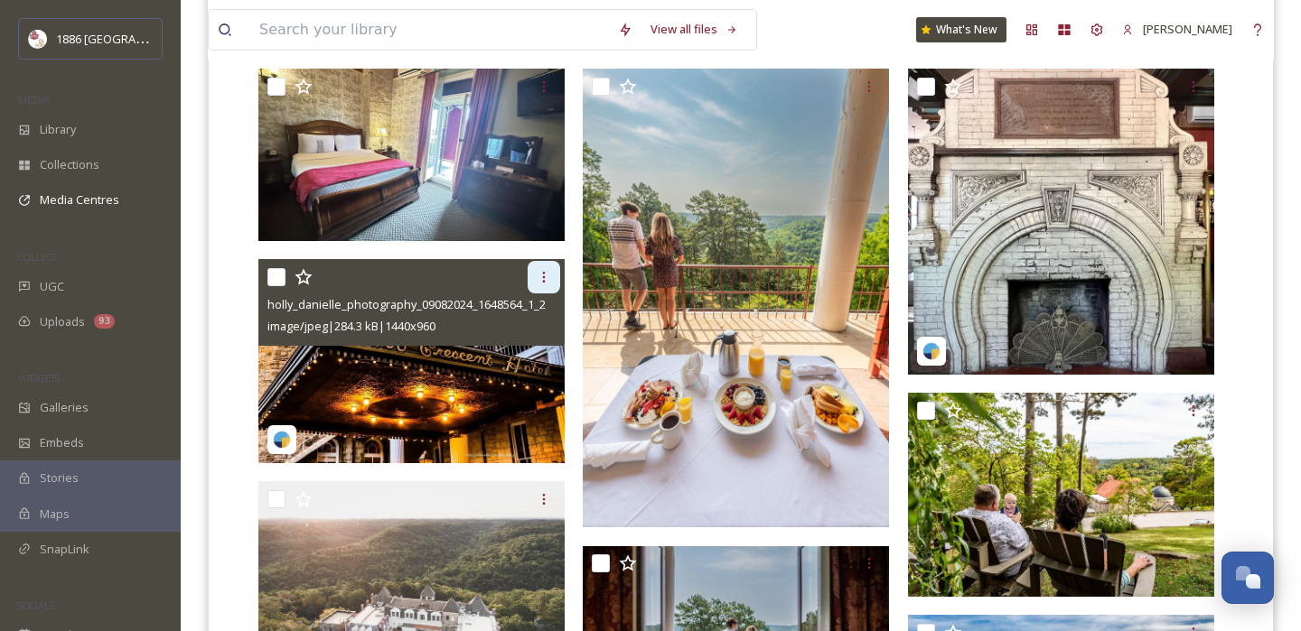
click at [551, 274] on div at bounding box center [544, 277] width 33 height 33
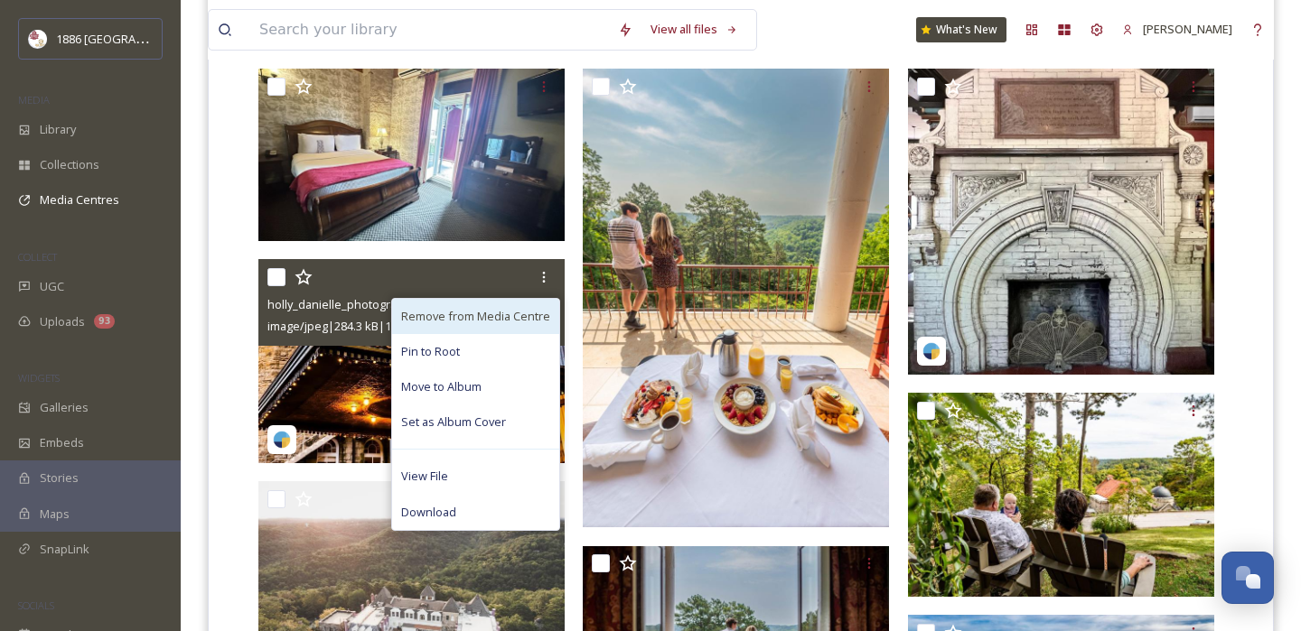
click at [503, 302] on div "Remove from Media Centre" at bounding box center [475, 316] width 167 height 35
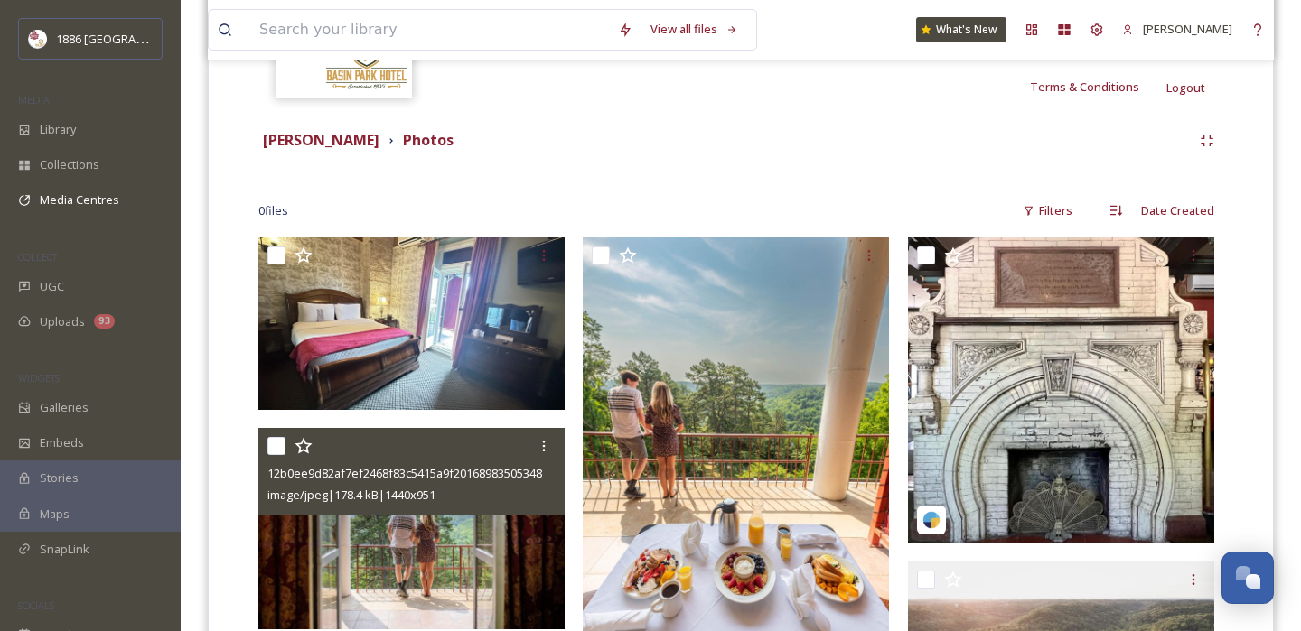
scroll to position [347, 0]
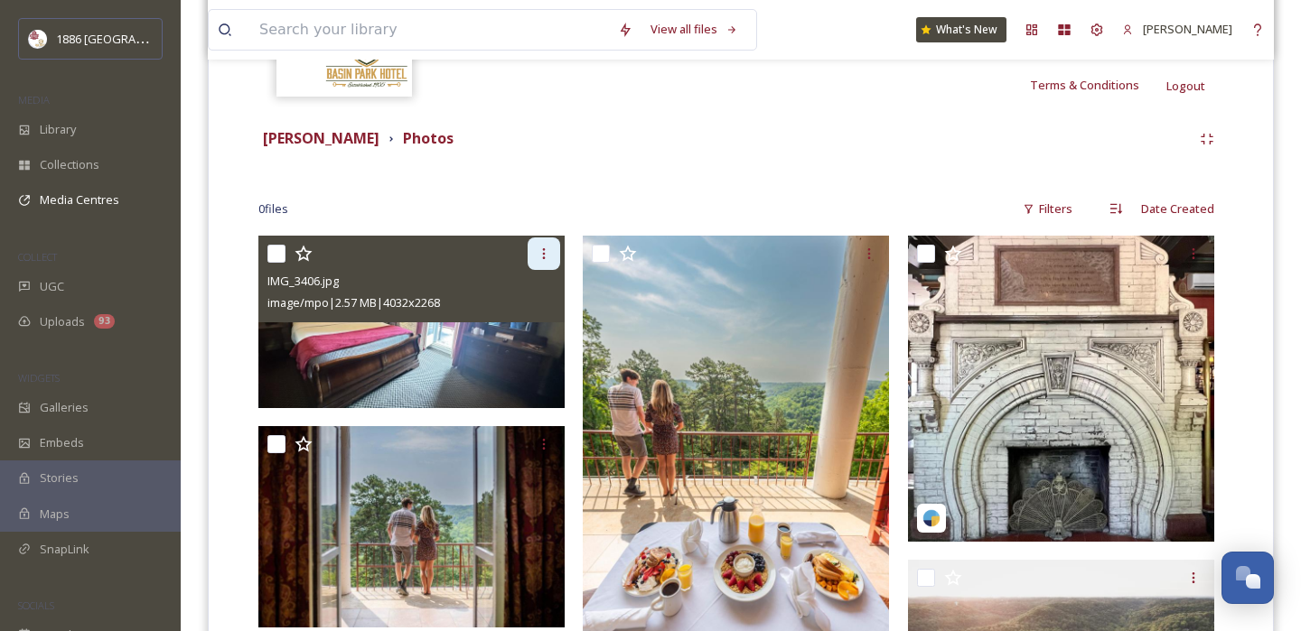
click at [549, 247] on icon at bounding box center [544, 254] width 14 height 14
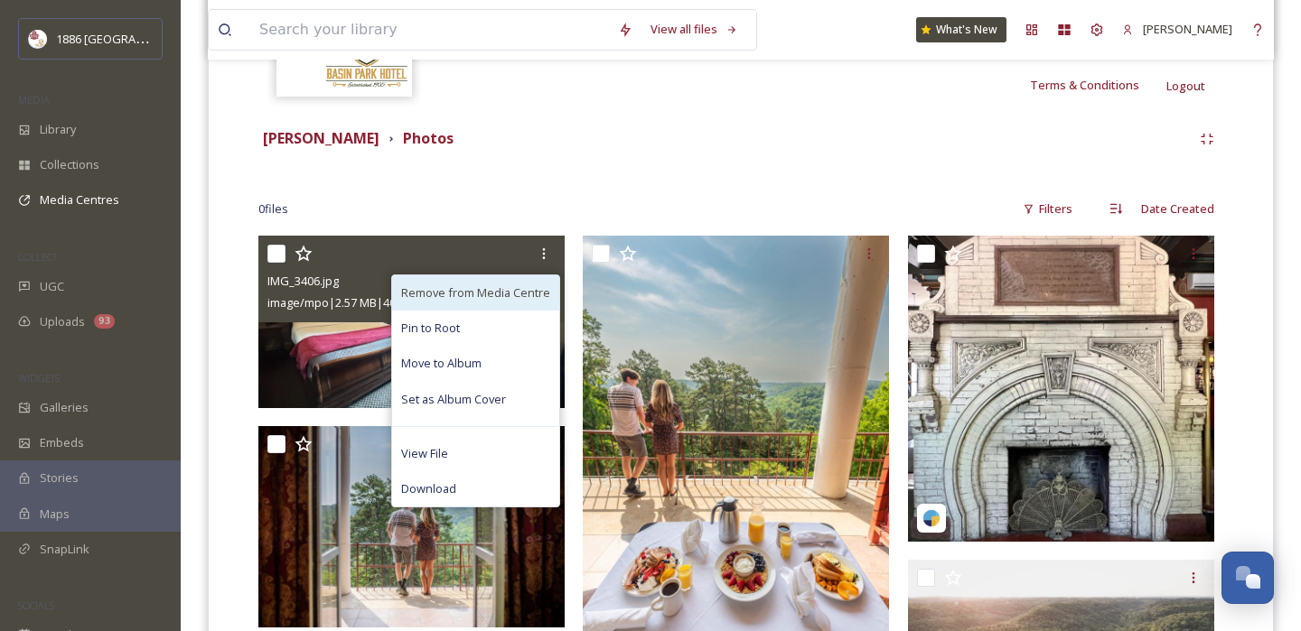
click at [523, 285] on span "Remove from Media Centre" at bounding box center [475, 293] width 149 height 17
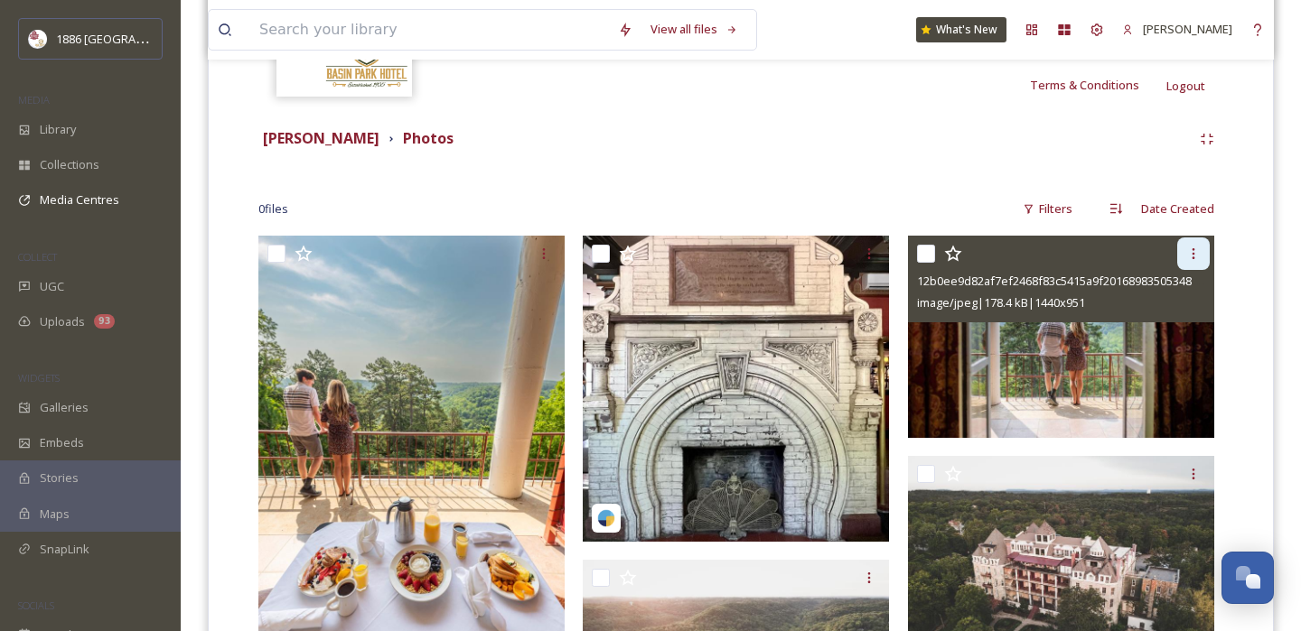
click at [1191, 253] on icon at bounding box center [1193, 254] width 14 height 14
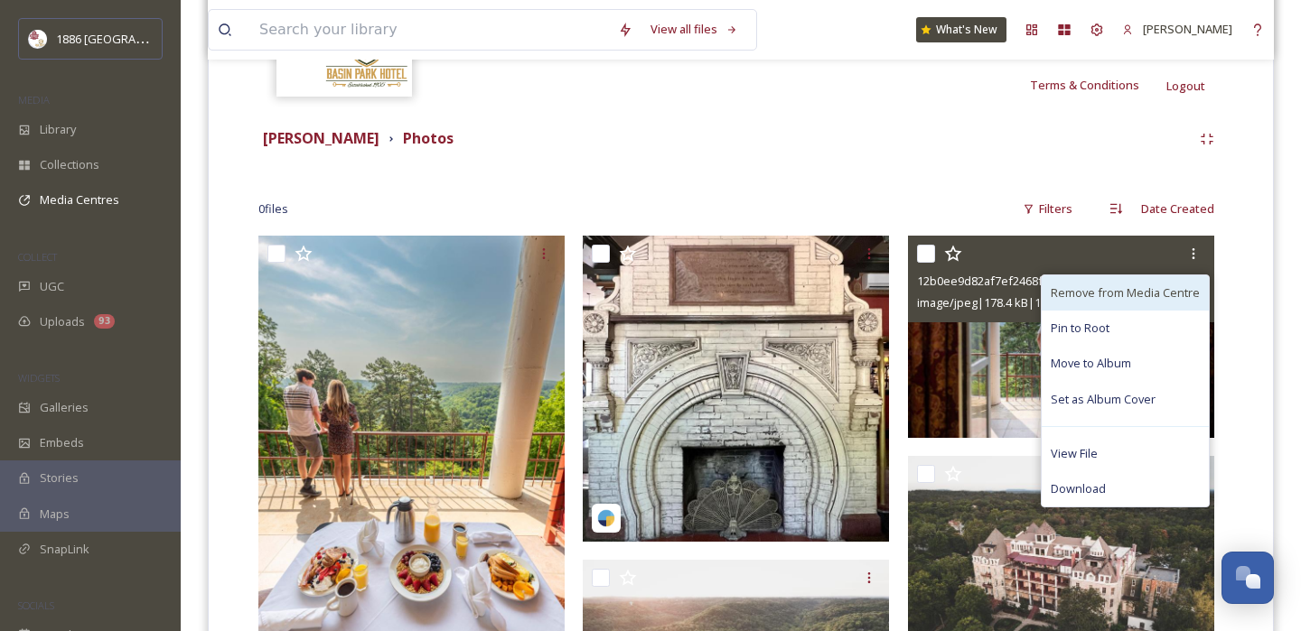
click at [1138, 298] on span "Remove from Media Centre" at bounding box center [1125, 293] width 149 height 17
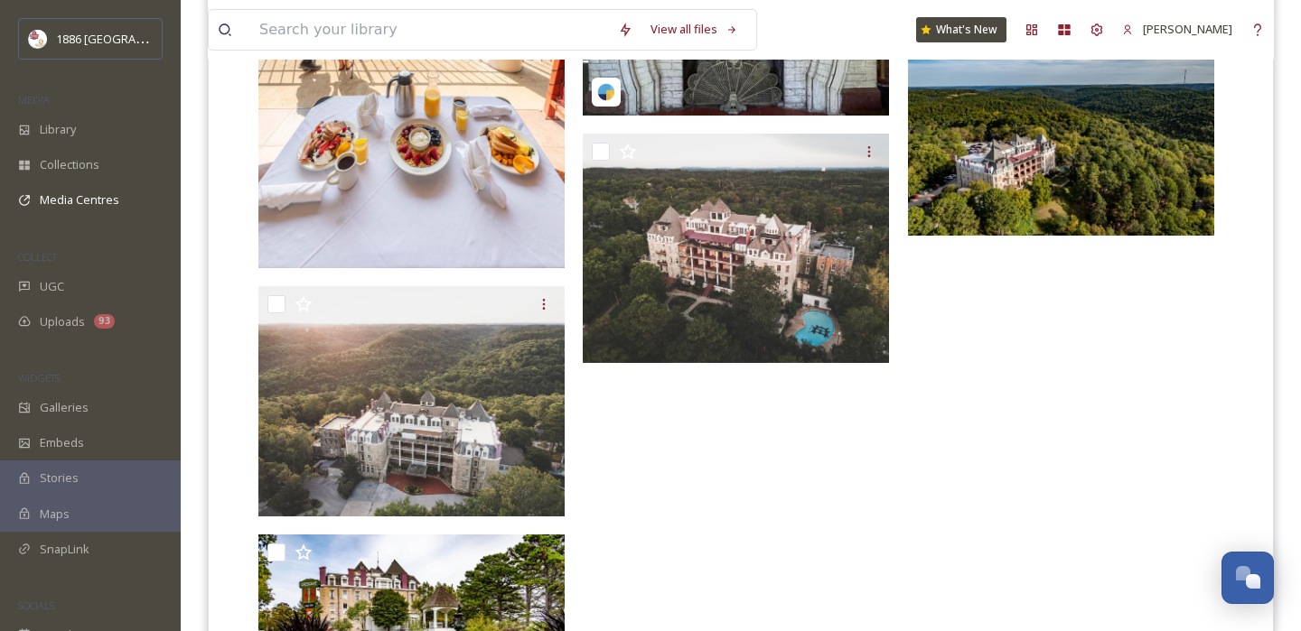
scroll to position [0, 0]
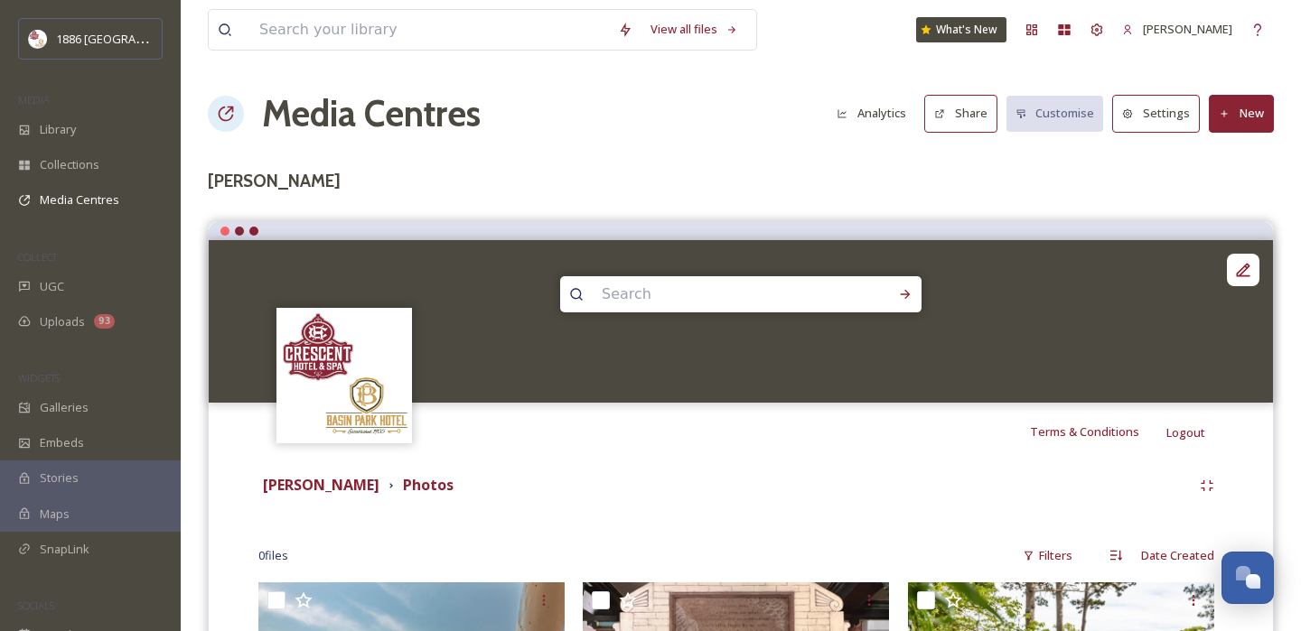
click at [974, 108] on button "Share" at bounding box center [960, 113] width 73 height 37
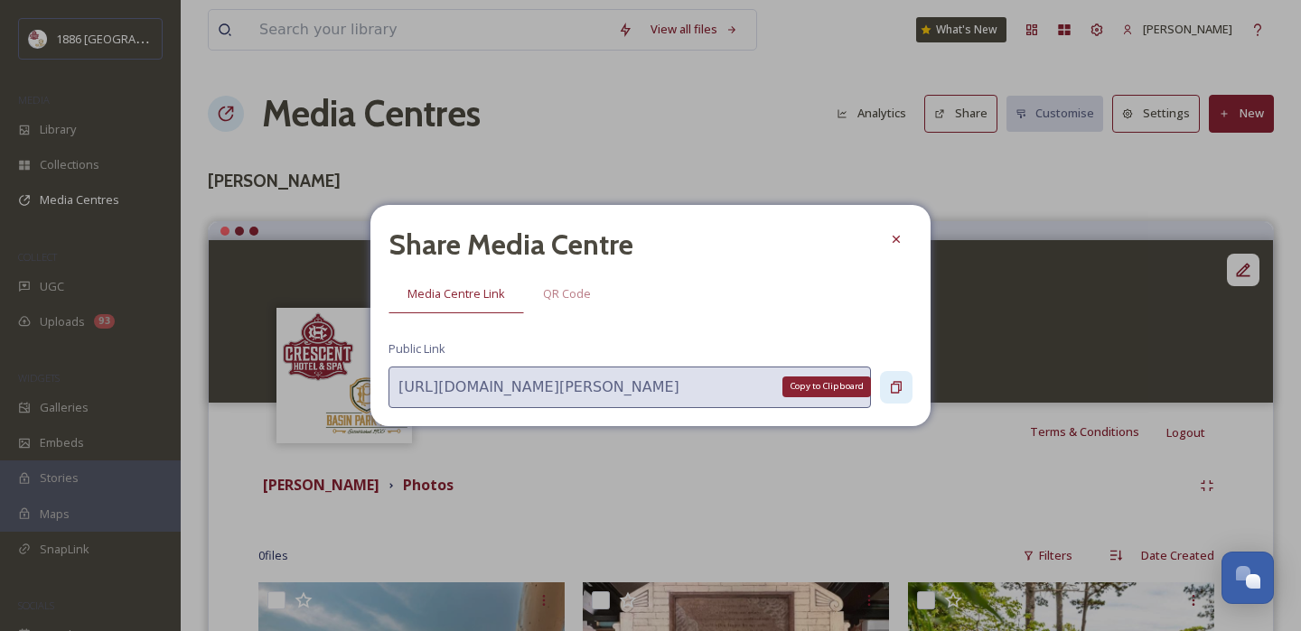
click at [889, 384] on icon at bounding box center [896, 387] width 14 height 14
click at [895, 226] on div at bounding box center [896, 239] width 33 height 33
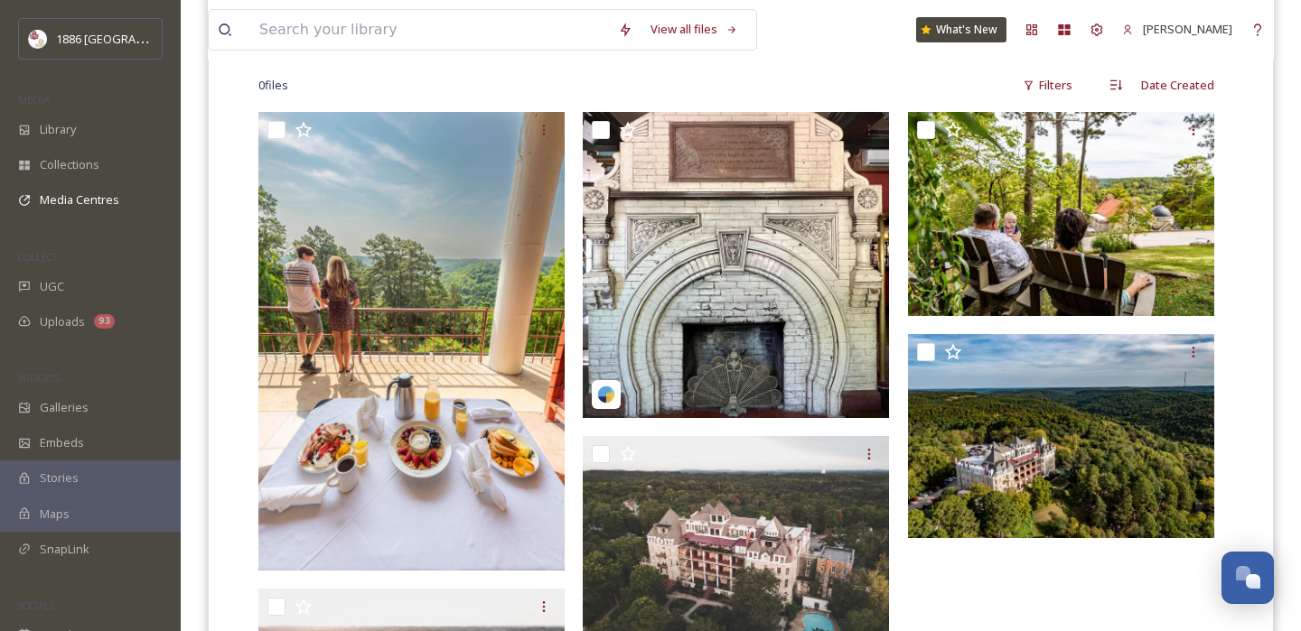
scroll to position [462, 0]
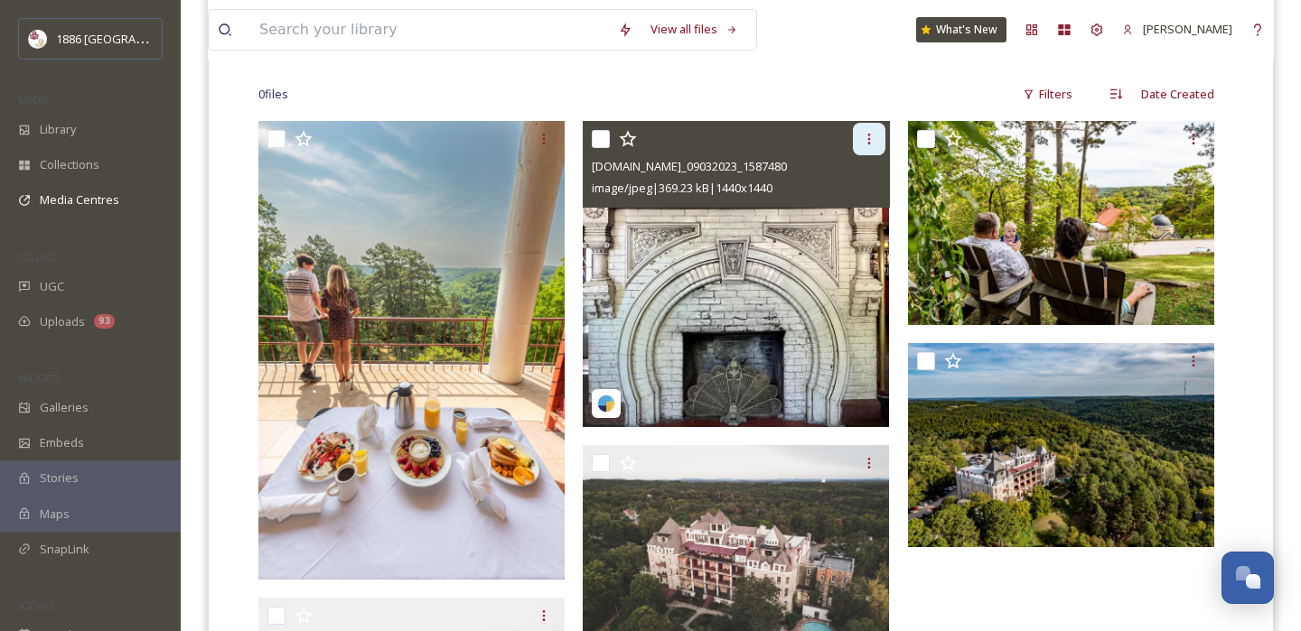
click at [875, 143] on icon at bounding box center [869, 139] width 14 height 14
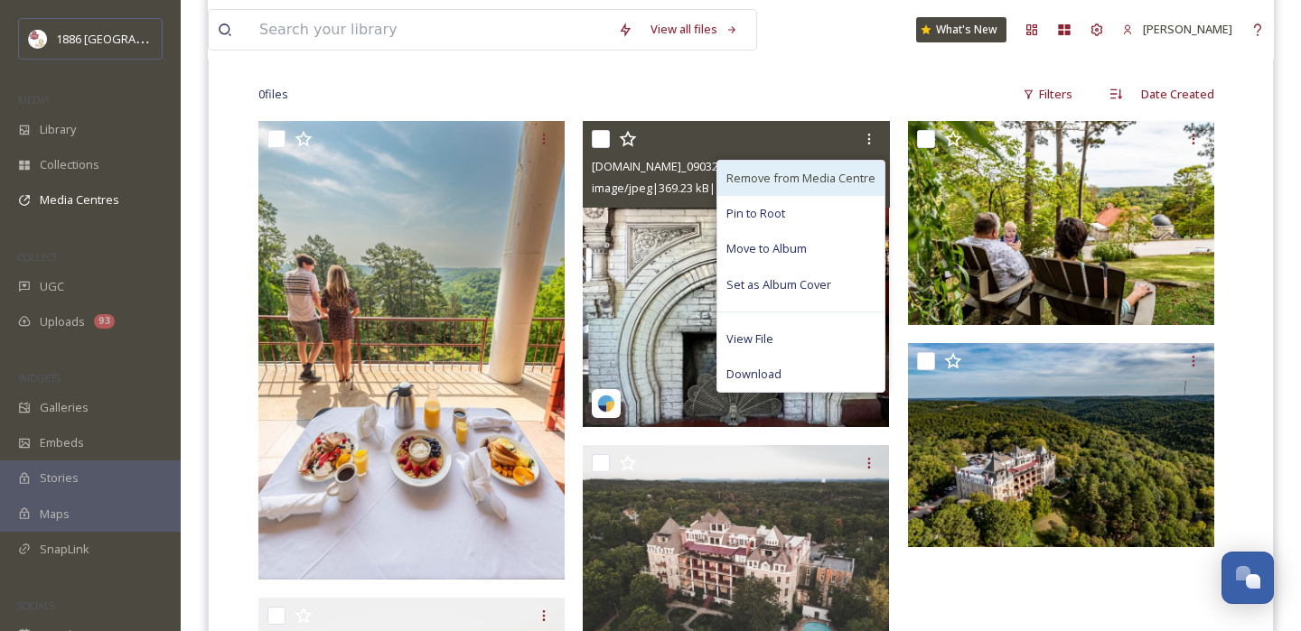
click at [822, 175] on span "Remove from Media Centre" at bounding box center [800, 178] width 149 height 17
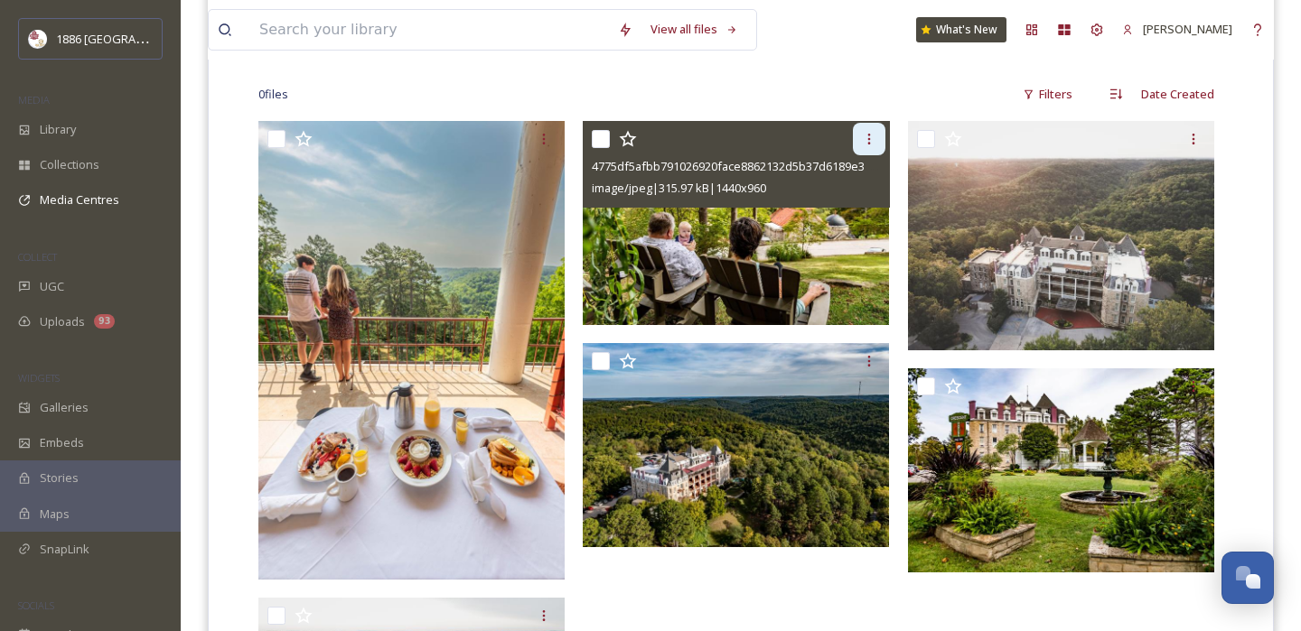
click at [866, 139] on icon at bounding box center [869, 139] width 14 height 14
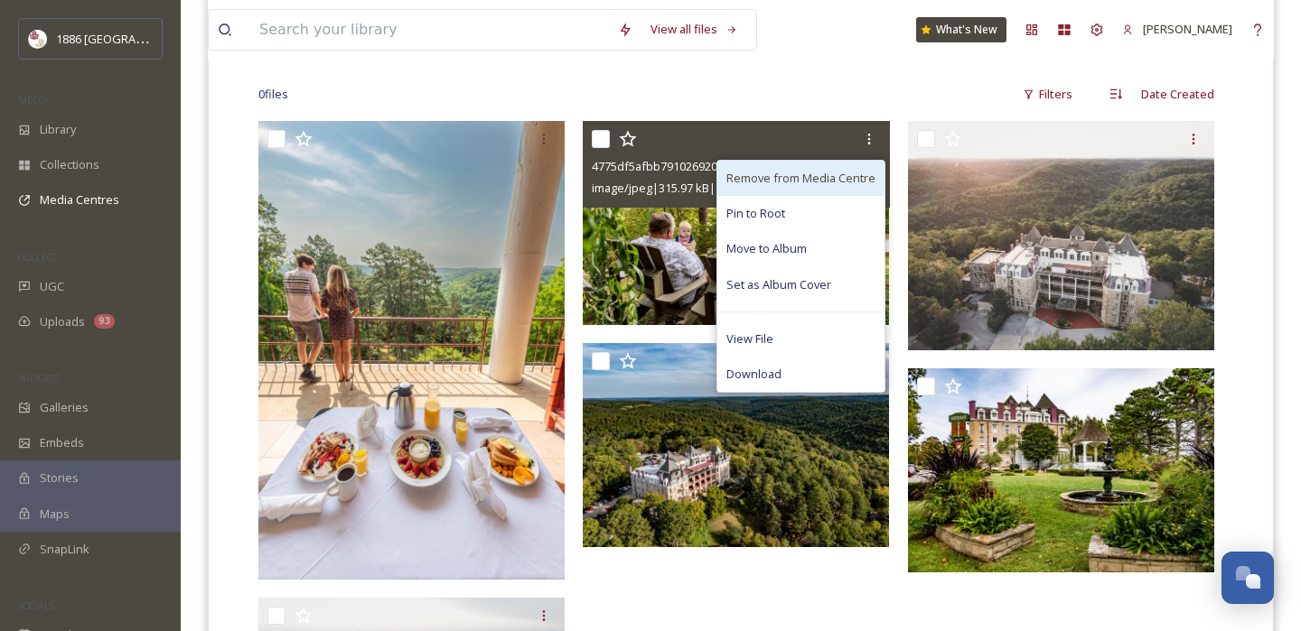
click at [819, 170] on span "Remove from Media Centre" at bounding box center [800, 178] width 149 height 17
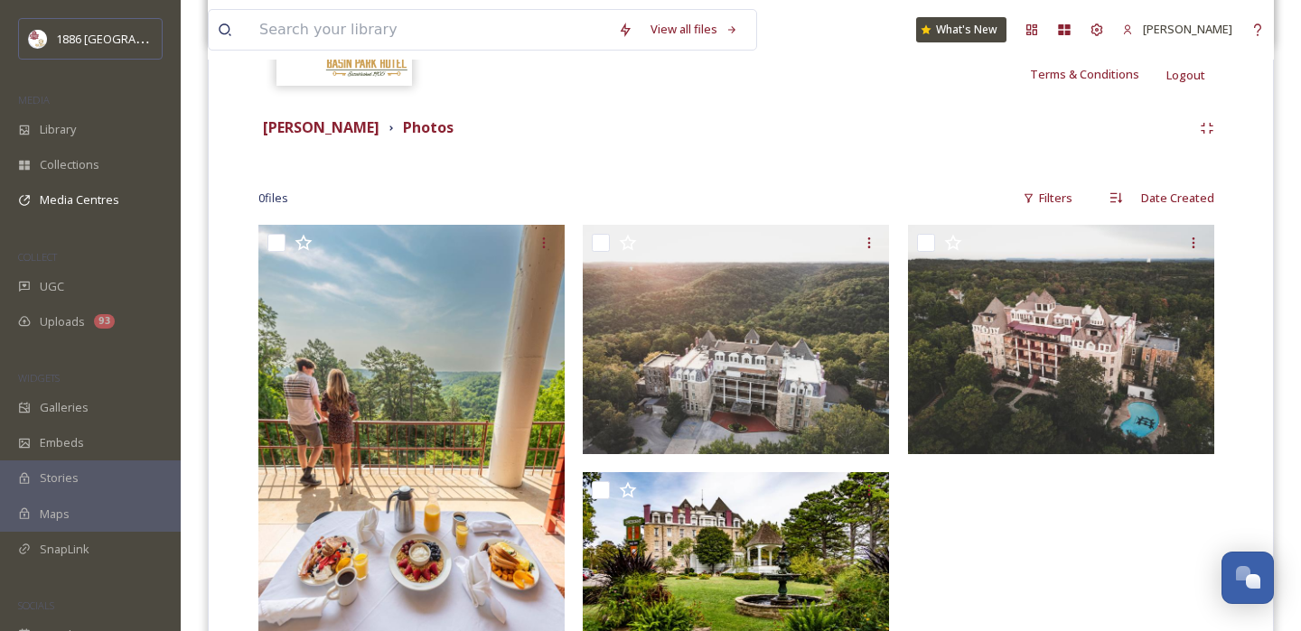
scroll to position [354, 0]
